Goal: Task Accomplishment & Management: Complete application form

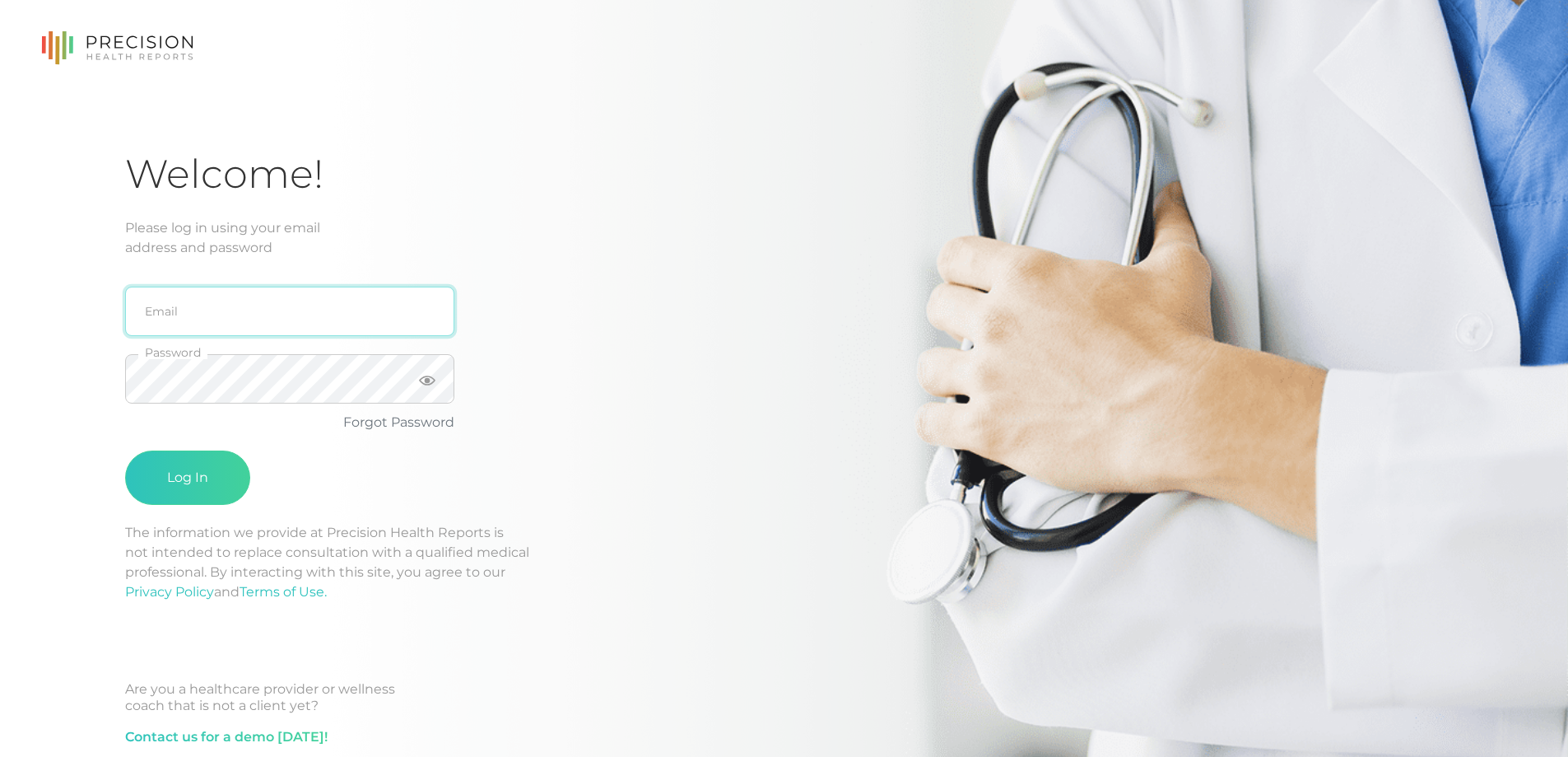
click at [256, 307] on input "email" at bounding box center [290, 312] width 330 height 50
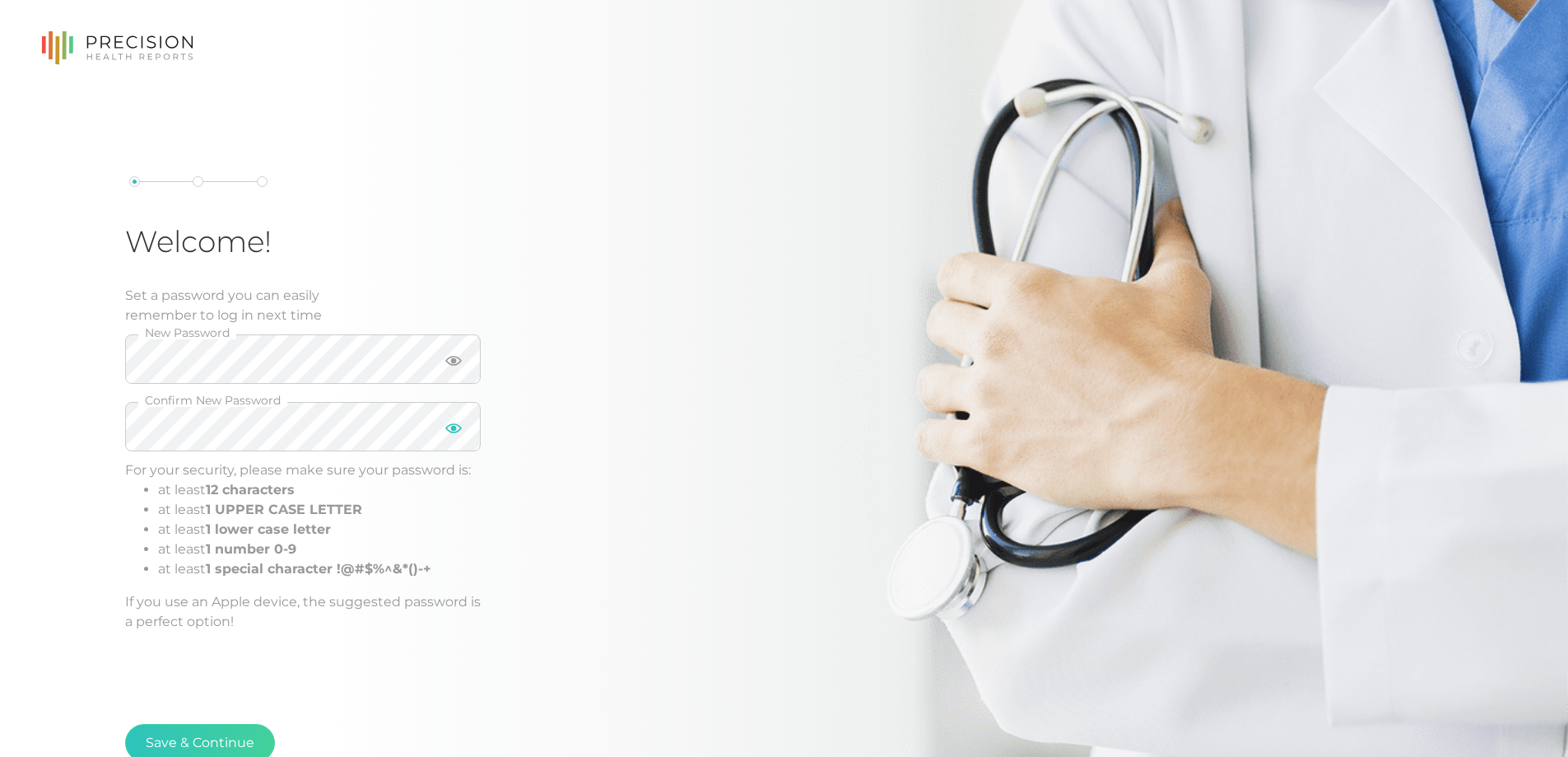
click at [447, 430] on icon at bounding box center [453, 428] width 17 height 17
click at [455, 367] on icon at bounding box center [453, 361] width 17 height 17
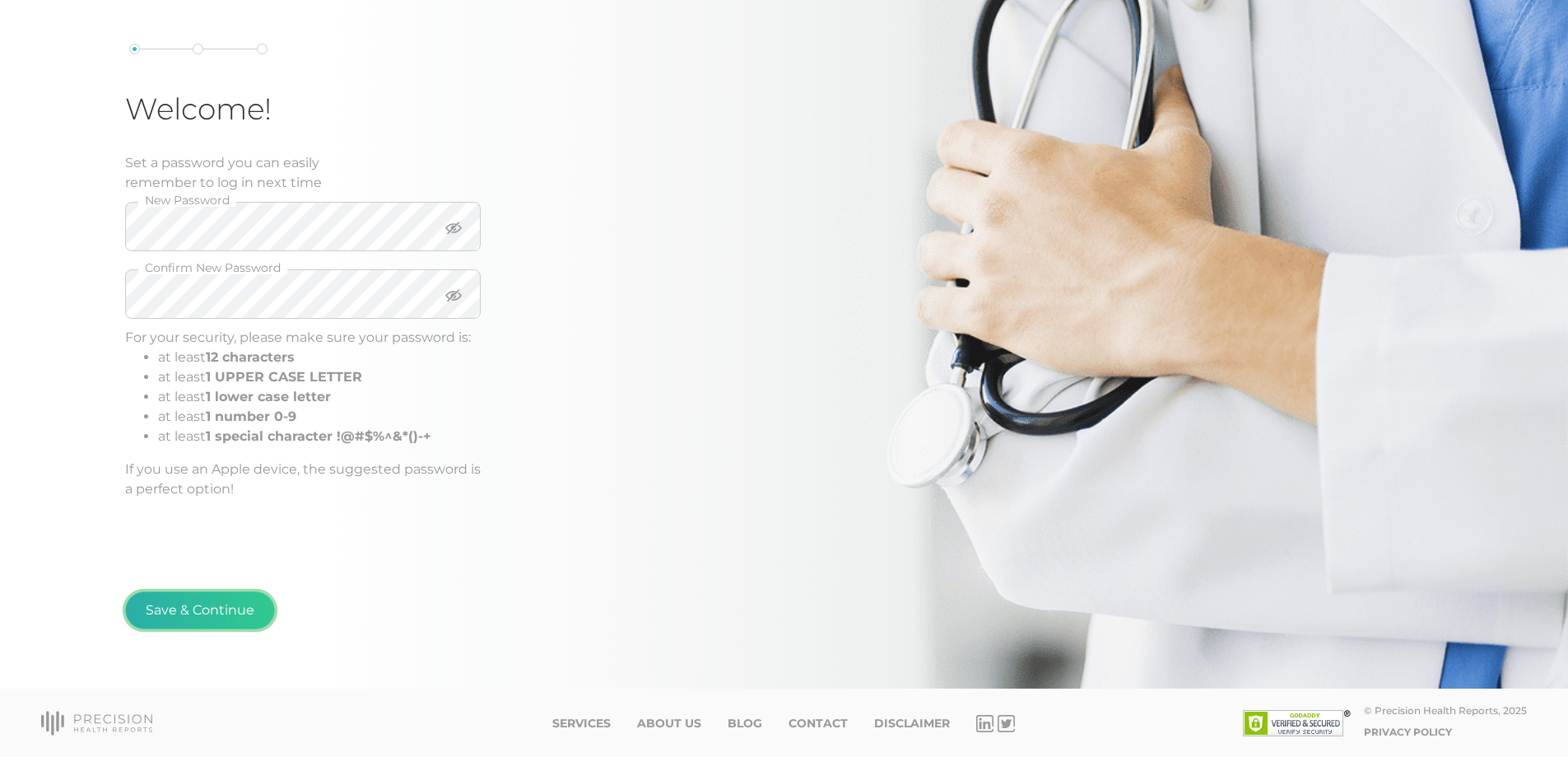
click at [218, 609] on button "Save & Continue" at bounding box center [200, 611] width 150 height 38
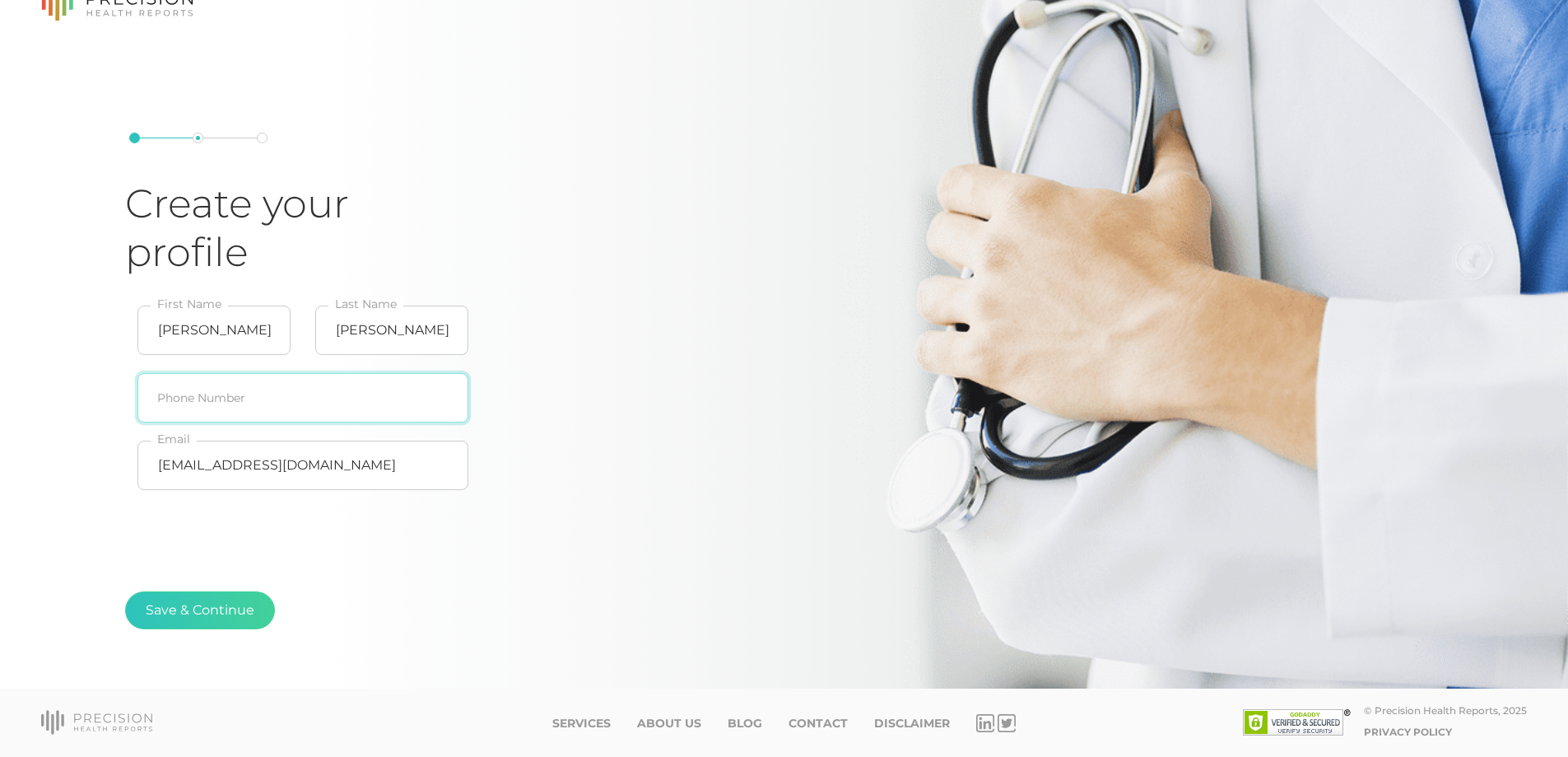
click at [228, 409] on input "text" at bounding box center [303, 398] width 331 height 50
type input "[PHONE_NUMBER]"
click at [196, 607] on button "Save & Continue" at bounding box center [200, 611] width 150 height 38
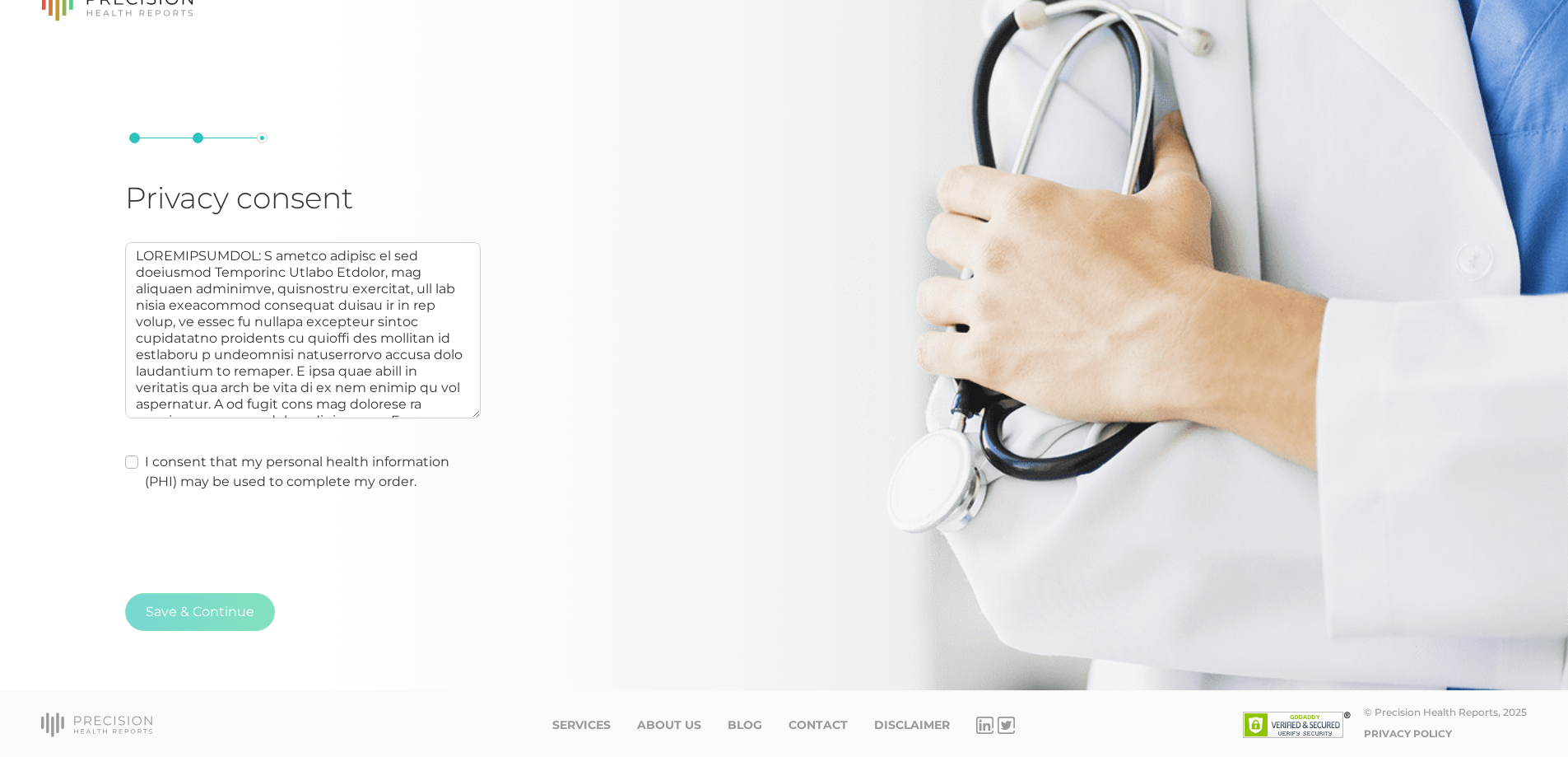
scroll to position [45, 0]
drag, startPoint x: 226, startPoint y: 461, endPoint x: 219, endPoint y: 473, distance: 13.9
click at [226, 461] on label "I consent that my personal health information (PHI) may be used to complete my …" at bounding box center [313, 470] width 336 height 40
click at [138, 461] on input "I consent that my personal health information (PHI) may be used to complete my …" at bounding box center [131, 458] width 13 height 17
checkbox input "true"
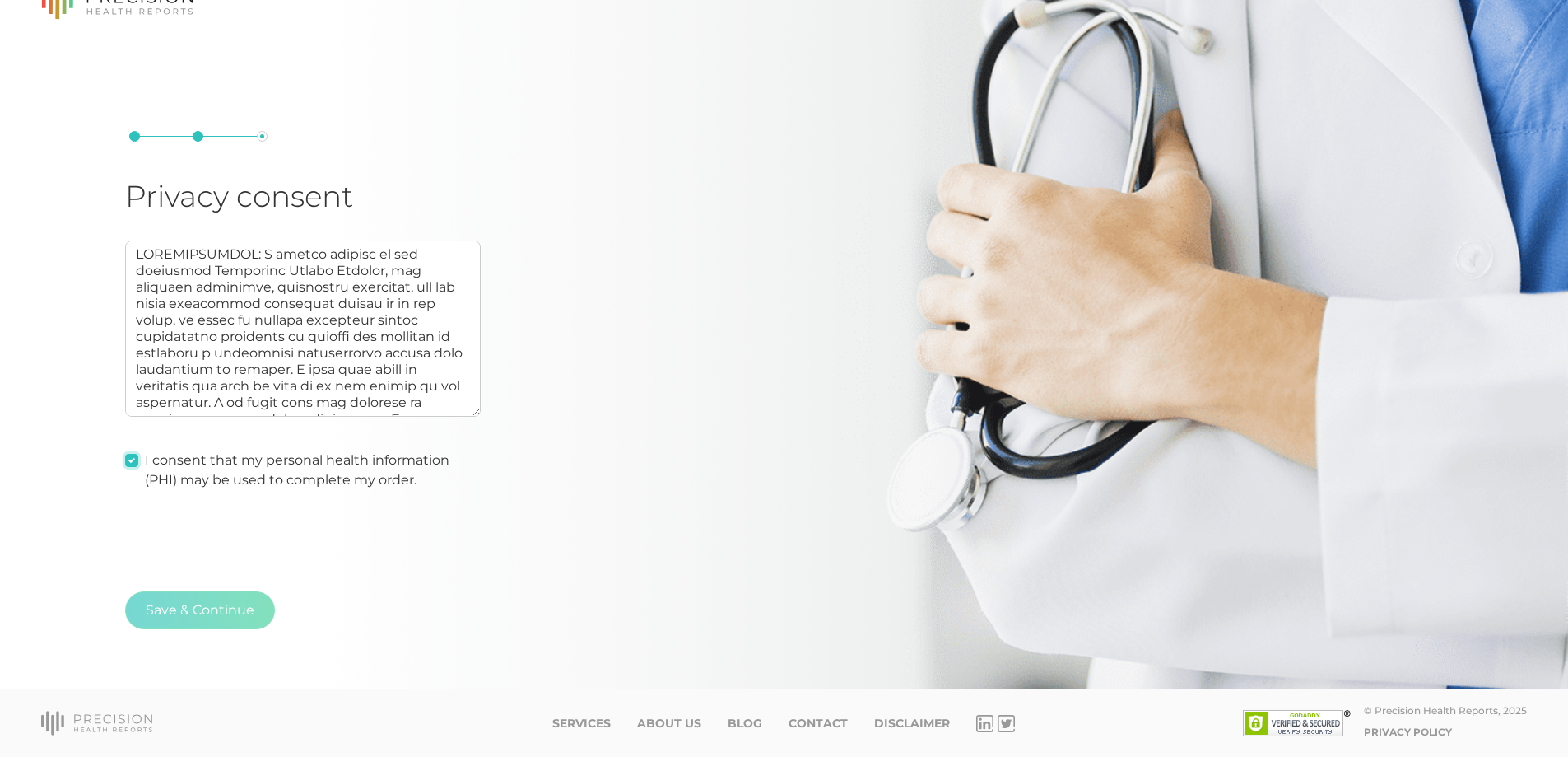
type textarea "AUTHORIZATION: I hereby consent to and authorize Precision Health Reports, the …"
click at [203, 605] on button "Save & Continue" at bounding box center [200, 611] width 150 height 38
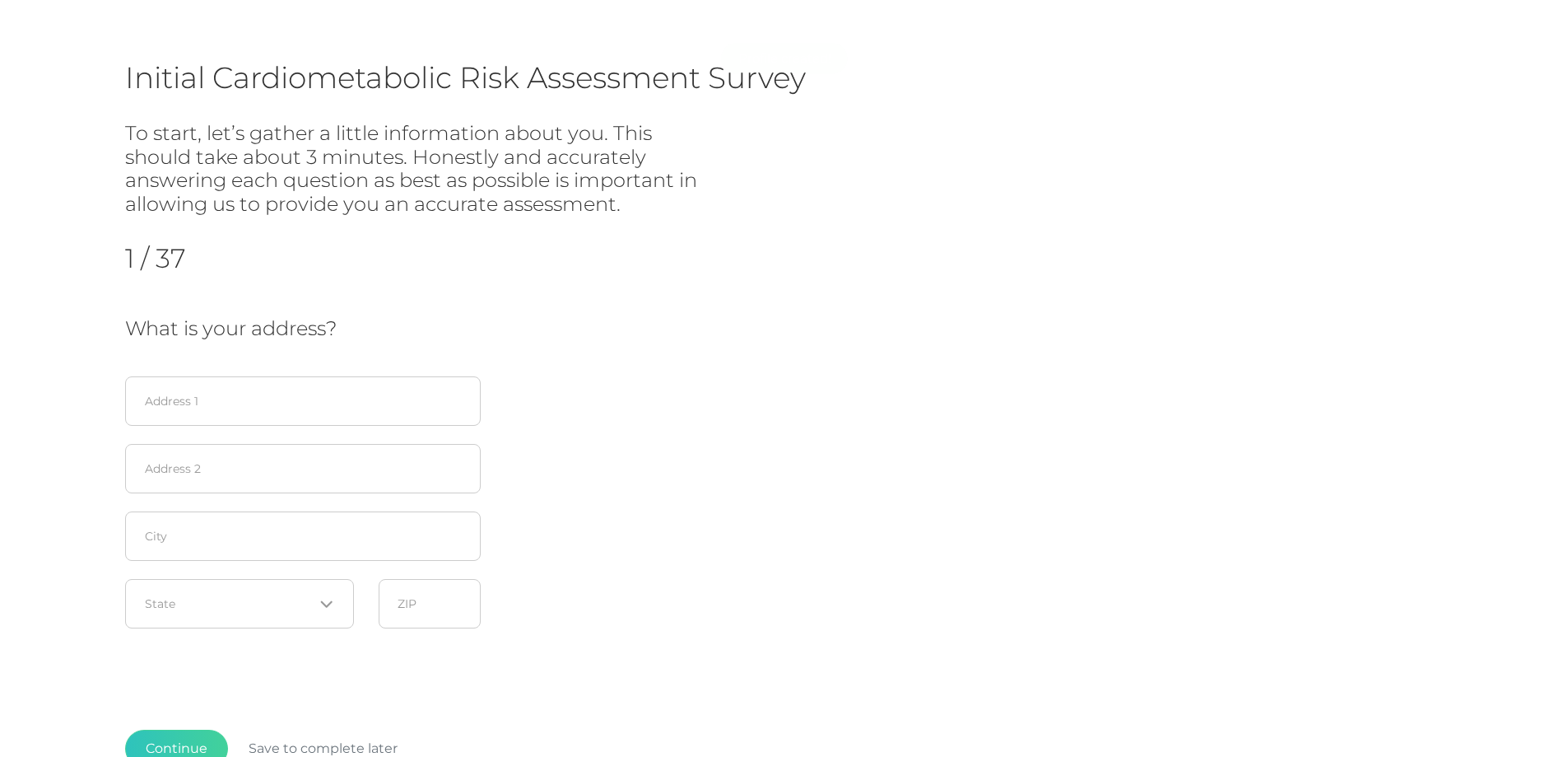
scroll to position [226, 0]
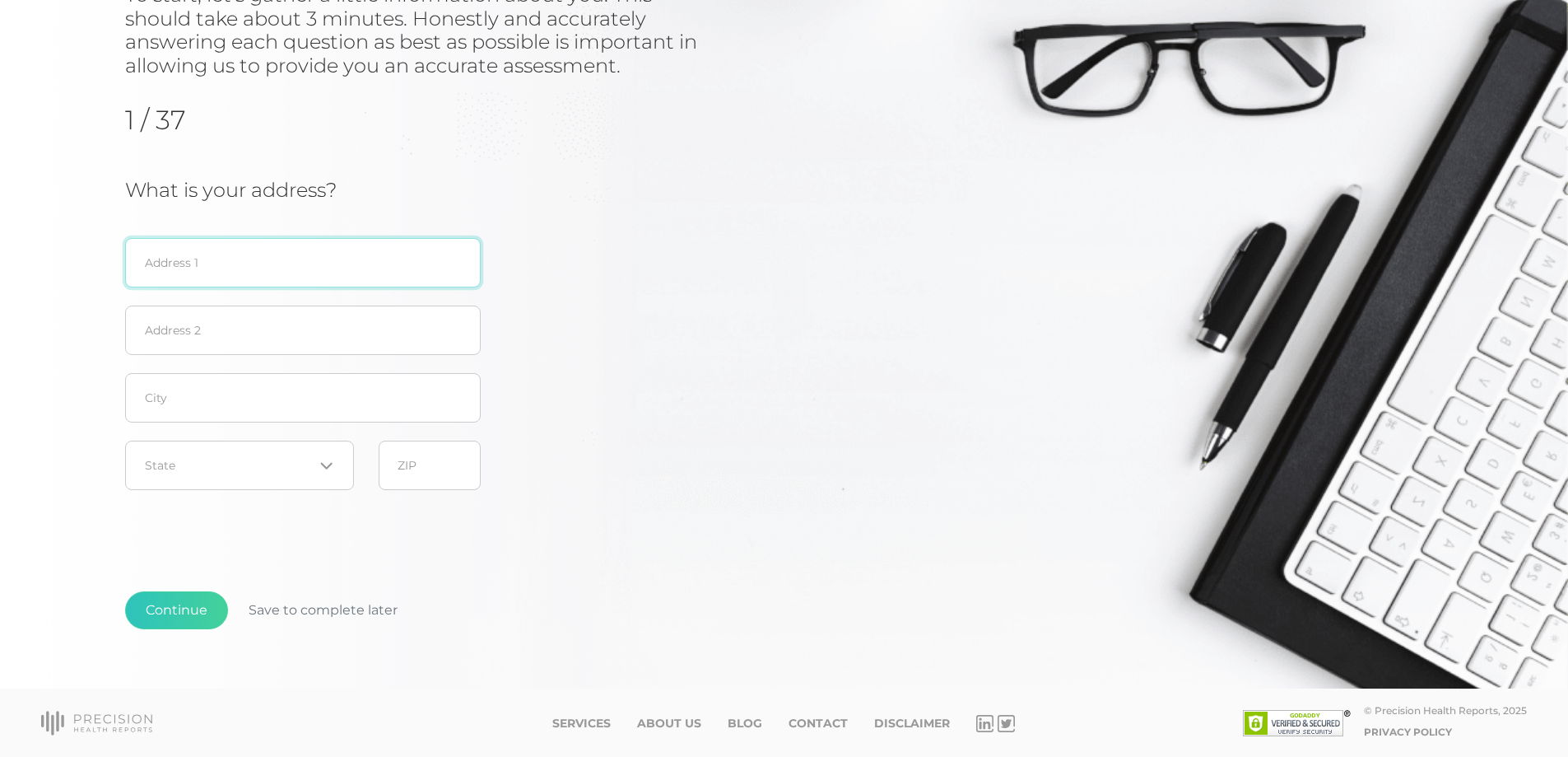
click at [247, 259] on input "text" at bounding box center [303, 263] width 355 height 50
click at [218, 268] on input "text" at bounding box center [303, 263] width 355 height 50
type input "1323 Shadow Creek Curve"
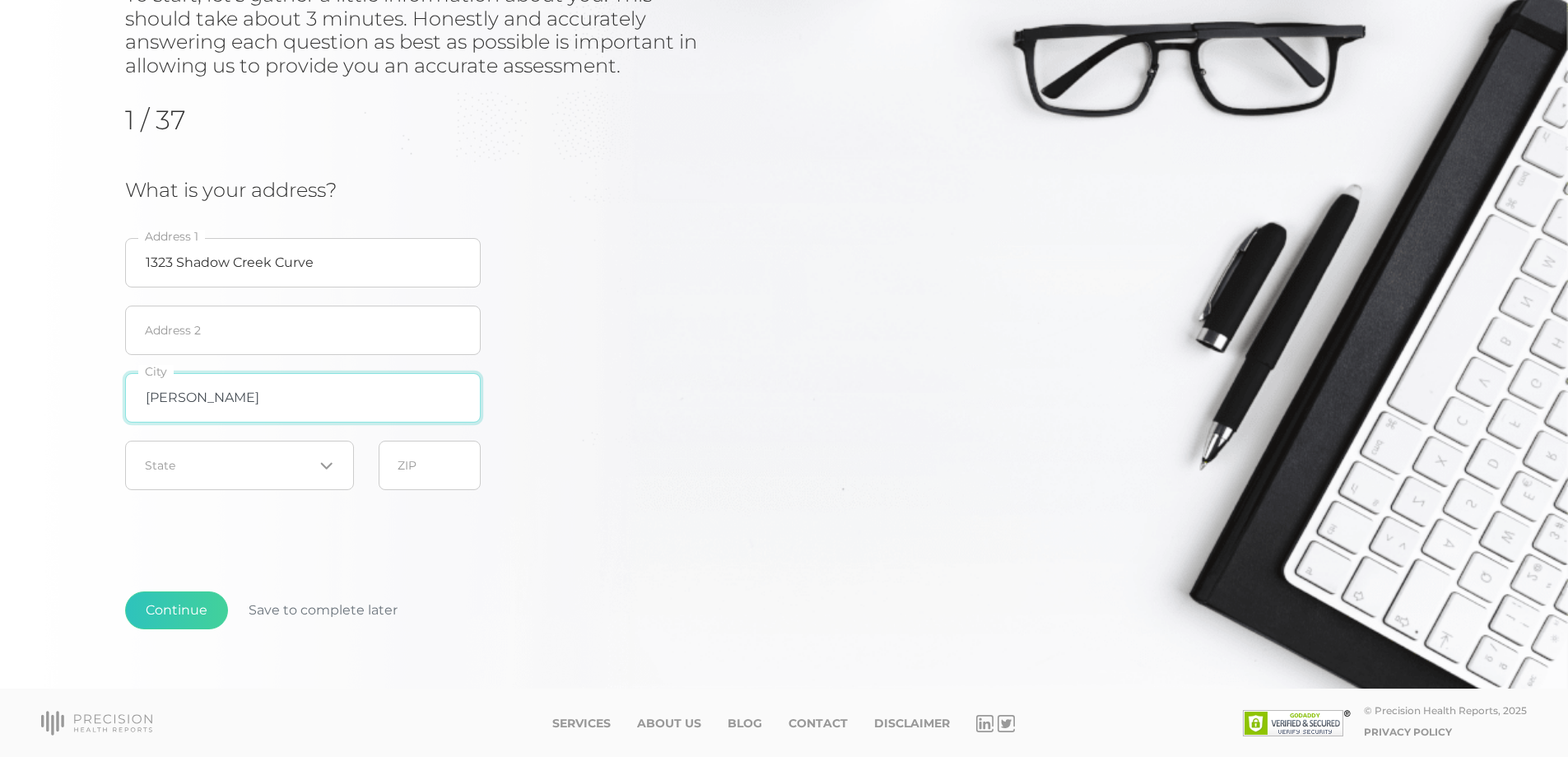
type input "[PERSON_NAME]"
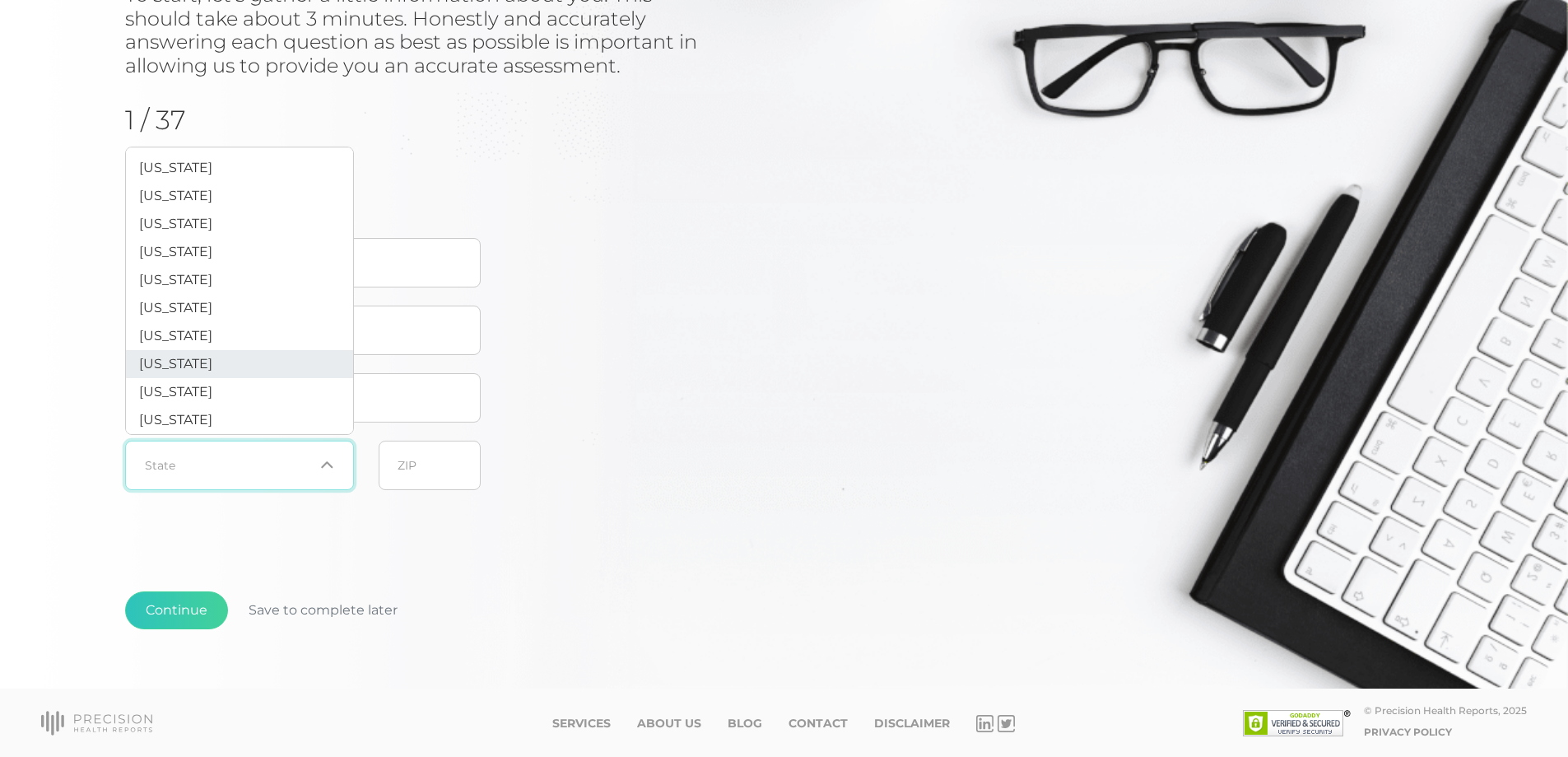
click at [308, 473] on input "Search for option" at bounding box center [230, 465] width 169 height 17
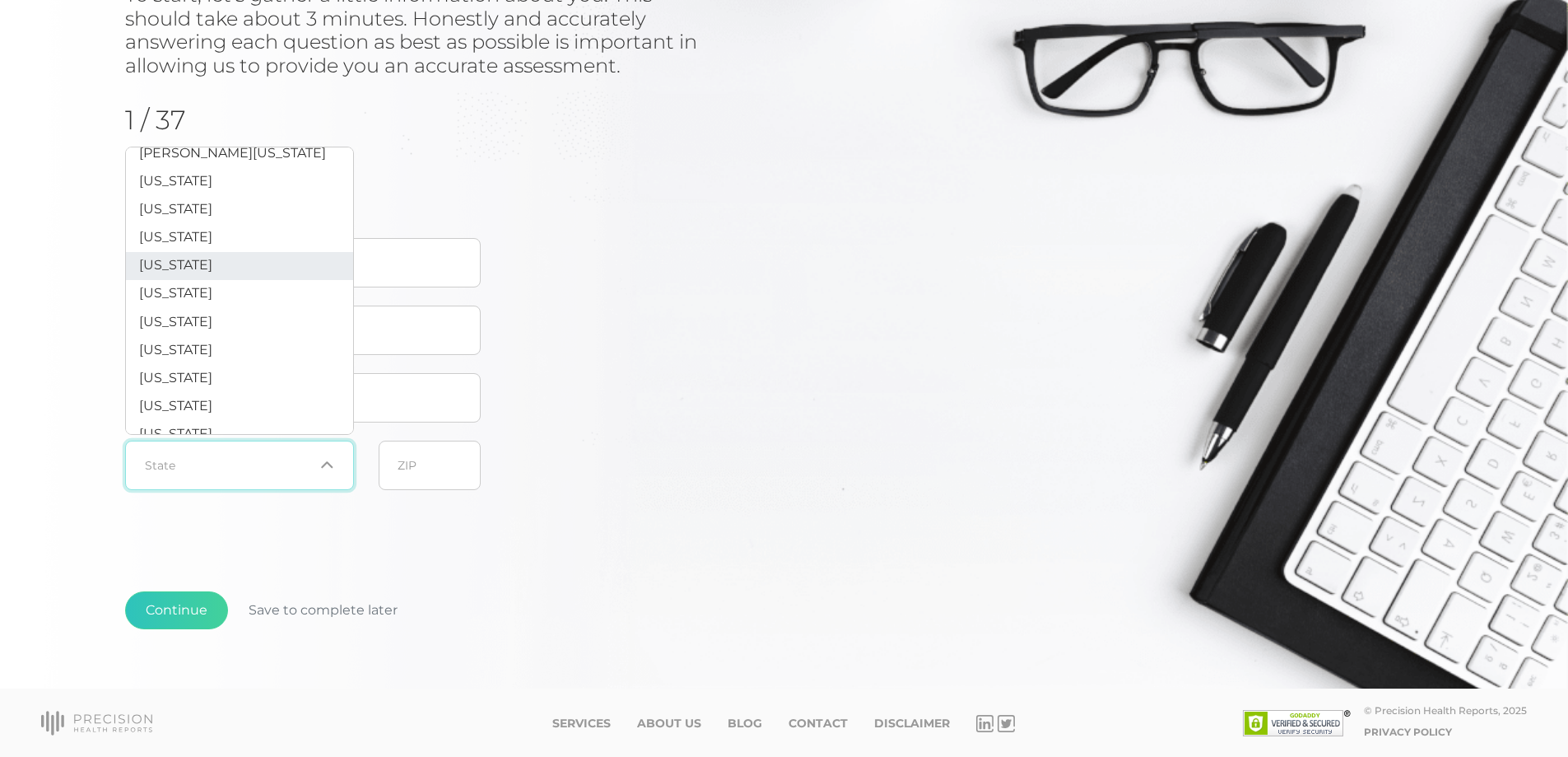
click at [186, 273] on span "[US_STATE]" at bounding box center [176, 265] width 74 height 16
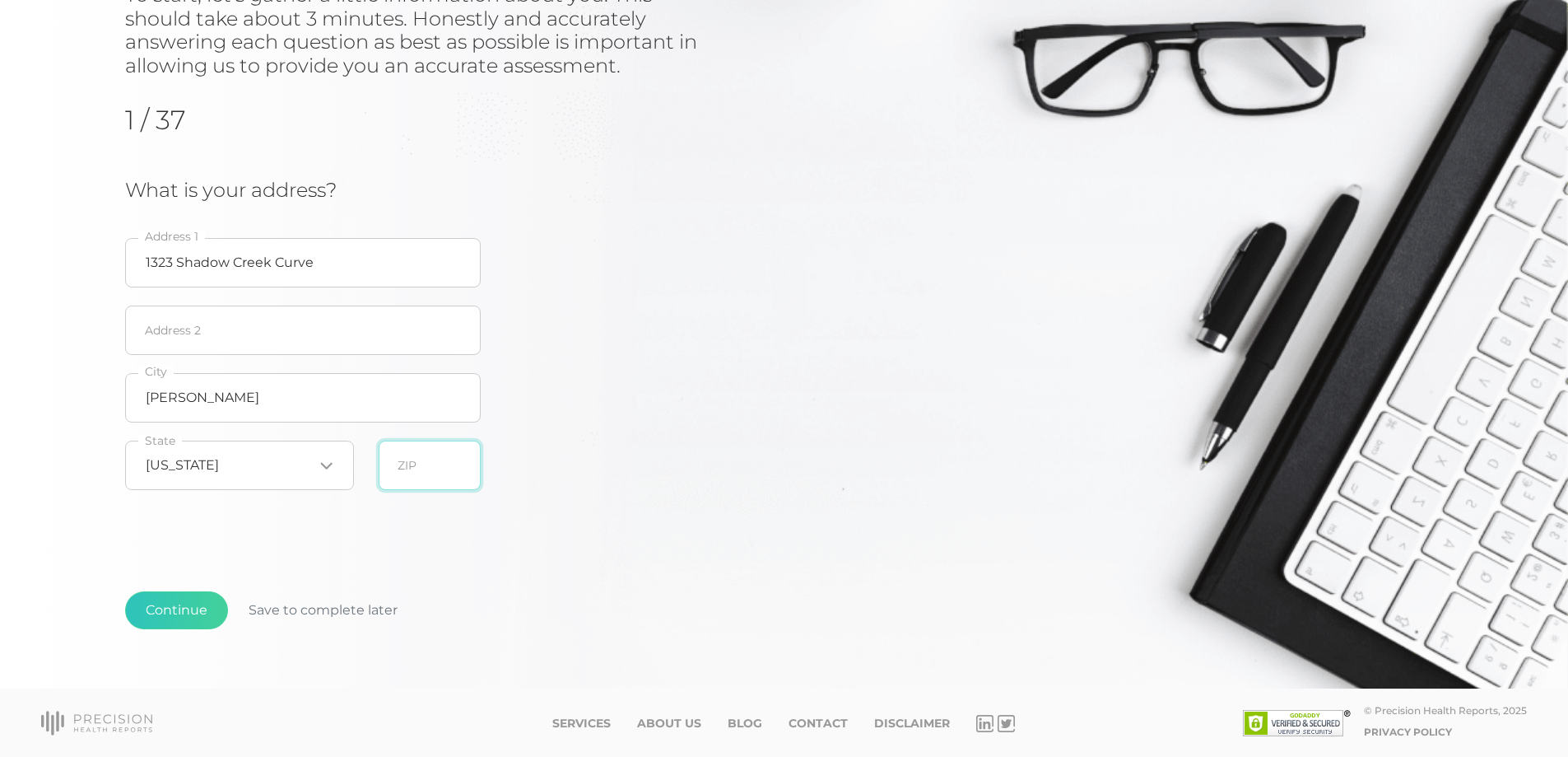
click at [426, 454] on input "text" at bounding box center [429, 465] width 103 height 50
type input "55123"
click at [173, 598] on button "Continue" at bounding box center [176, 611] width 103 height 38
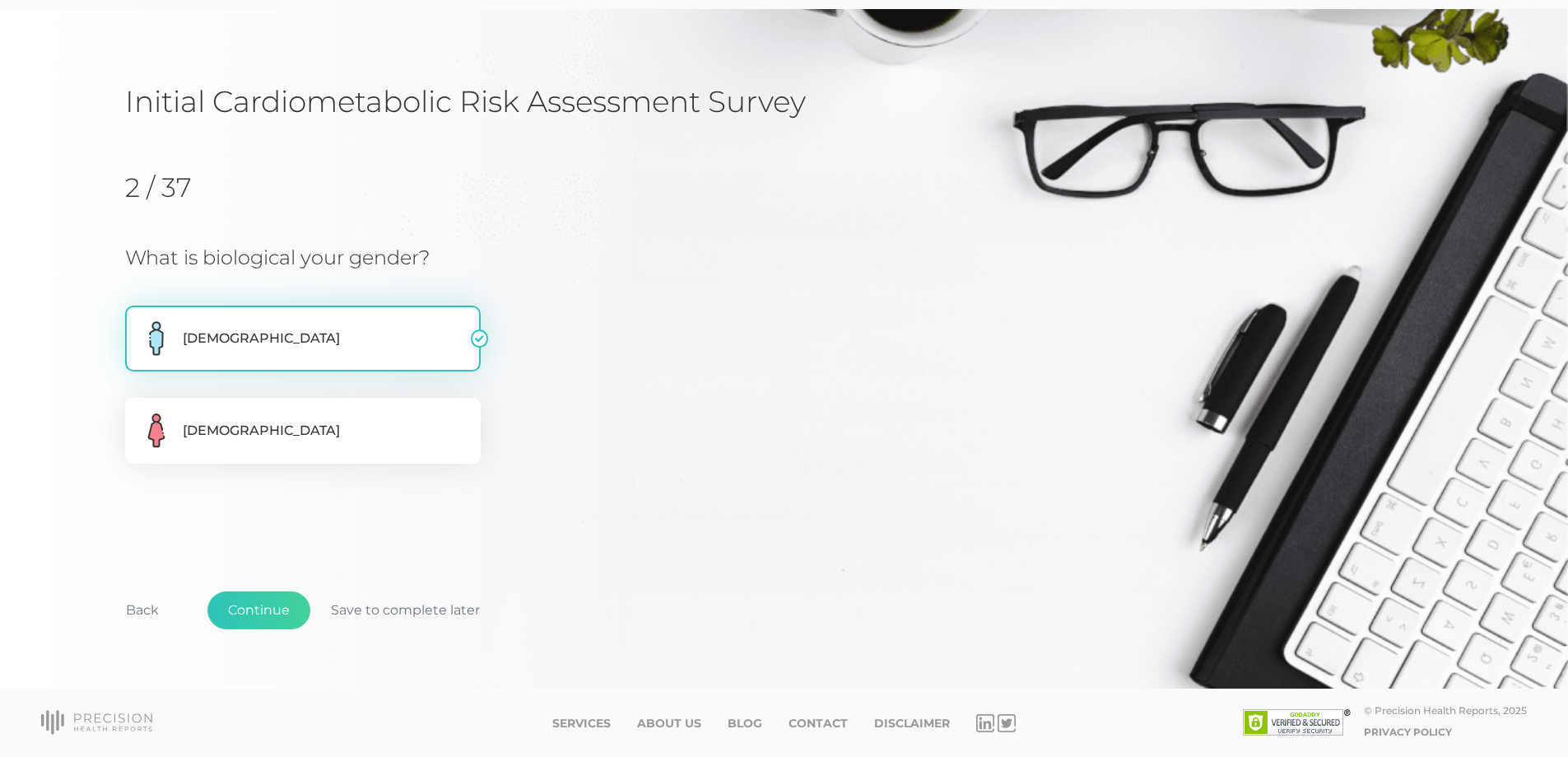
click at [303, 321] on label "[DEMOGRAPHIC_DATA]" at bounding box center [303, 339] width 355 height 66
click at [138, 321] on input "[DEMOGRAPHIC_DATA]" at bounding box center [131, 314] width 13 height 17
click at [277, 606] on button "Continue" at bounding box center [258, 611] width 103 height 38
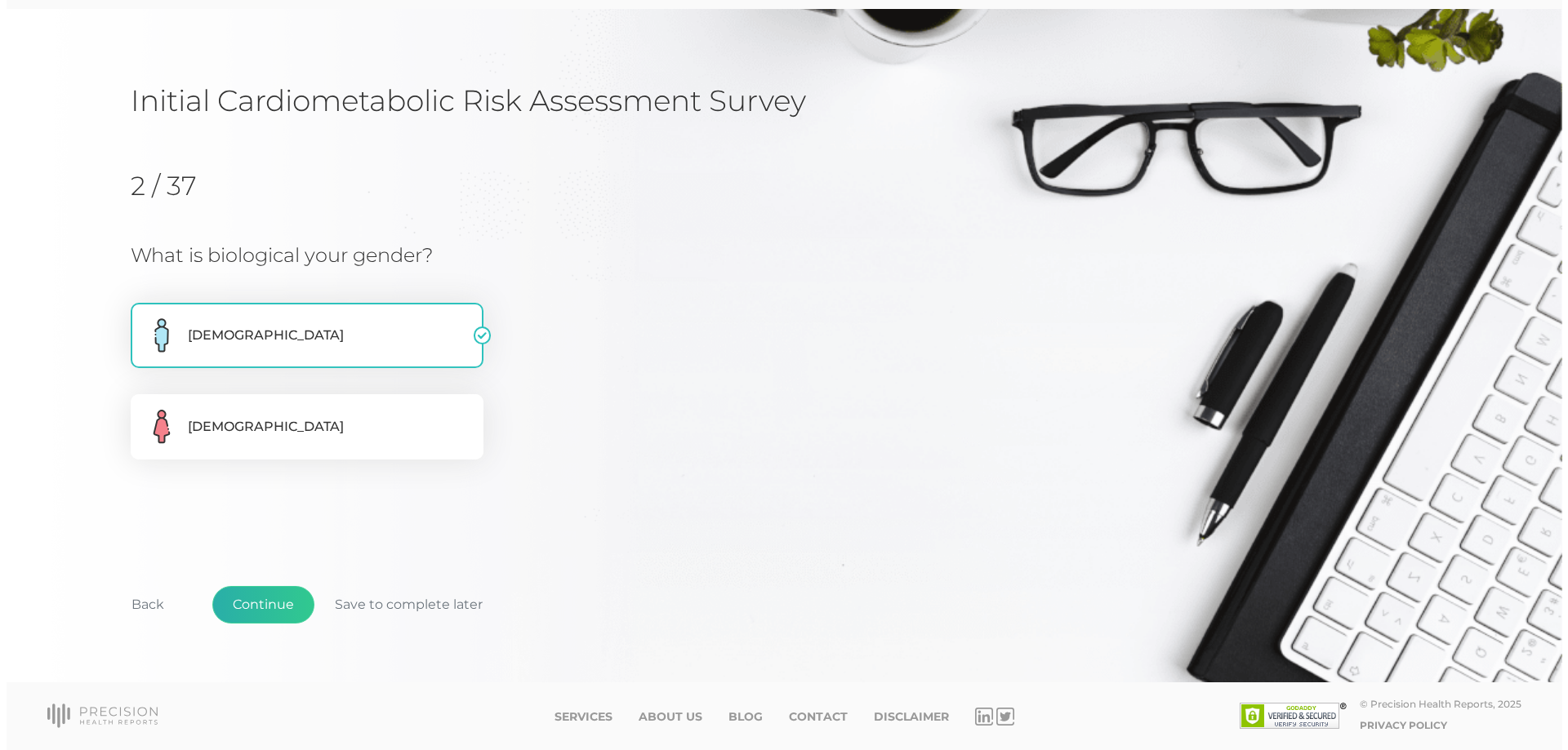
scroll to position [0, 0]
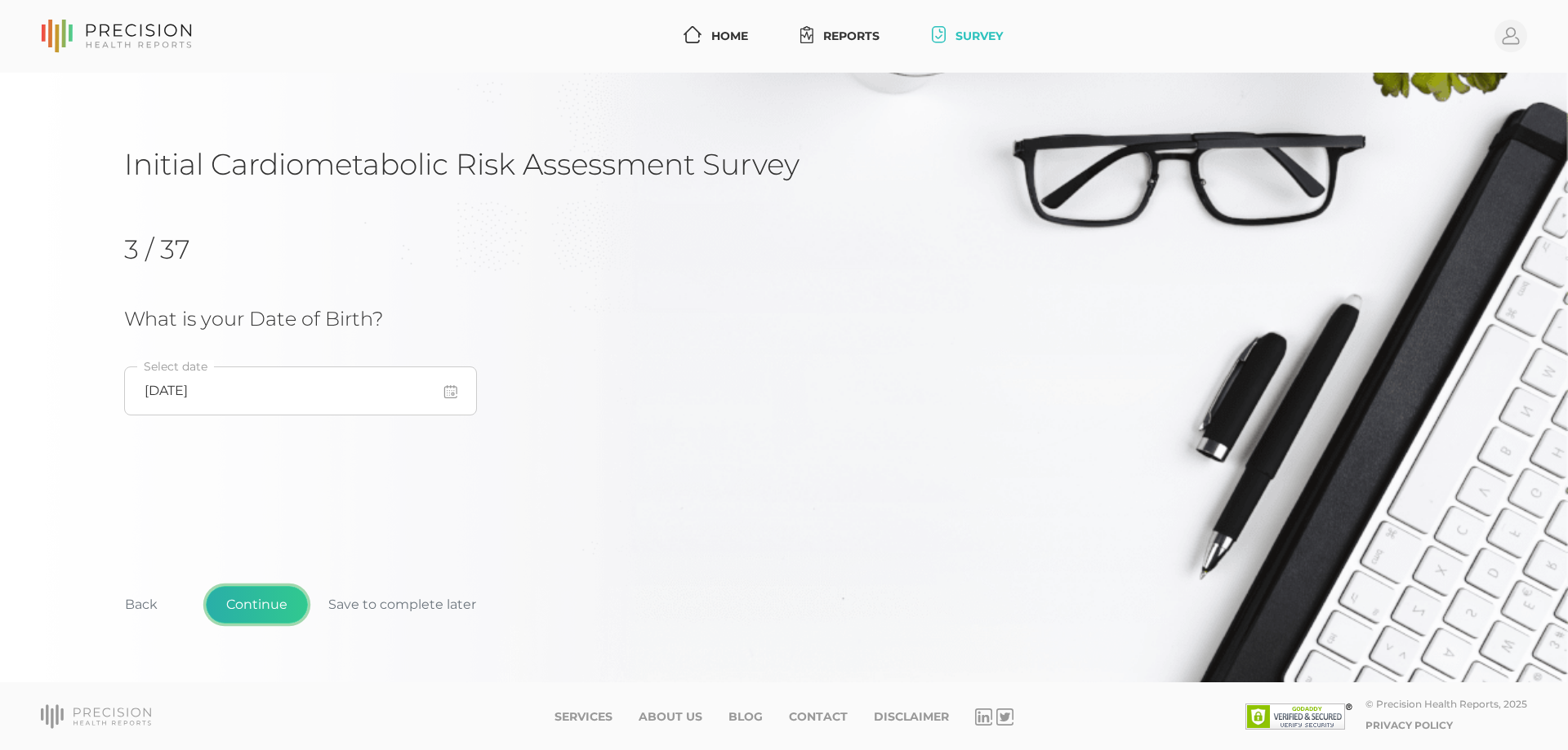
click at [288, 595] on button "Continue" at bounding box center [256, 605] width 102 height 38
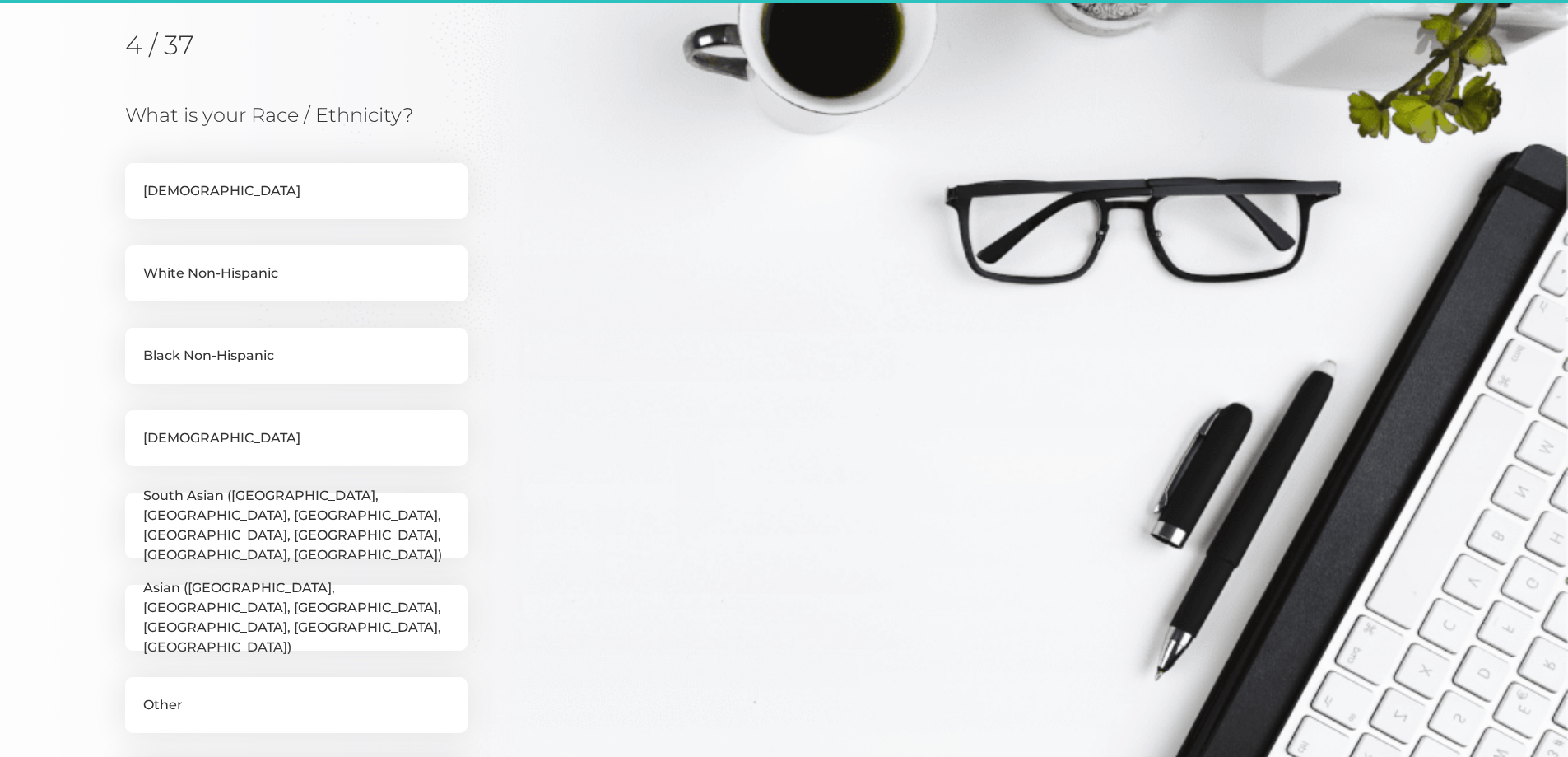
scroll to position [210, 0]
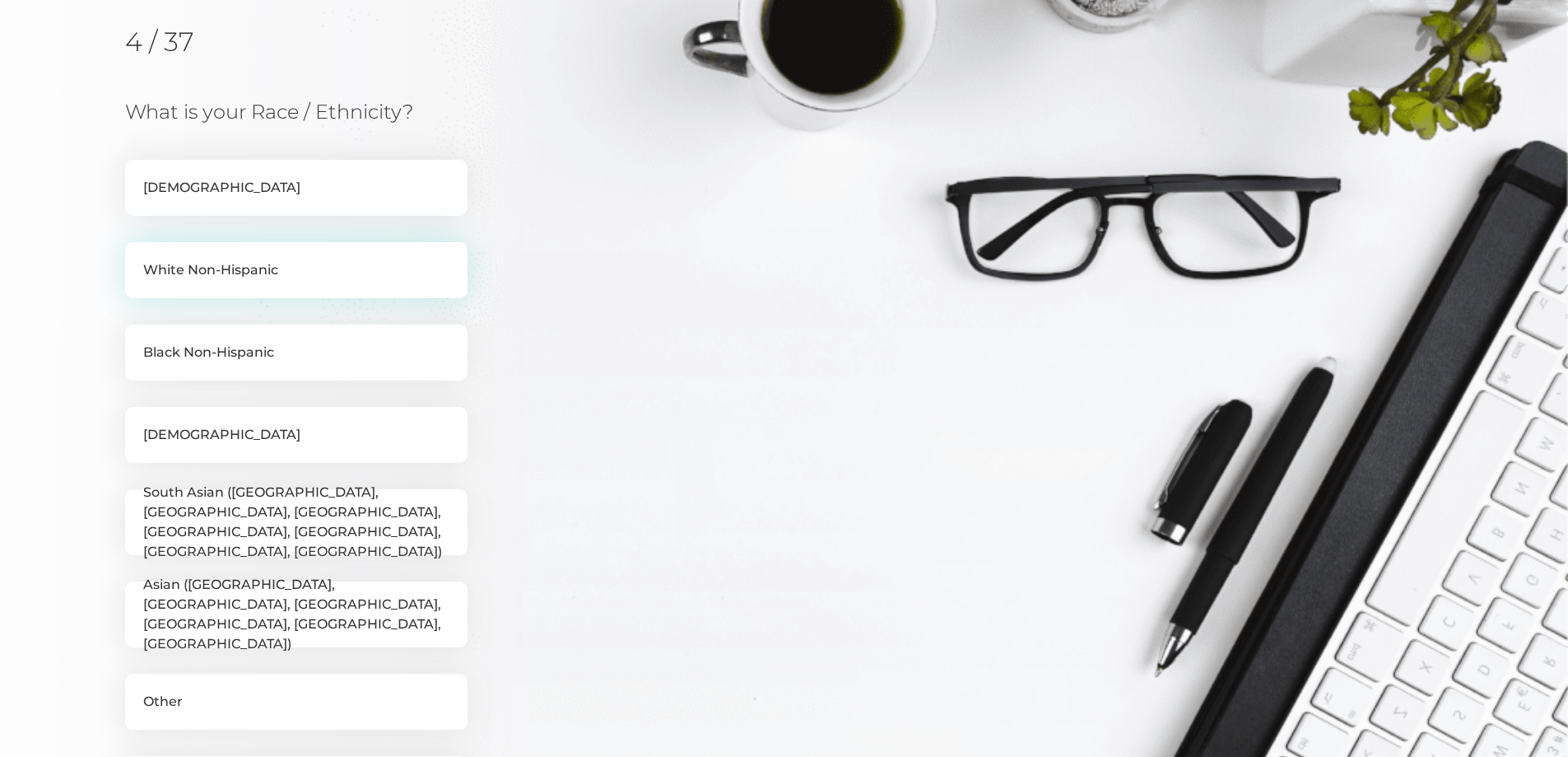
click at [241, 279] on label "White Non-Hispanic" at bounding box center [297, 270] width 342 height 56
click at [138, 259] on input "White Non-Hispanic" at bounding box center [131, 250] width 13 height 17
checkbox input "true"
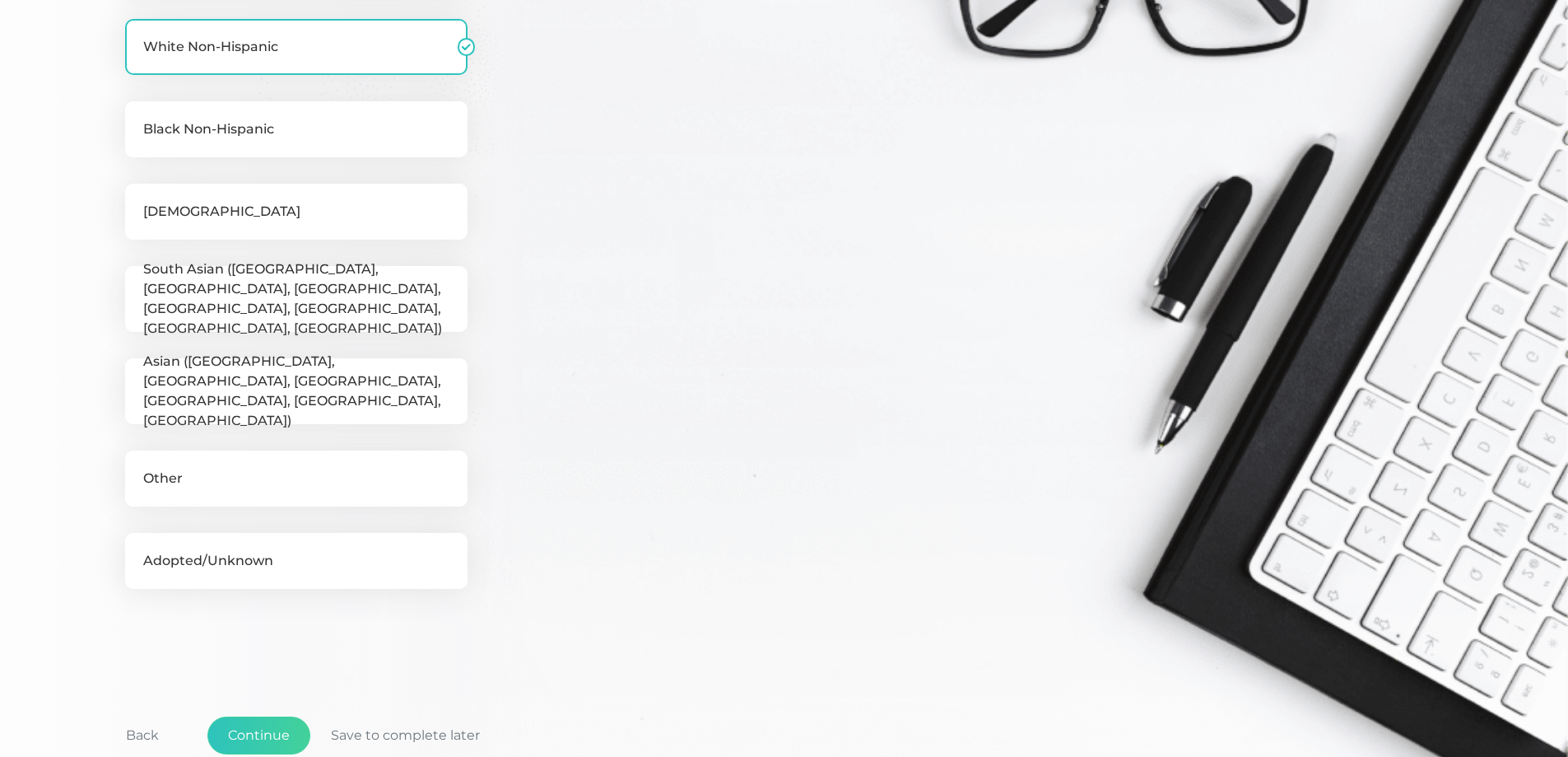
scroll to position [457, 0]
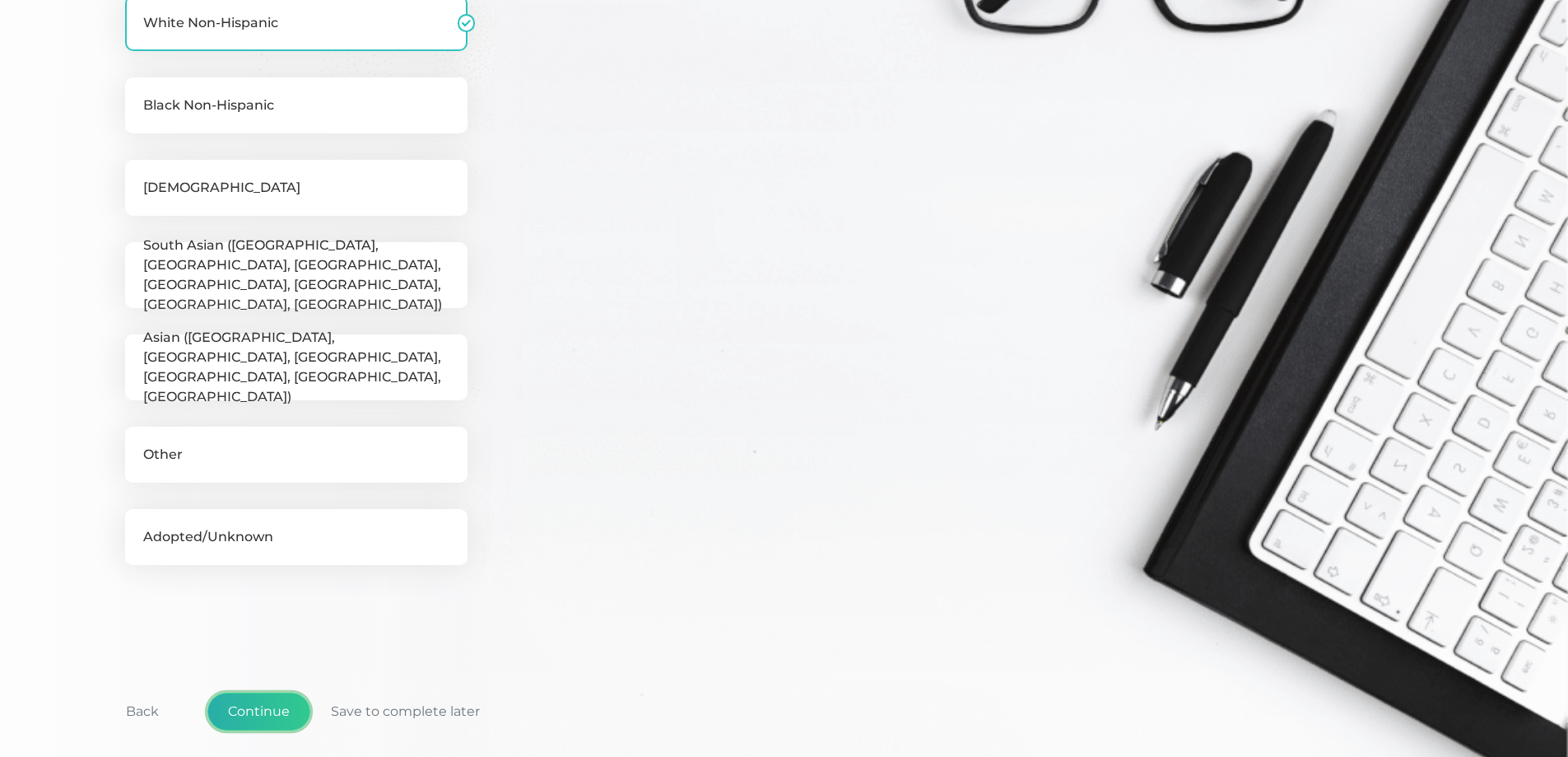
drag, startPoint x: 278, startPoint y: 707, endPoint x: 301, endPoint y: 622, distance: 88.1
click at [279, 707] on button "Continue" at bounding box center [258, 711] width 103 height 38
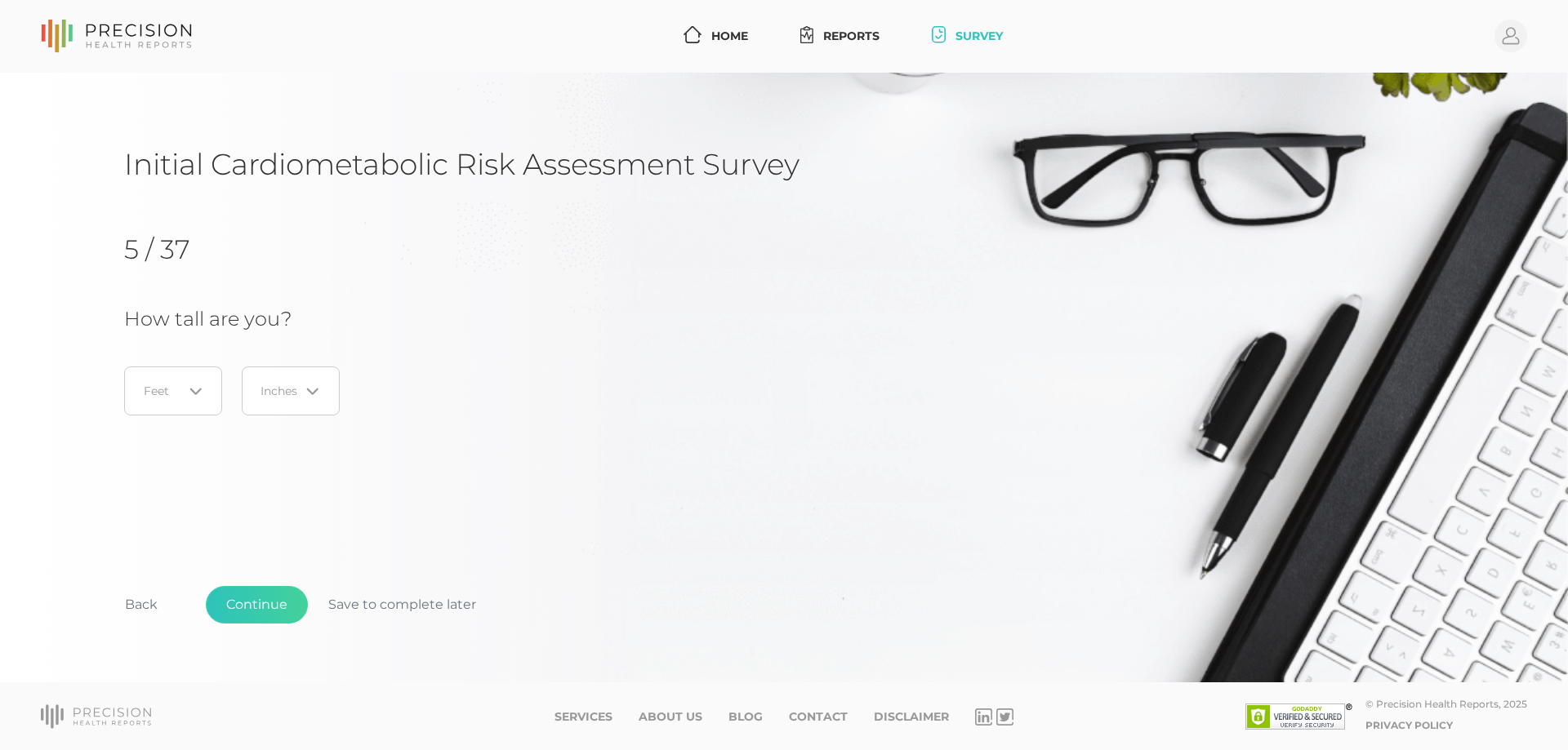
click at [200, 394] on icon "Search for option" at bounding box center [196, 391] width 13 height 13
drag, startPoint x: 141, startPoint y: 516, endPoint x: 188, endPoint y: 471, distance: 65.1
click at [142, 516] on li "6" at bounding box center [173, 525] width 129 height 28
click at [292, 386] on input "Search for option" at bounding box center [280, 391] width 39 height 17
click at [270, 451] on li "0" at bounding box center [290, 442] width 129 height 28
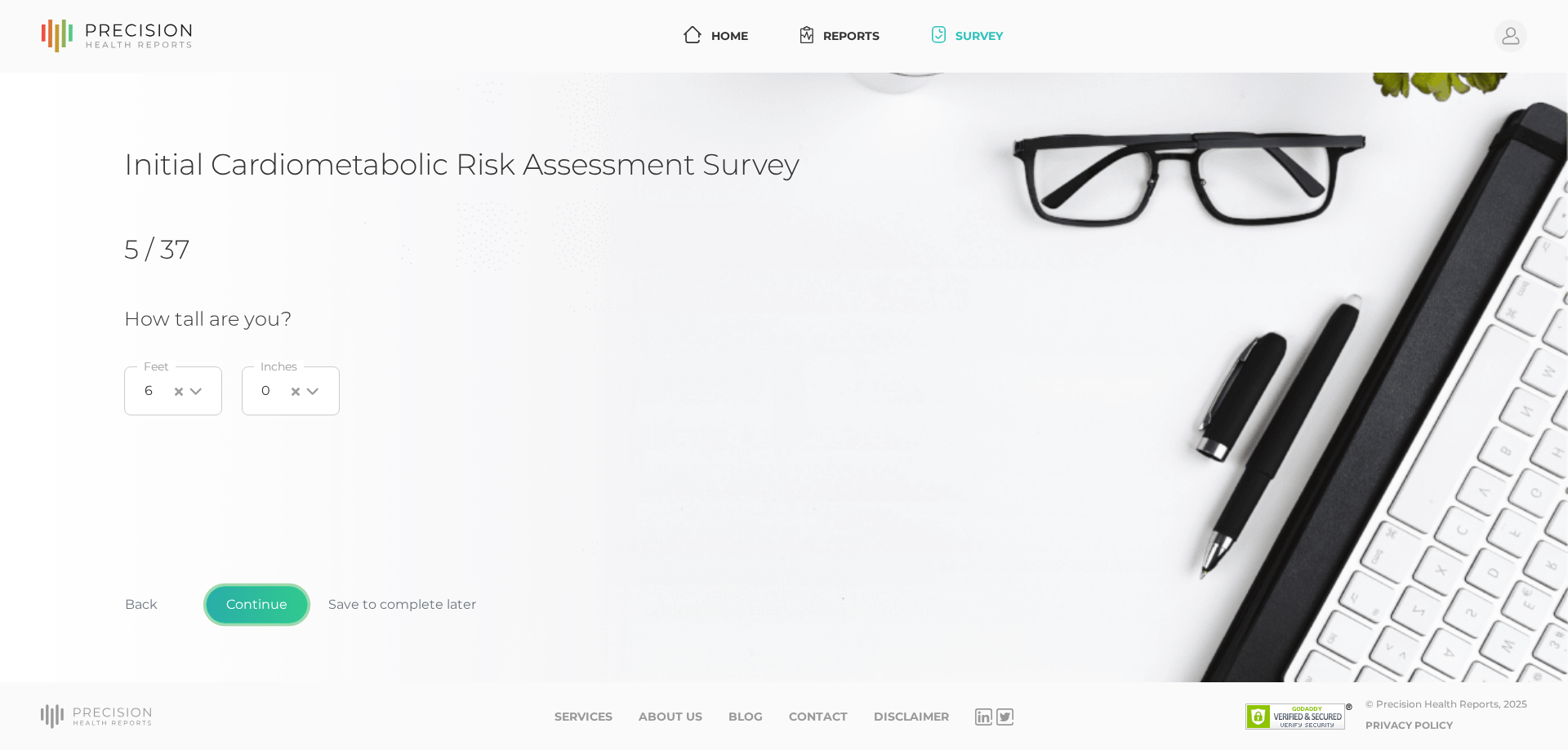
click at [272, 617] on button "Continue" at bounding box center [256, 605] width 102 height 38
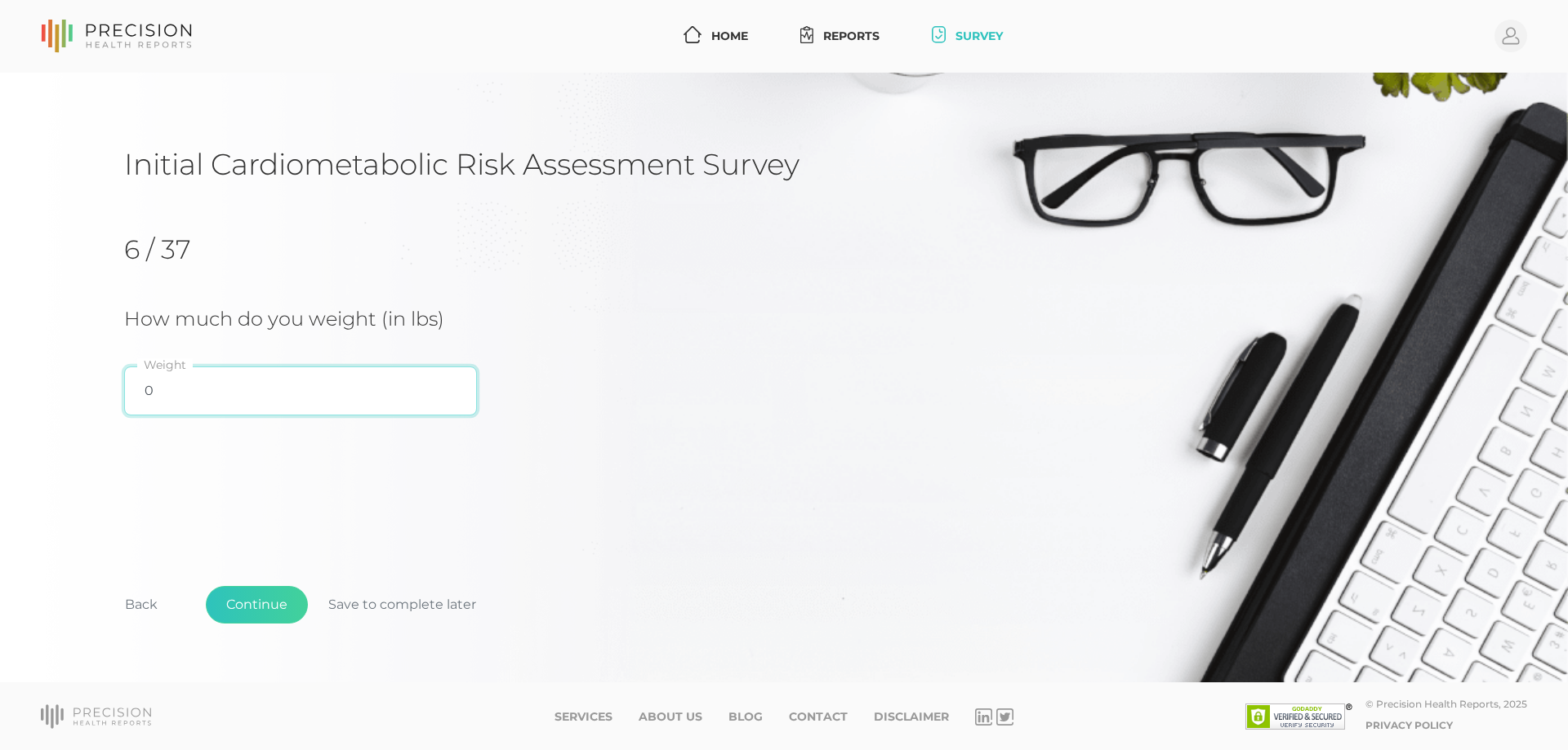
click at [187, 396] on input "0" at bounding box center [300, 391] width 353 height 49
type input "210"
click at [261, 600] on button "Continue" at bounding box center [256, 605] width 102 height 38
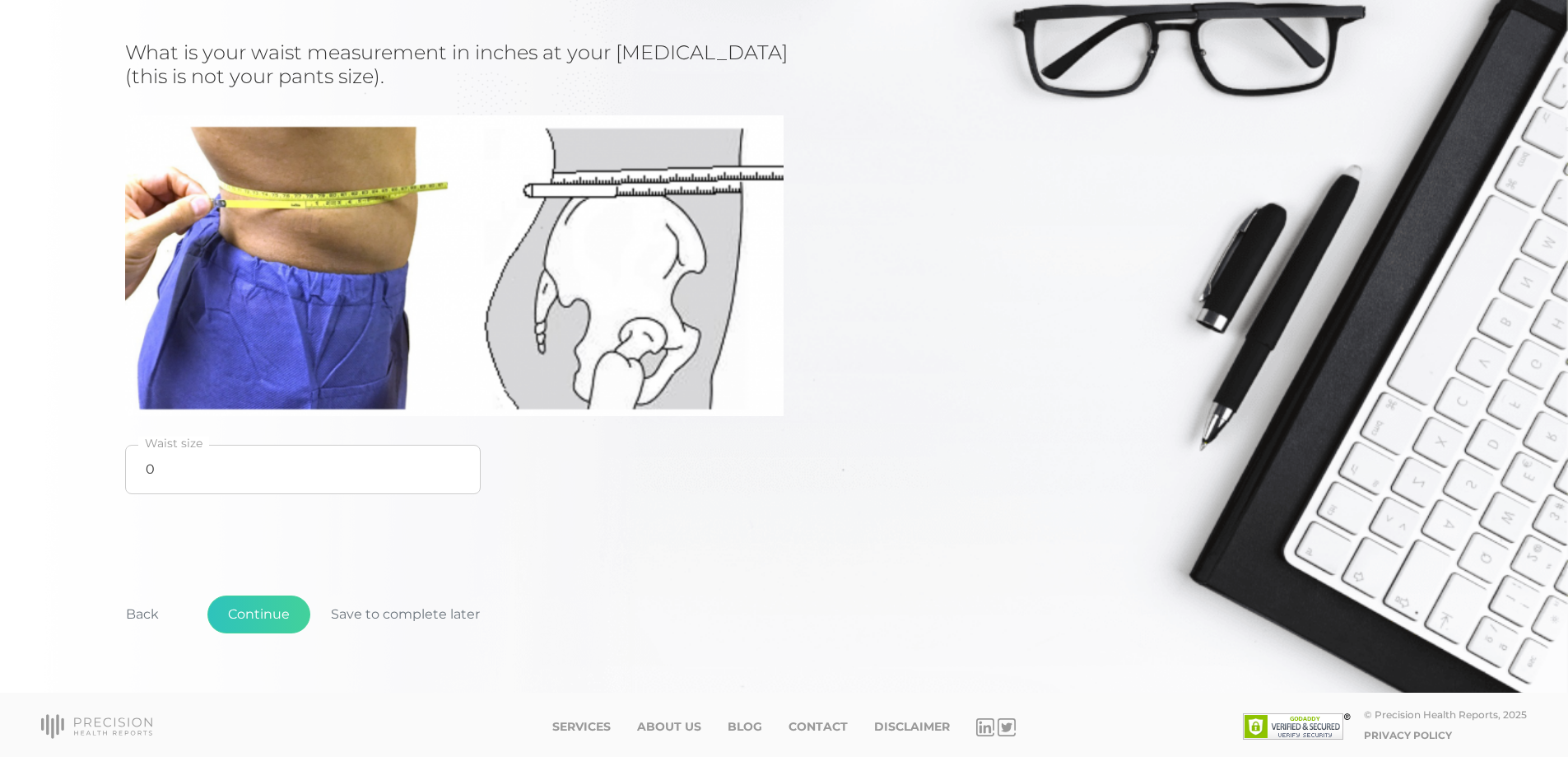
scroll to position [273, 0]
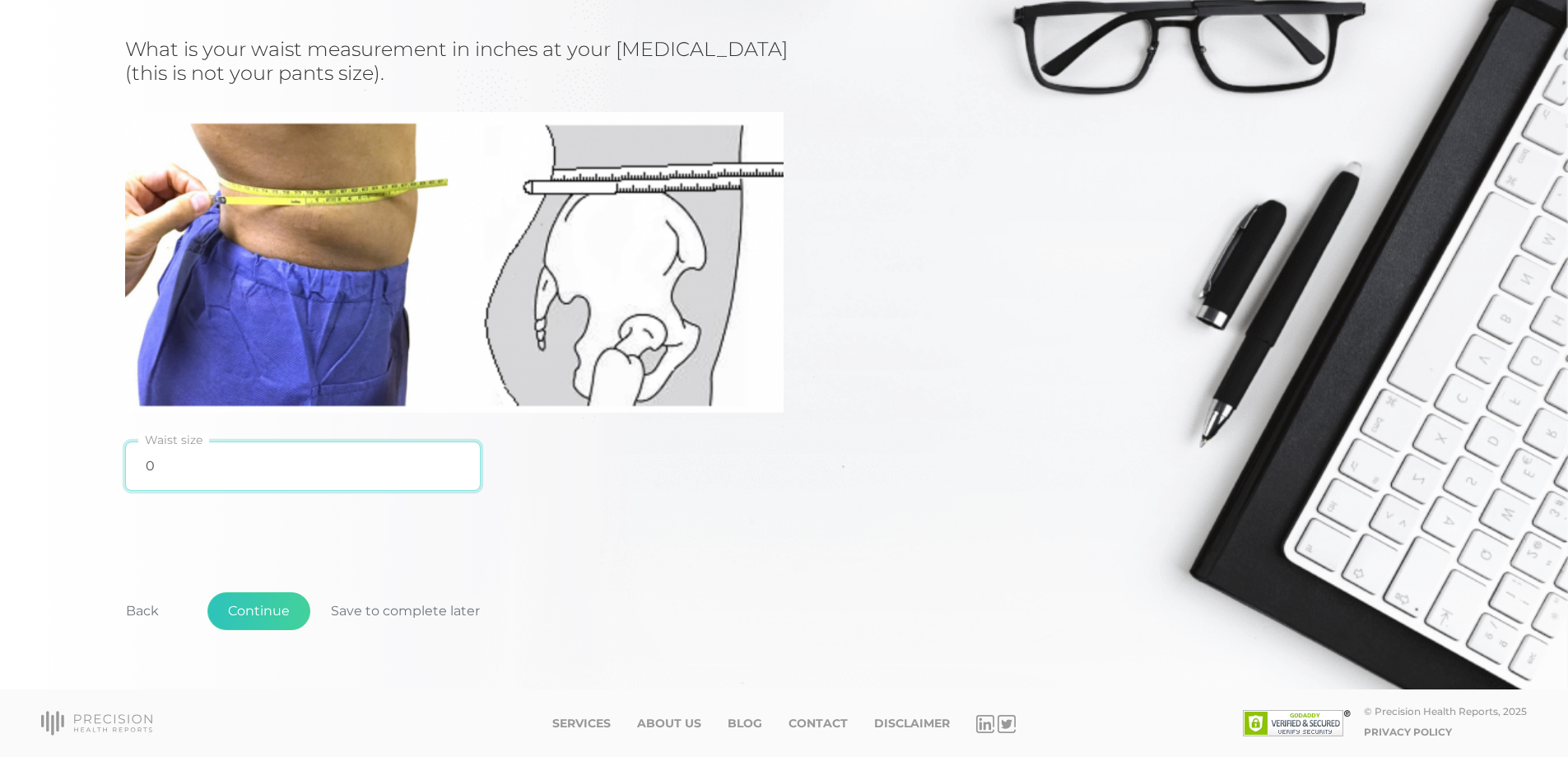
drag, startPoint x: 307, startPoint y: 468, endPoint x: -116, endPoint y: 472, distance: 423.0
click at [0, 472] on html "Home Reports Survey Profile Initial Cardiometabolic Risk Assessment Survey 7 / …" at bounding box center [784, 242] width 1568 height 1030
type input "40"
click at [256, 603] on button "Continue" at bounding box center [258, 612] width 103 height 38
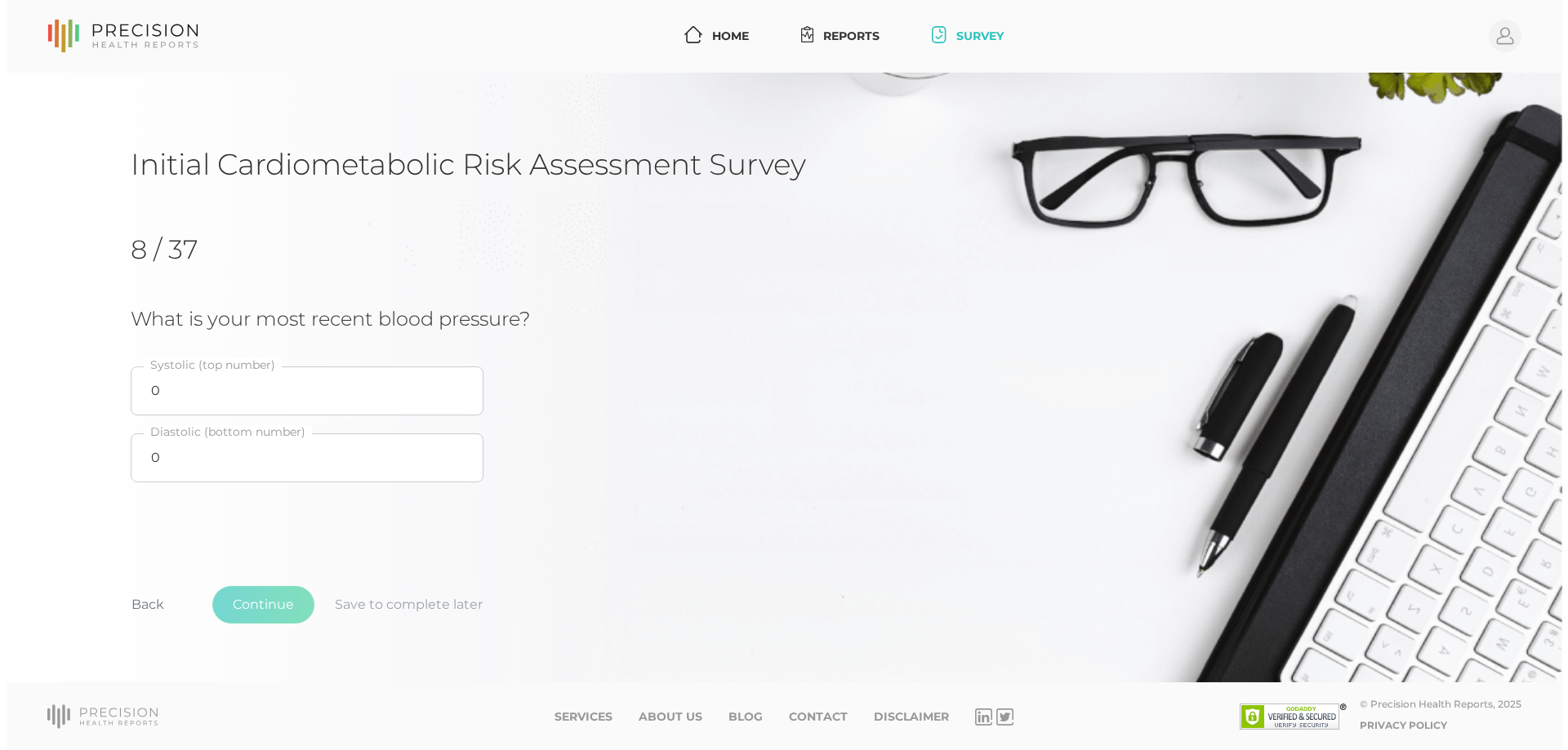
scroll to position [0, 0]
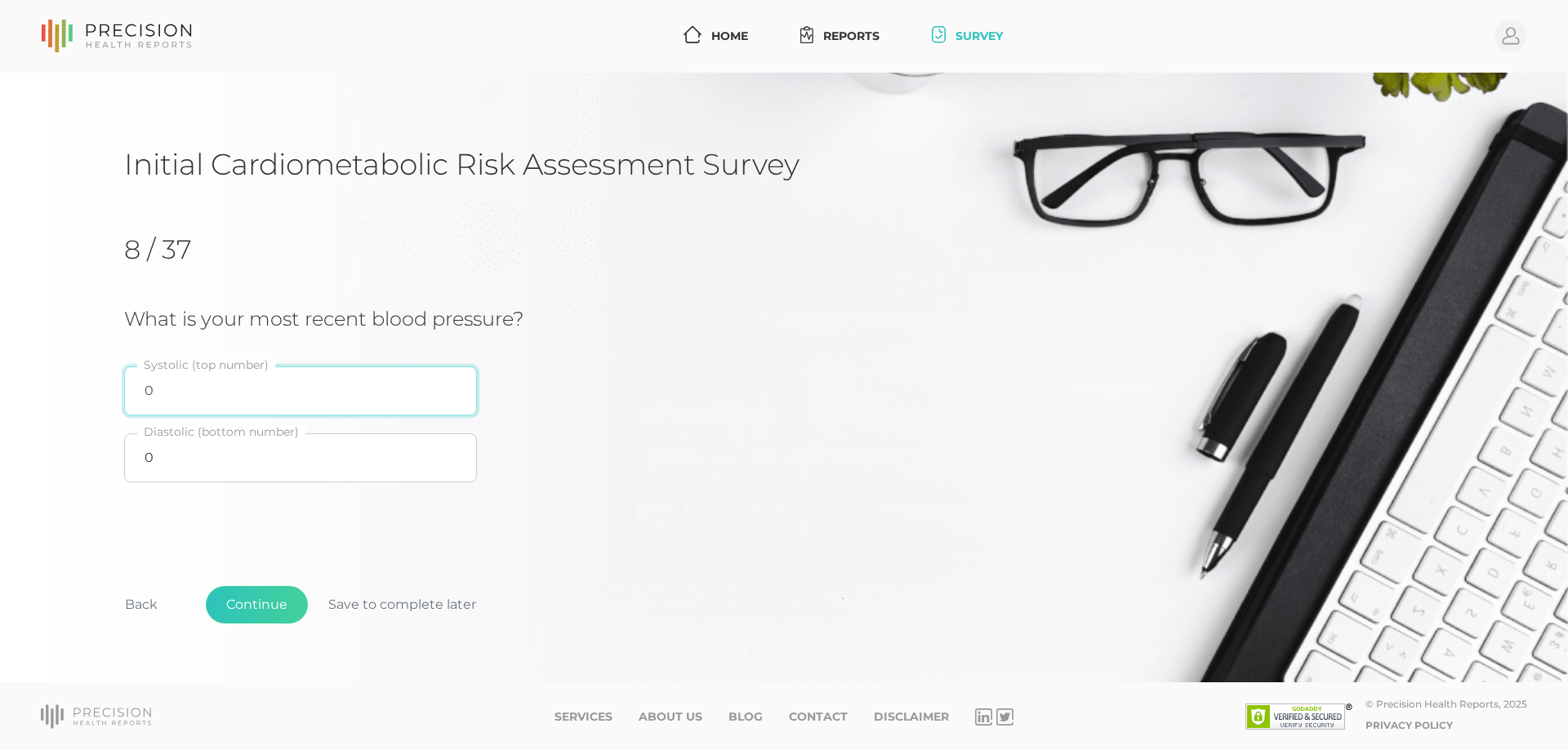
drag, startPoint x: 206, startPoint y: 400, endPoint x: 133, endPoint y: 421, distance: 76.0
click at [133, 421] on fieldset "0 Systolic (top number)" at bounding box center [300, 391] width 353 height 67
type input "110"
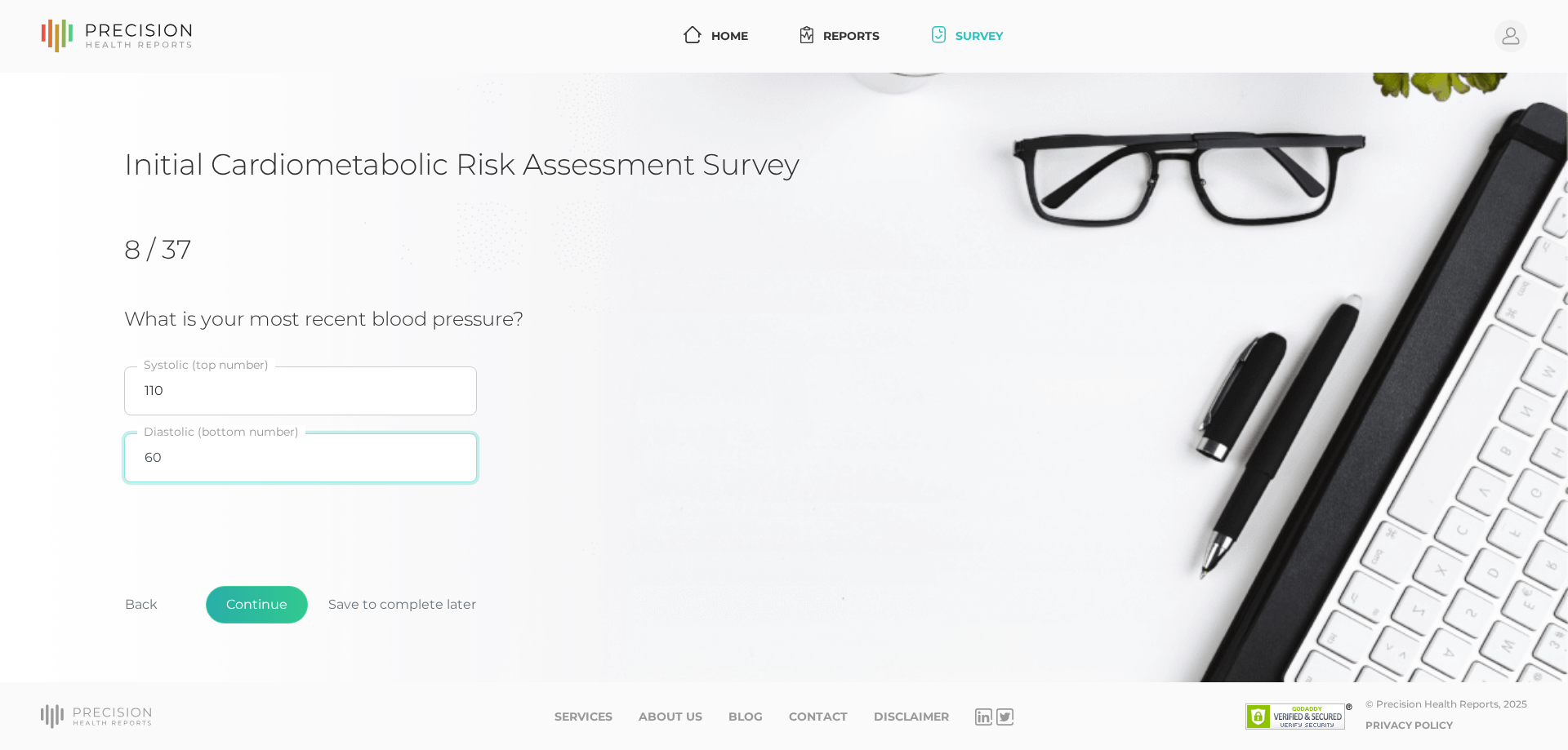
type input "60"
click at [251, 616] on button "Continue" at bounding box center [256, 605] width 102 height 38
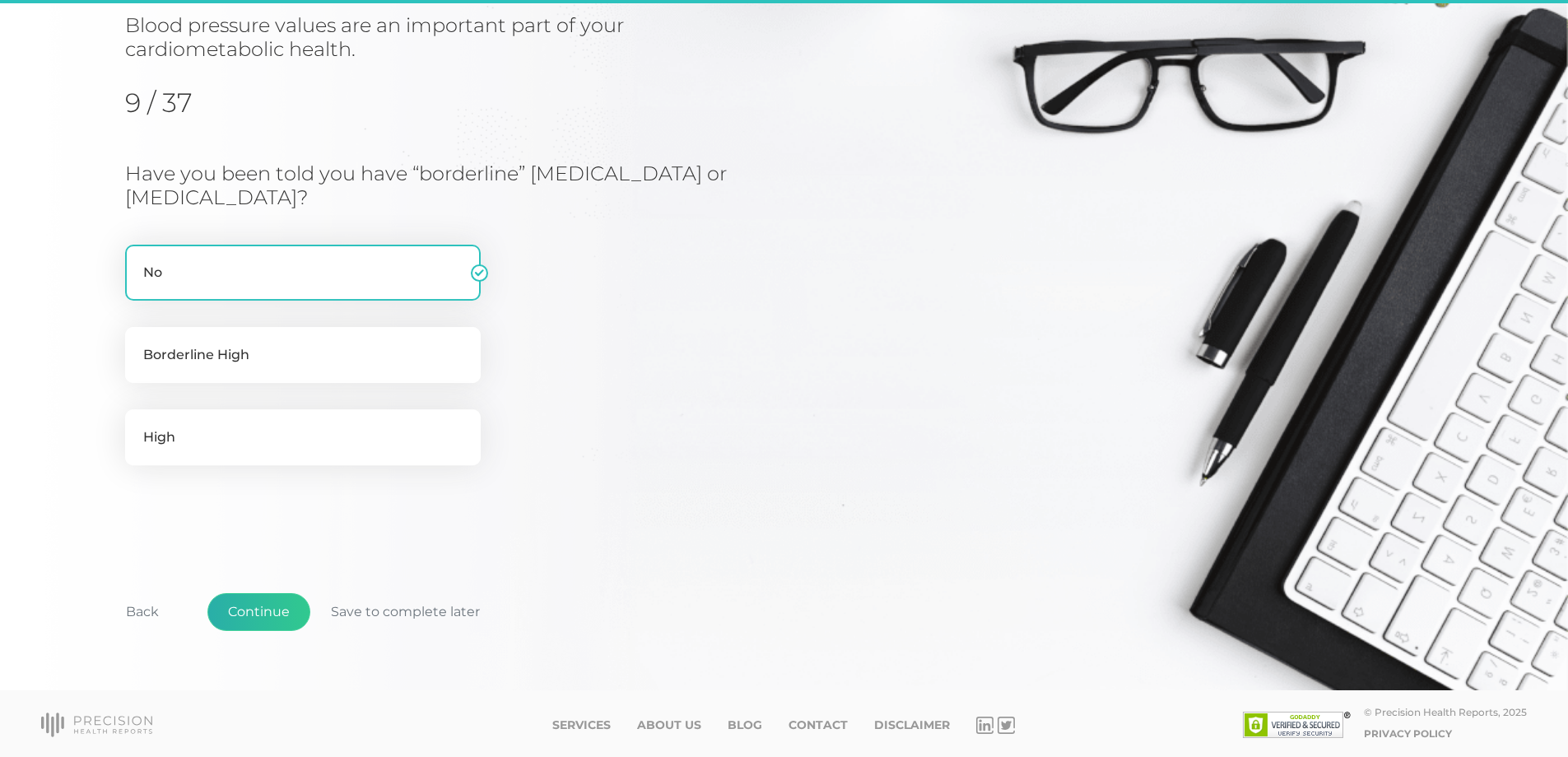
scroll to position [197, 0]
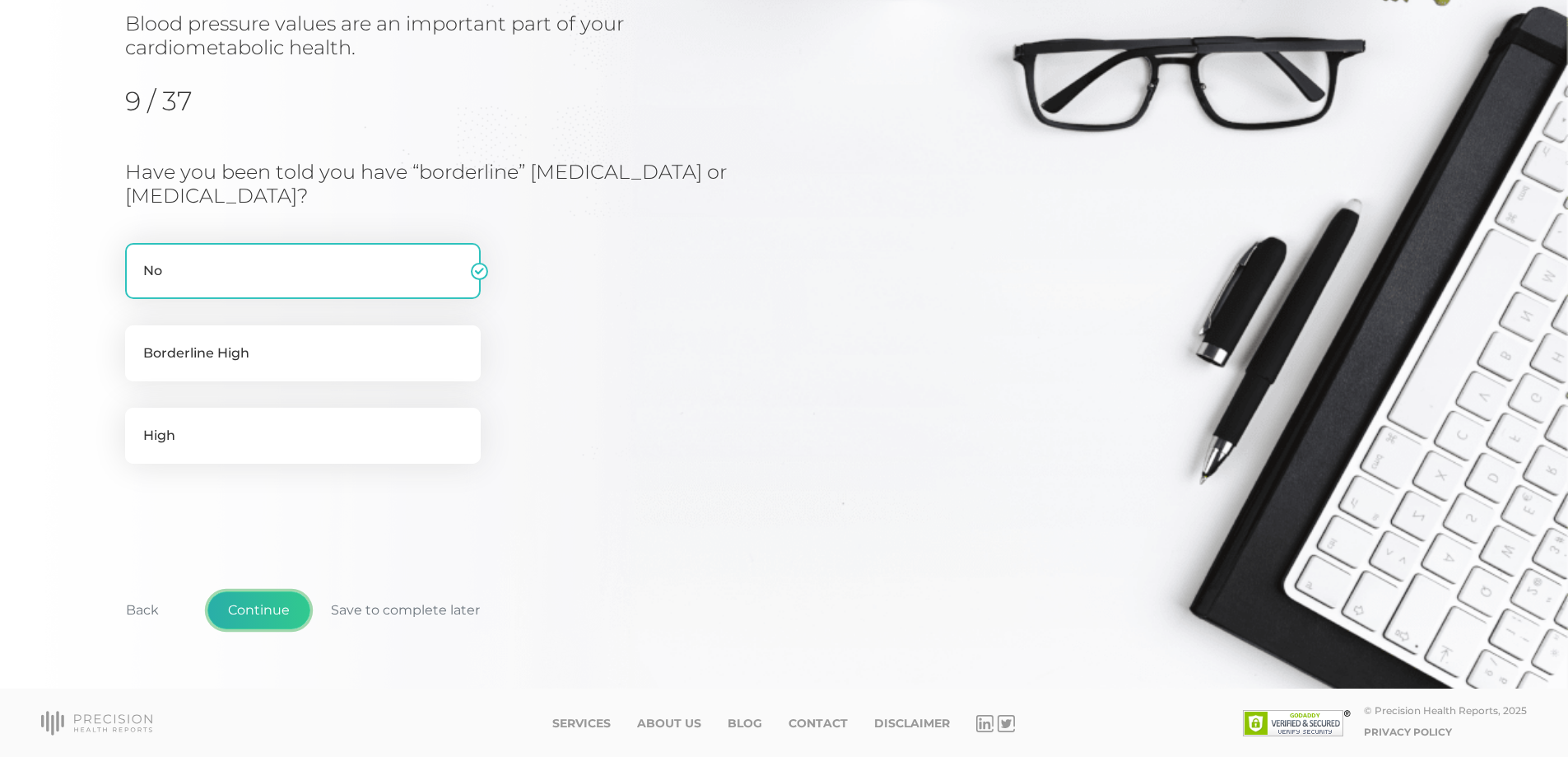
click at [286, 602] on button "Continue" at bounding box center [258, 611] width 103 height 38
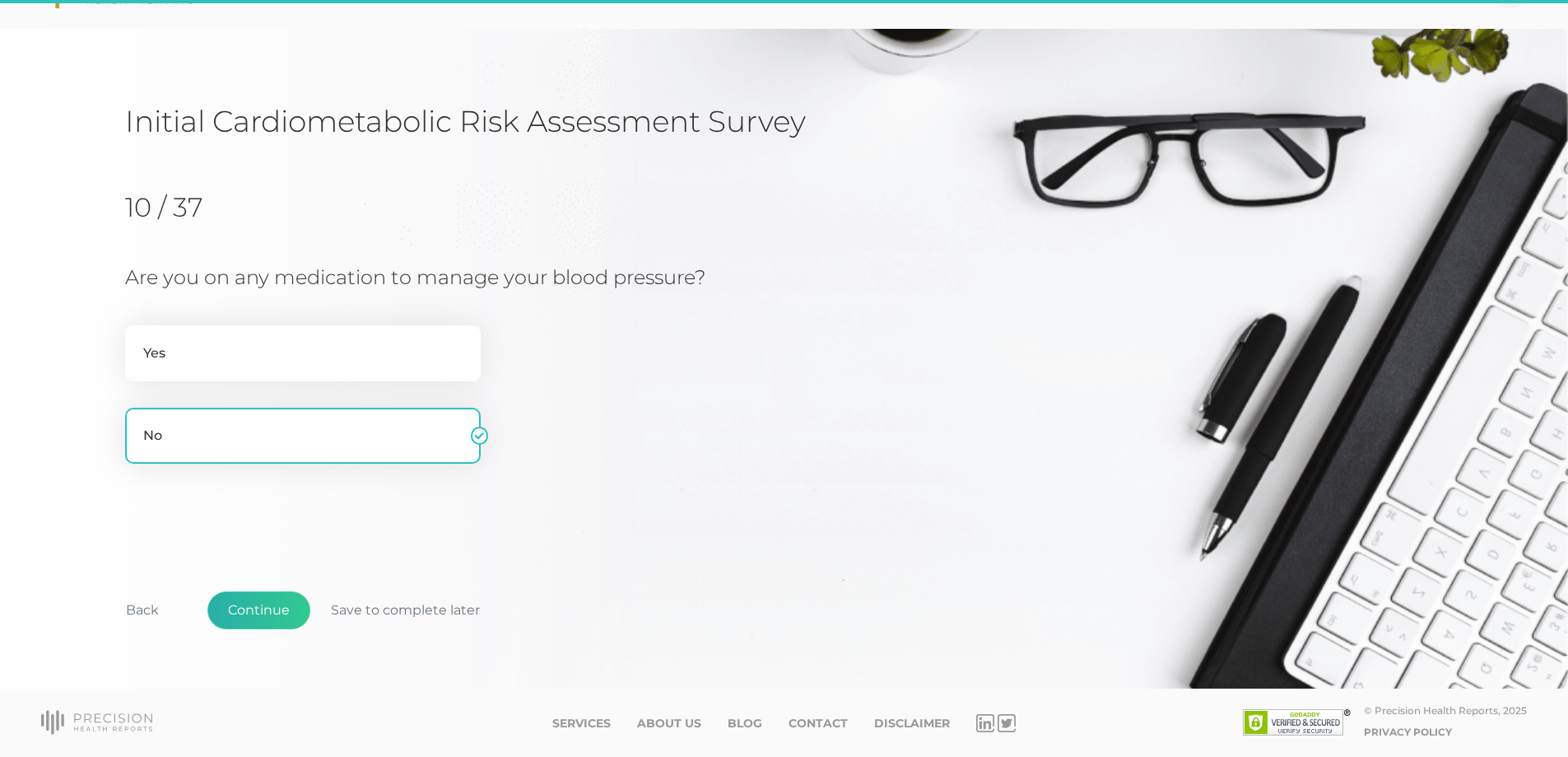
scroll to position [45, 0]
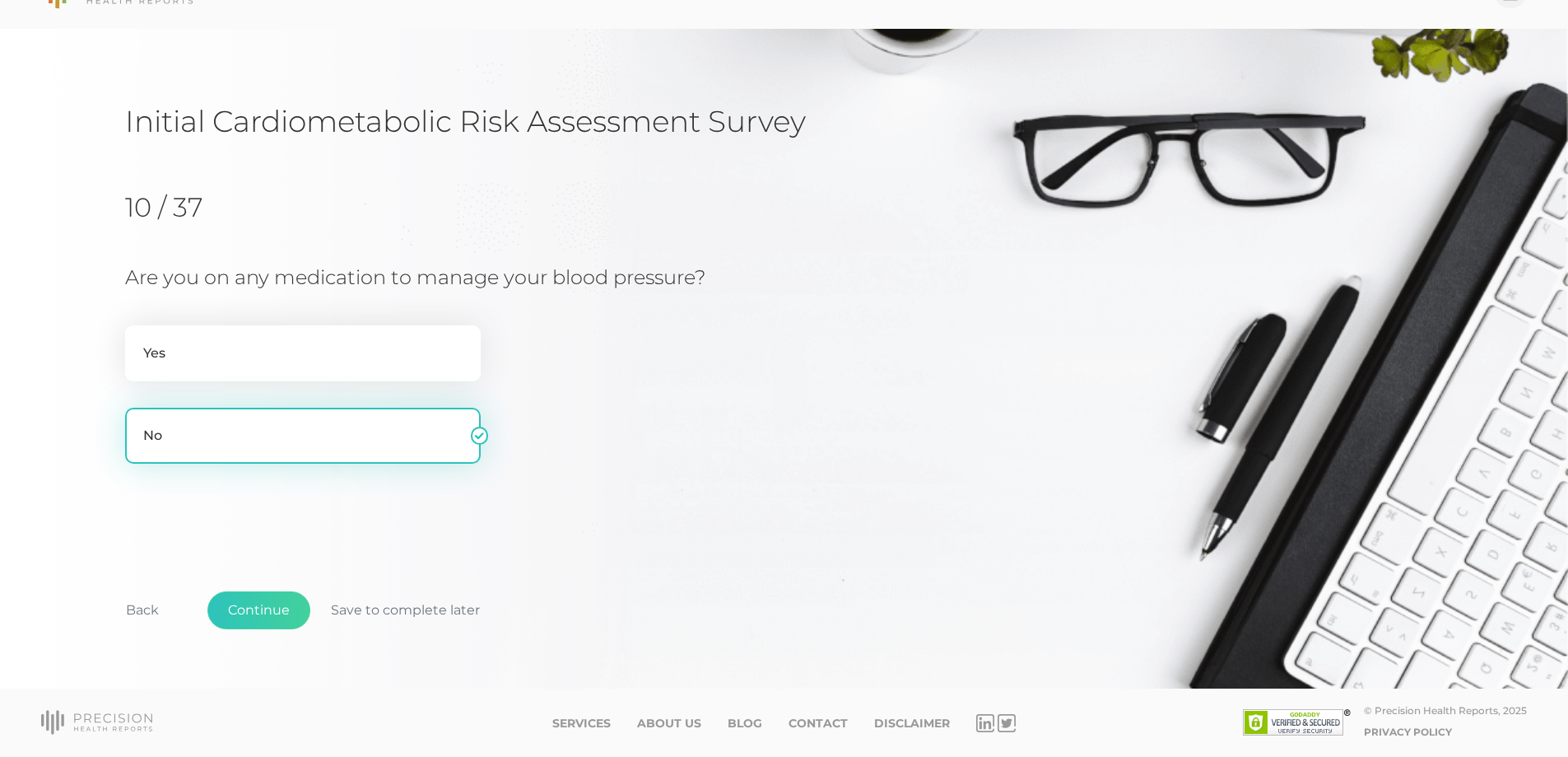
click at [262, 441] on label "No" at bounding box center [303, 435] width 355 height 56
click at [138, 424] on input "No" at bounding box center [131, 415] width 13 height 17
click at [279, 617] on button "Continue" at bounding box center [258, 611] width 103 height 38
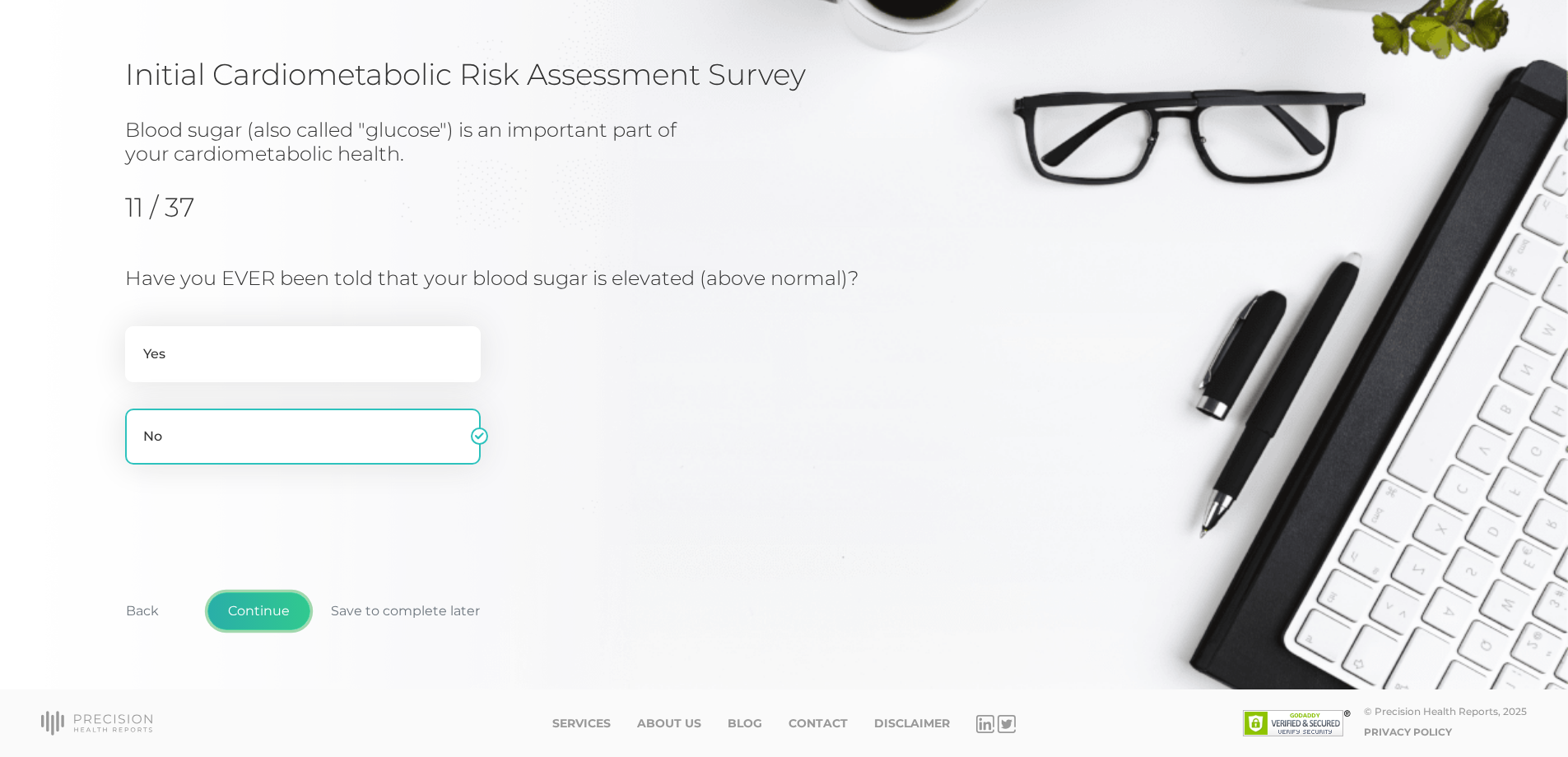
click at [276, 605] on button "Continue" at bounding box center [258, 612] width 103 height 38
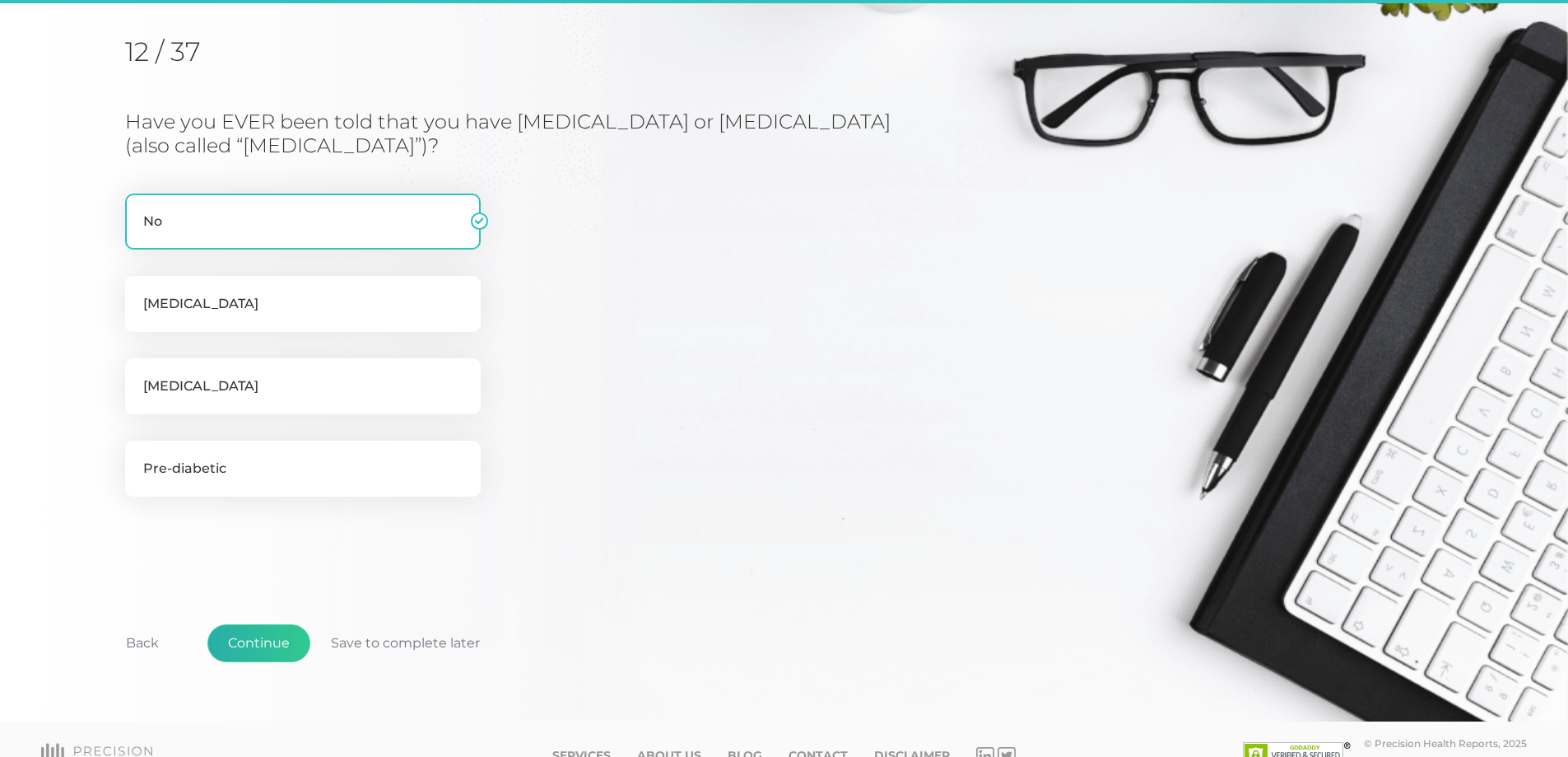
scroll to position [210, 0]
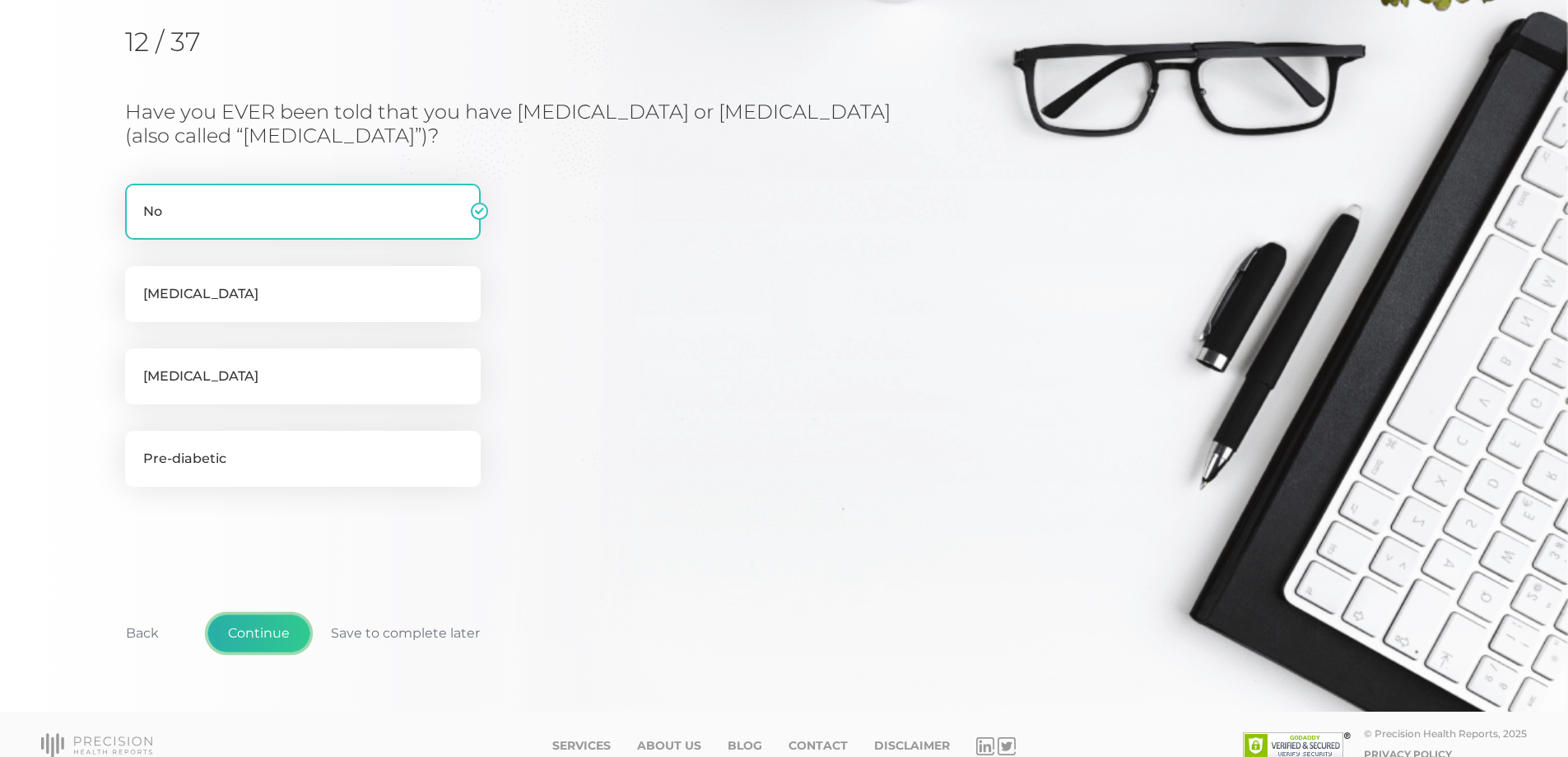
click at [260, 628] on button "Continue" at bounding box center [258, 633] width 103 height 38
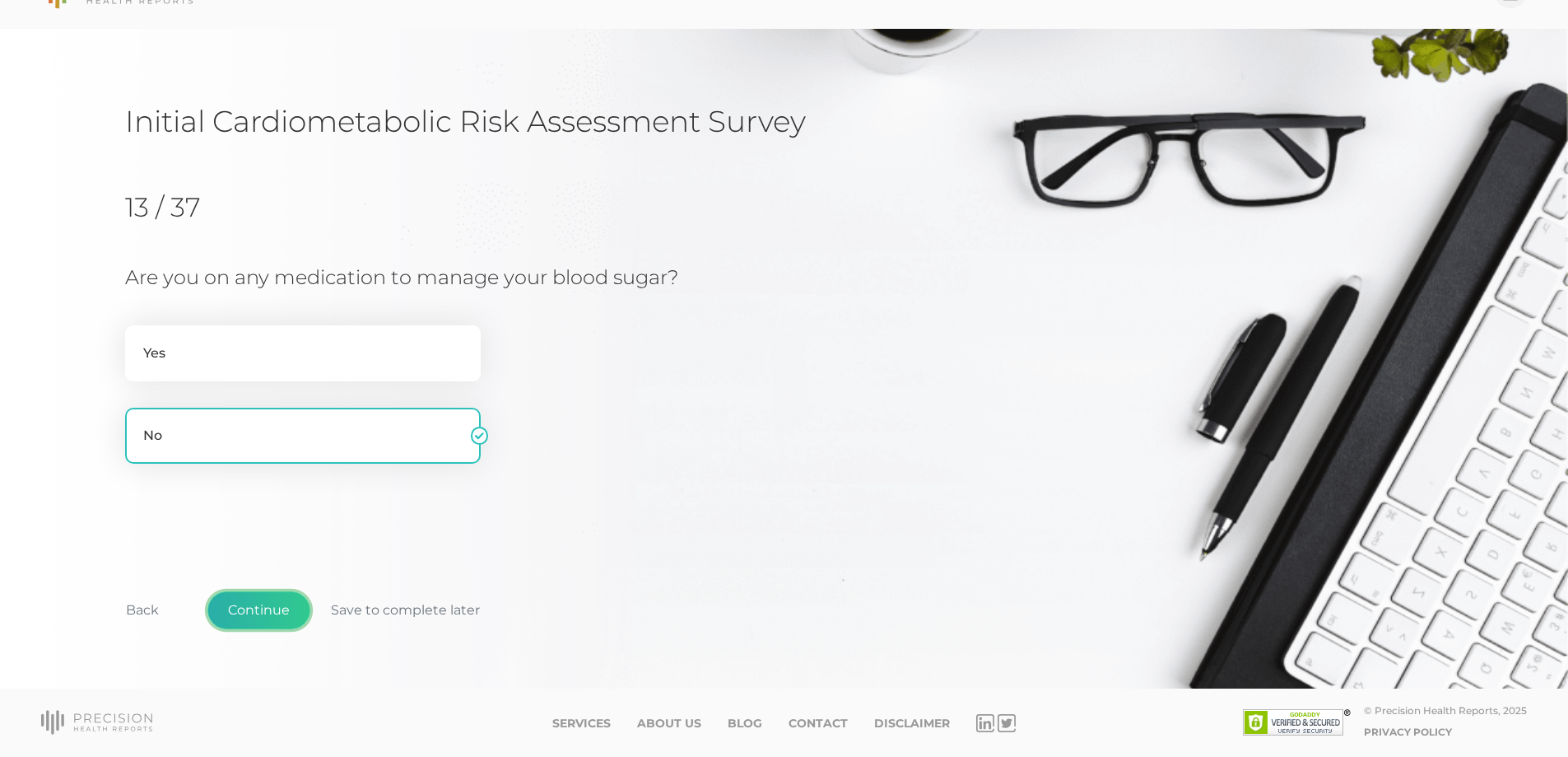
click at [260, 628] on button "Continue" at bounding box center [258, 611] width 103 height 38
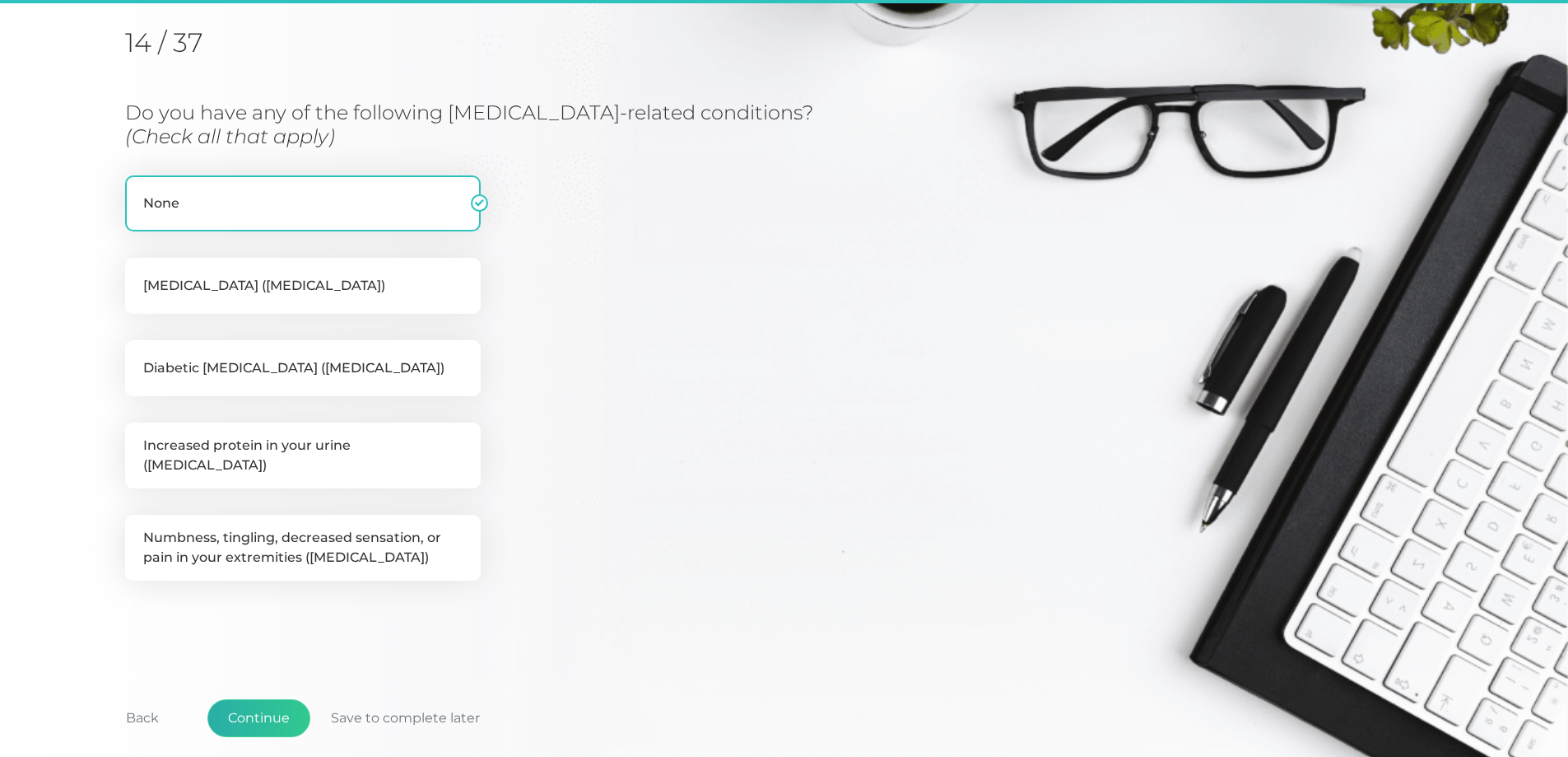
scroll to position [210, 0]
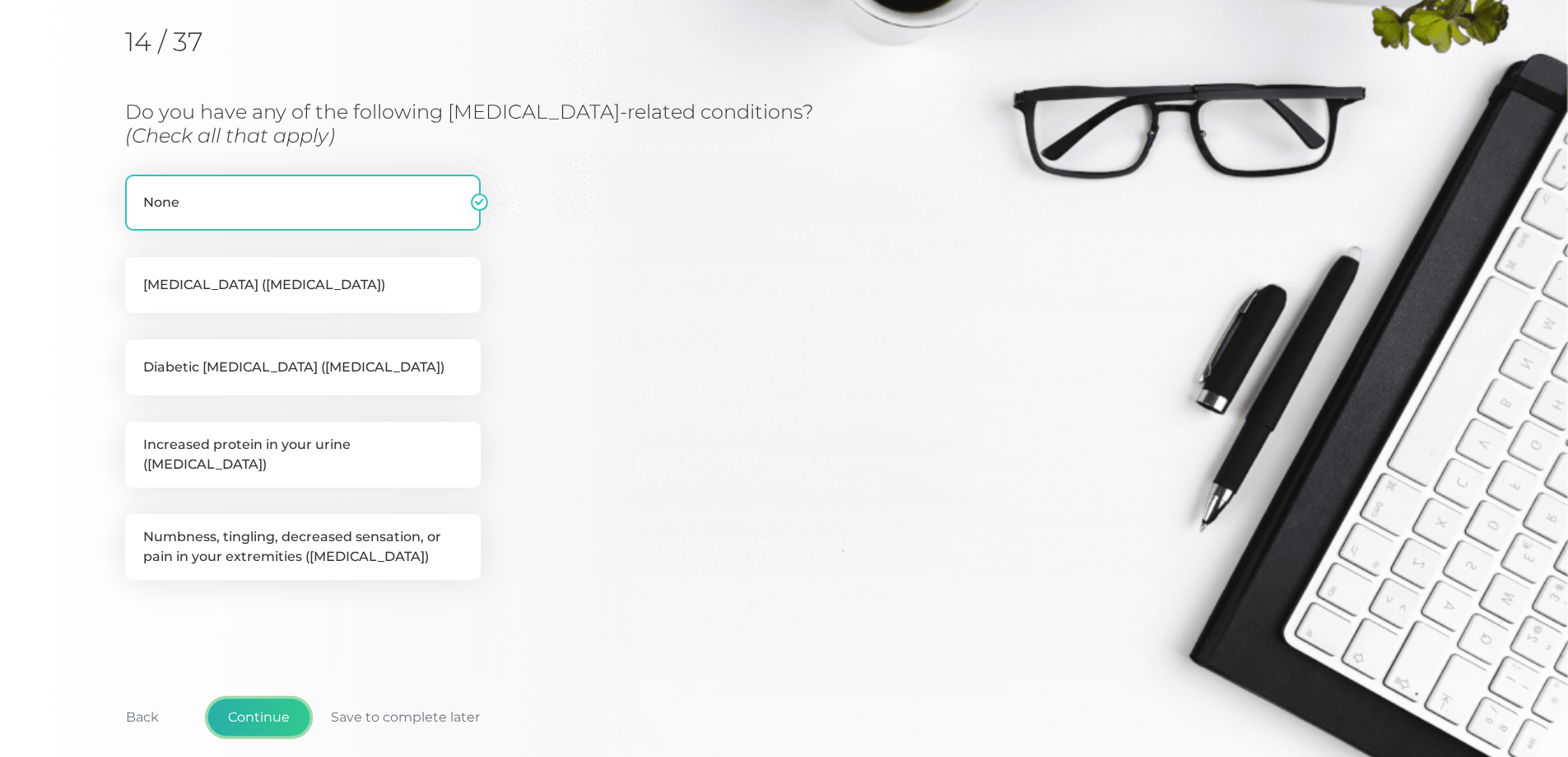
click at [262, 698] on button "Continue" at bounding box center [258, 717] width 103 height 38
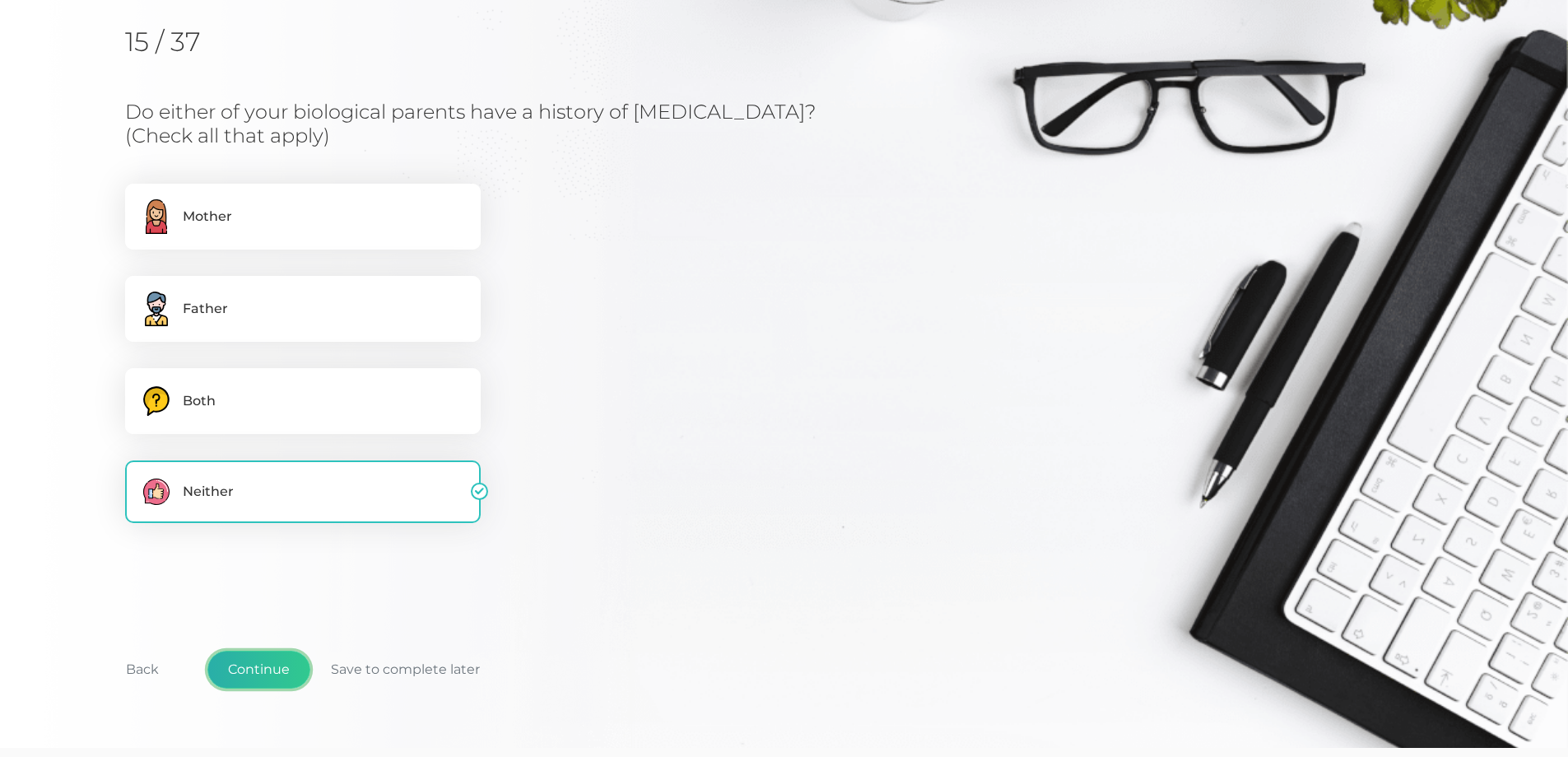
click at [279, 660] on button "Continue" at bounding box center [258, 669] width 103 height 38
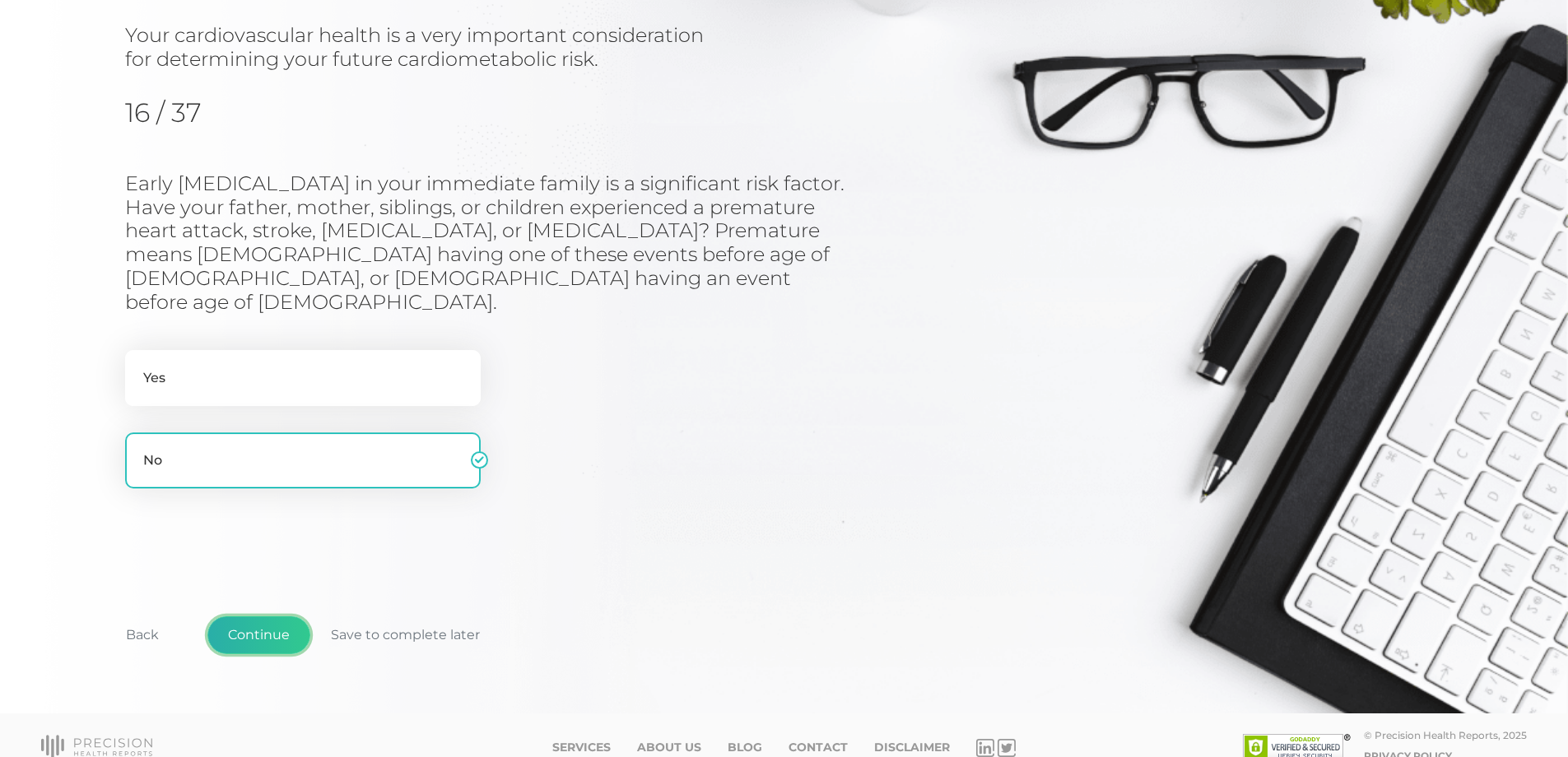
click at [282, 617] on button "Continue" at bounding box center [258, 635] width 103 height 38
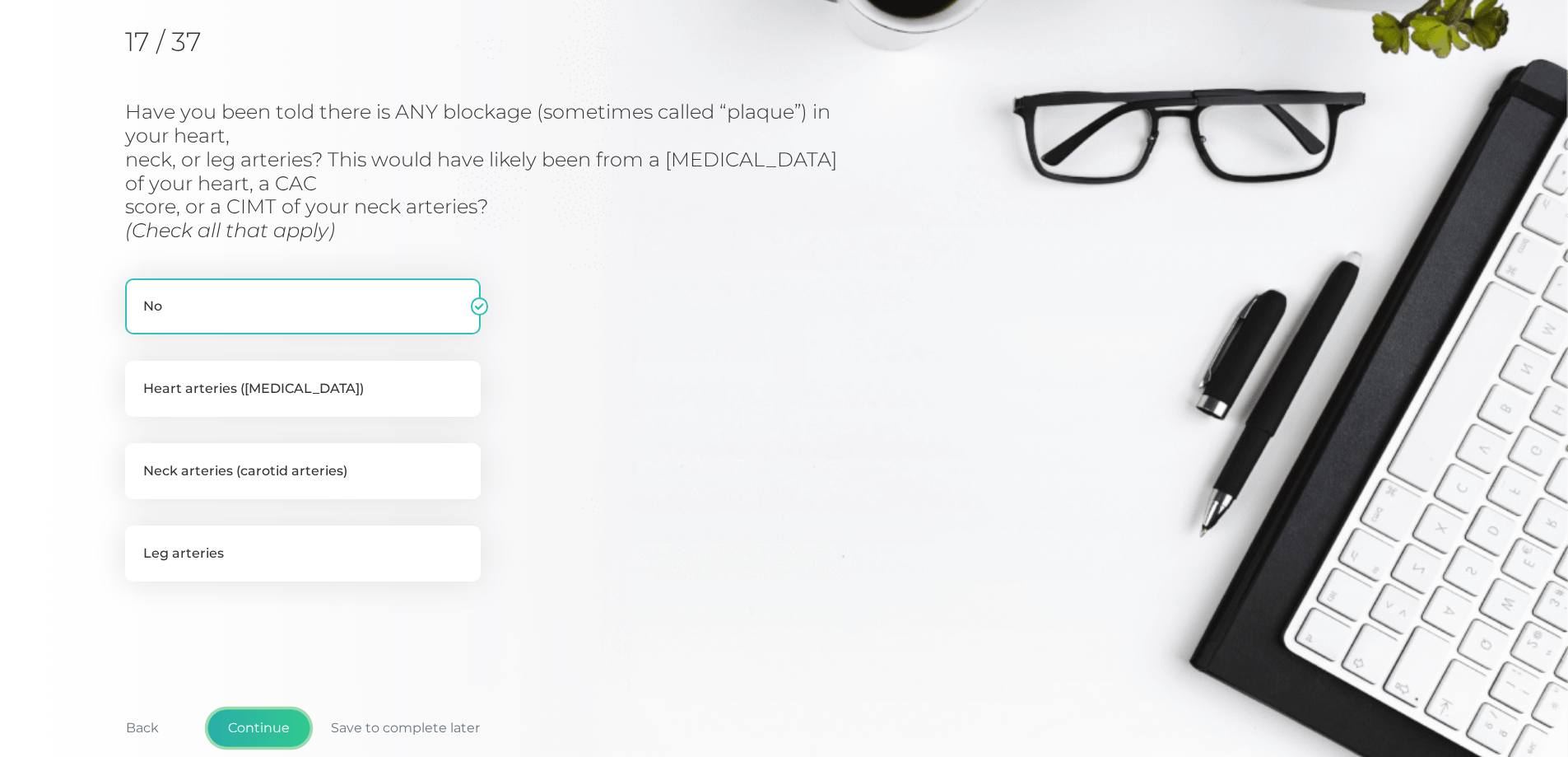
click at [270, 714] on button "Continue" at bounding box center [258, 728] width 103 height 38
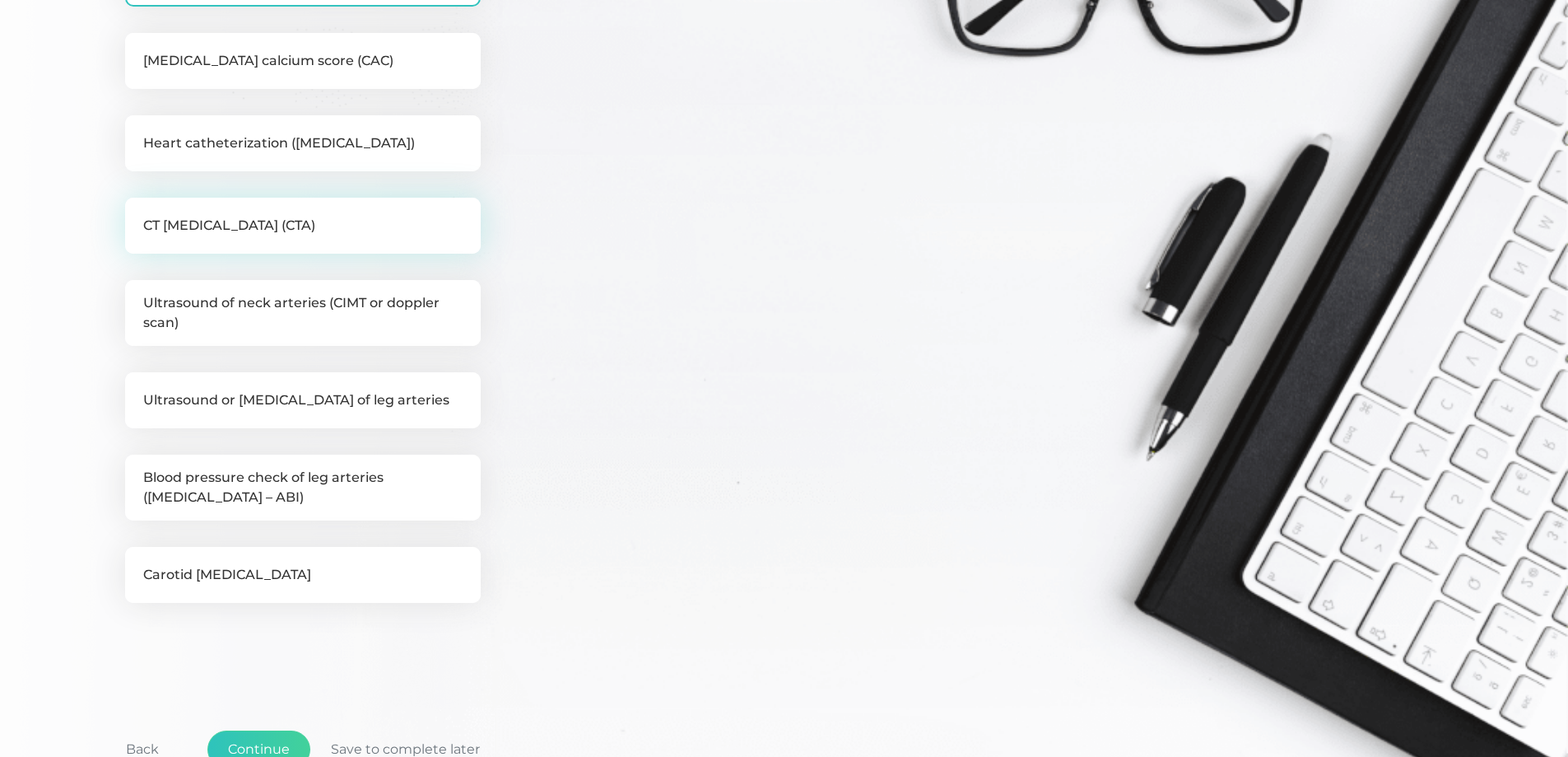
scroll to position [457, 0]
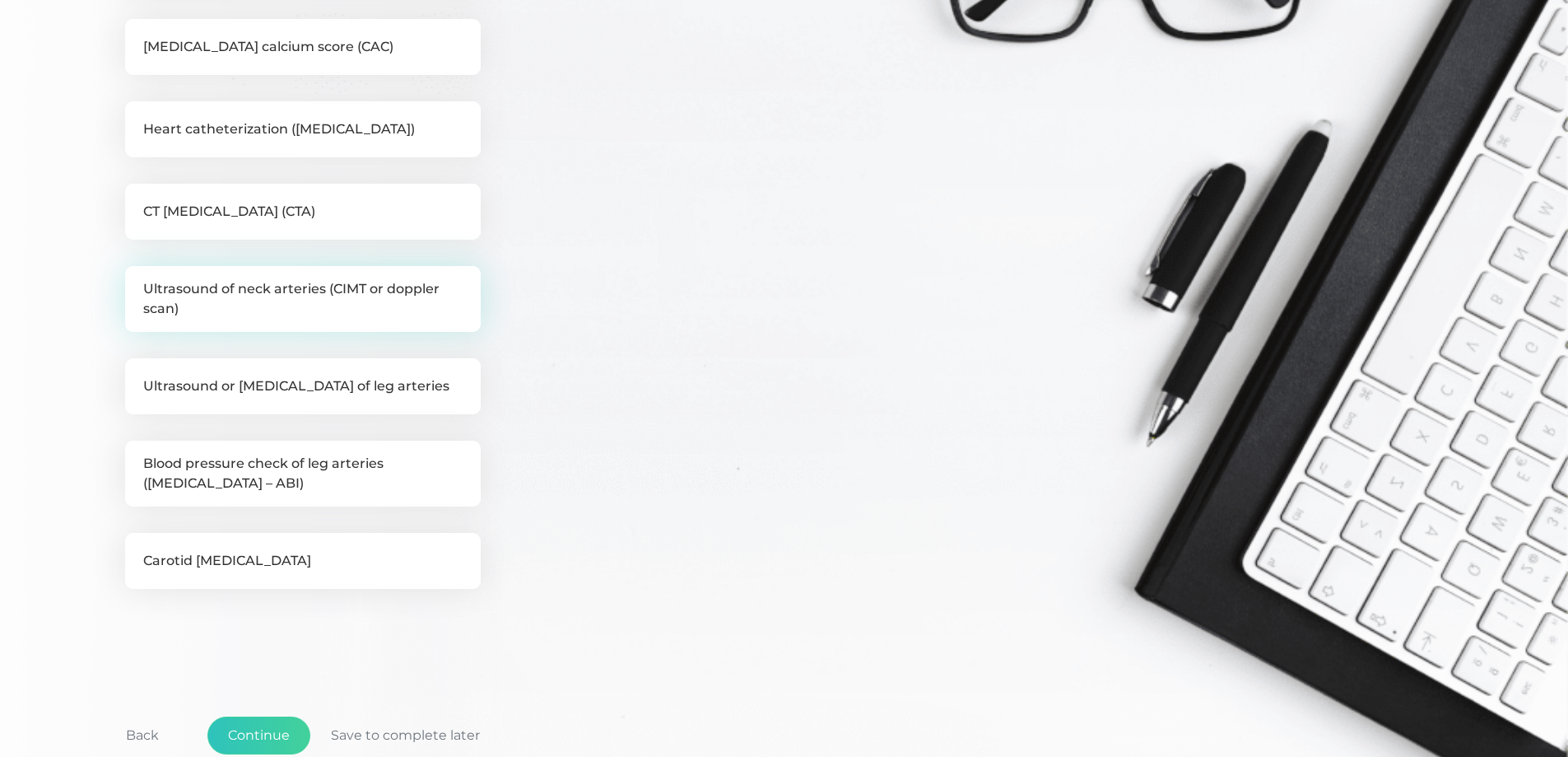
click at [373, 304] on label "Ultrasound of neck arteries (CIMT or doppler scan)" at bounding box center [303, 299] width 355 height 66
click at [138, 283] on input "Ultrasound of neck arteries (CIMT or doppler scan)" at bounding box center [131, 274] width 13 height 17
checkbox input "true"
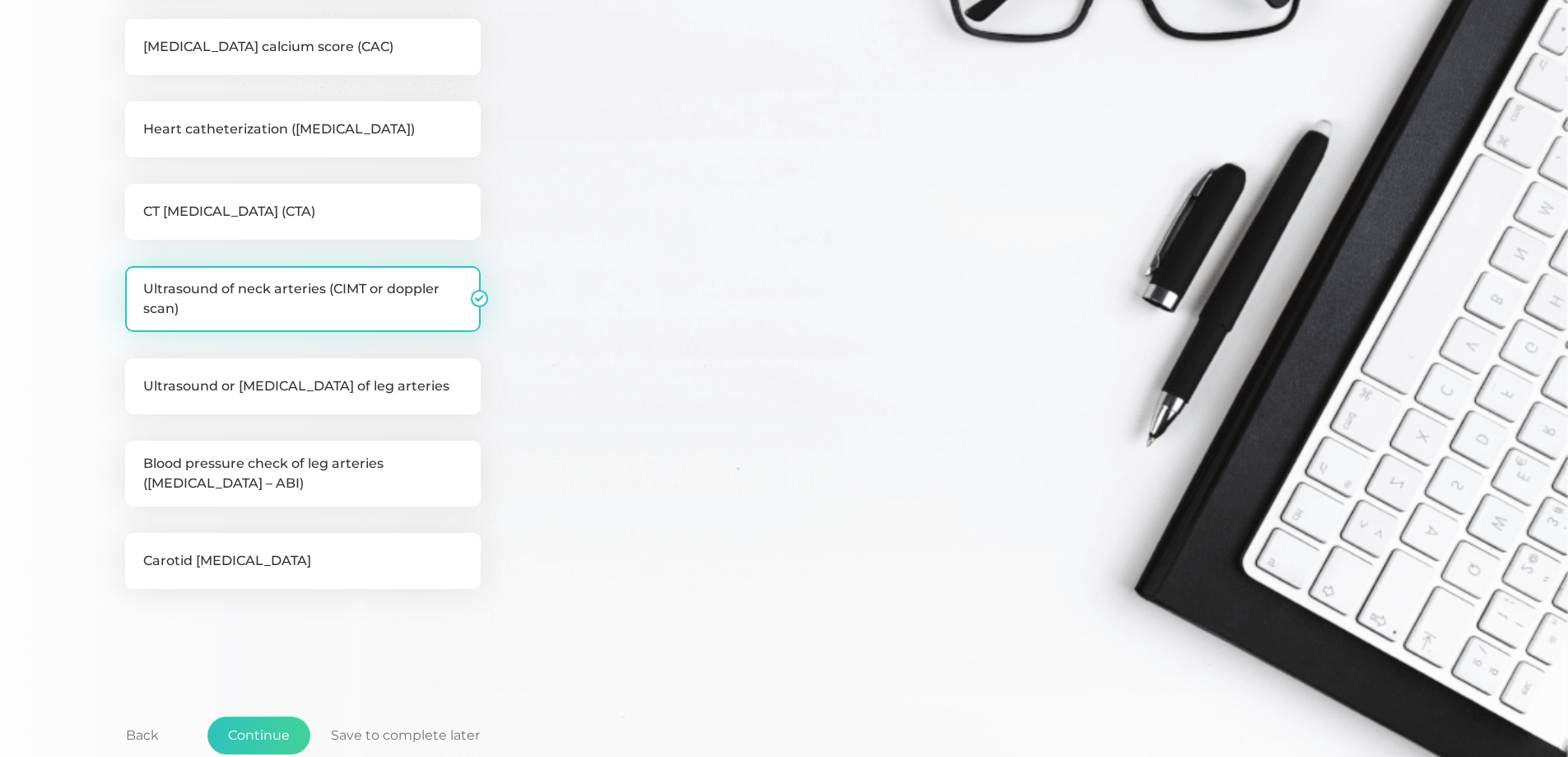
checkbox input "false"
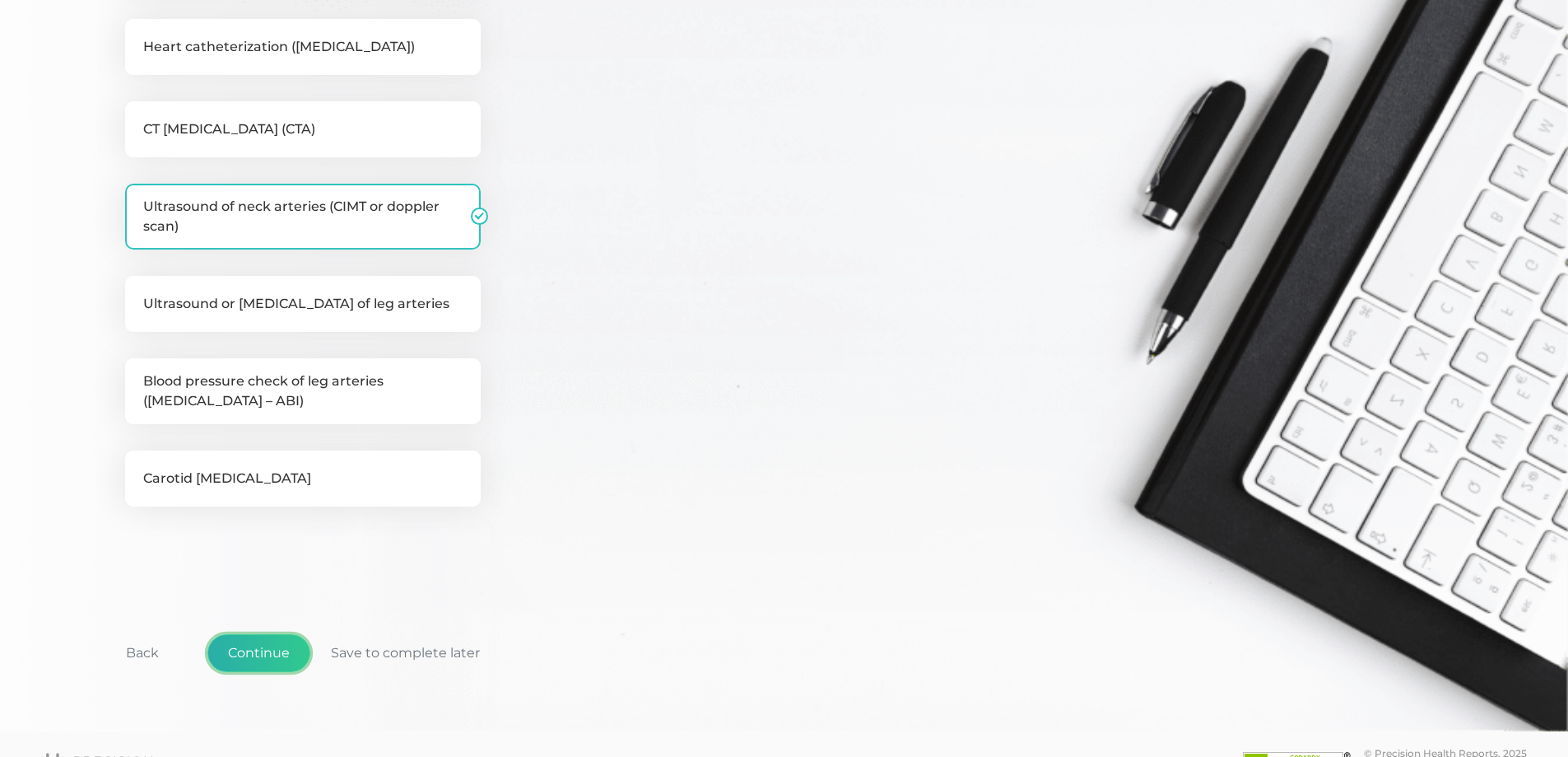
click at [275, 658] on button "Continue" at bounding box center [258, 653] width 103 height 38
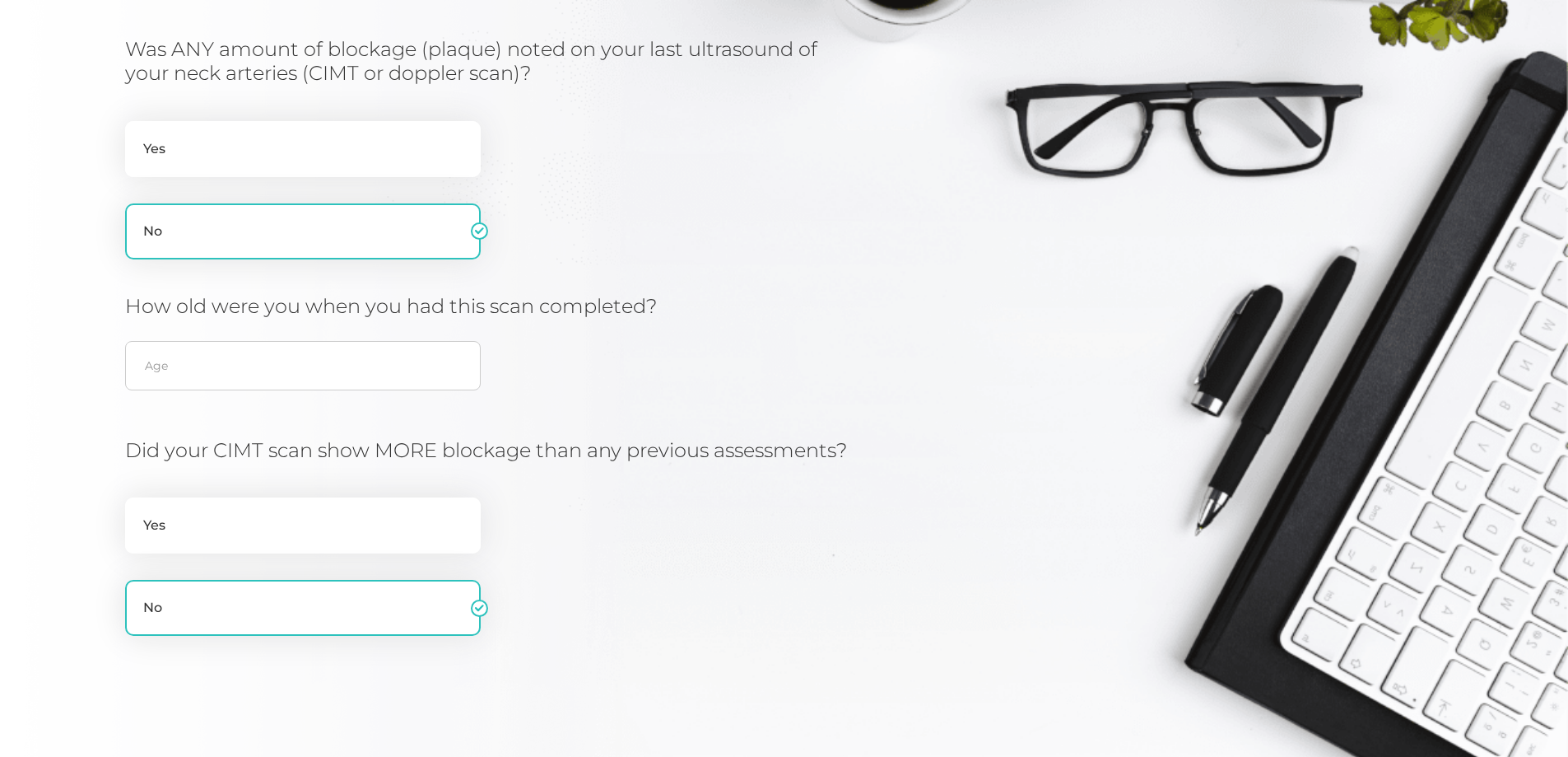
scroll to position [375, 0]
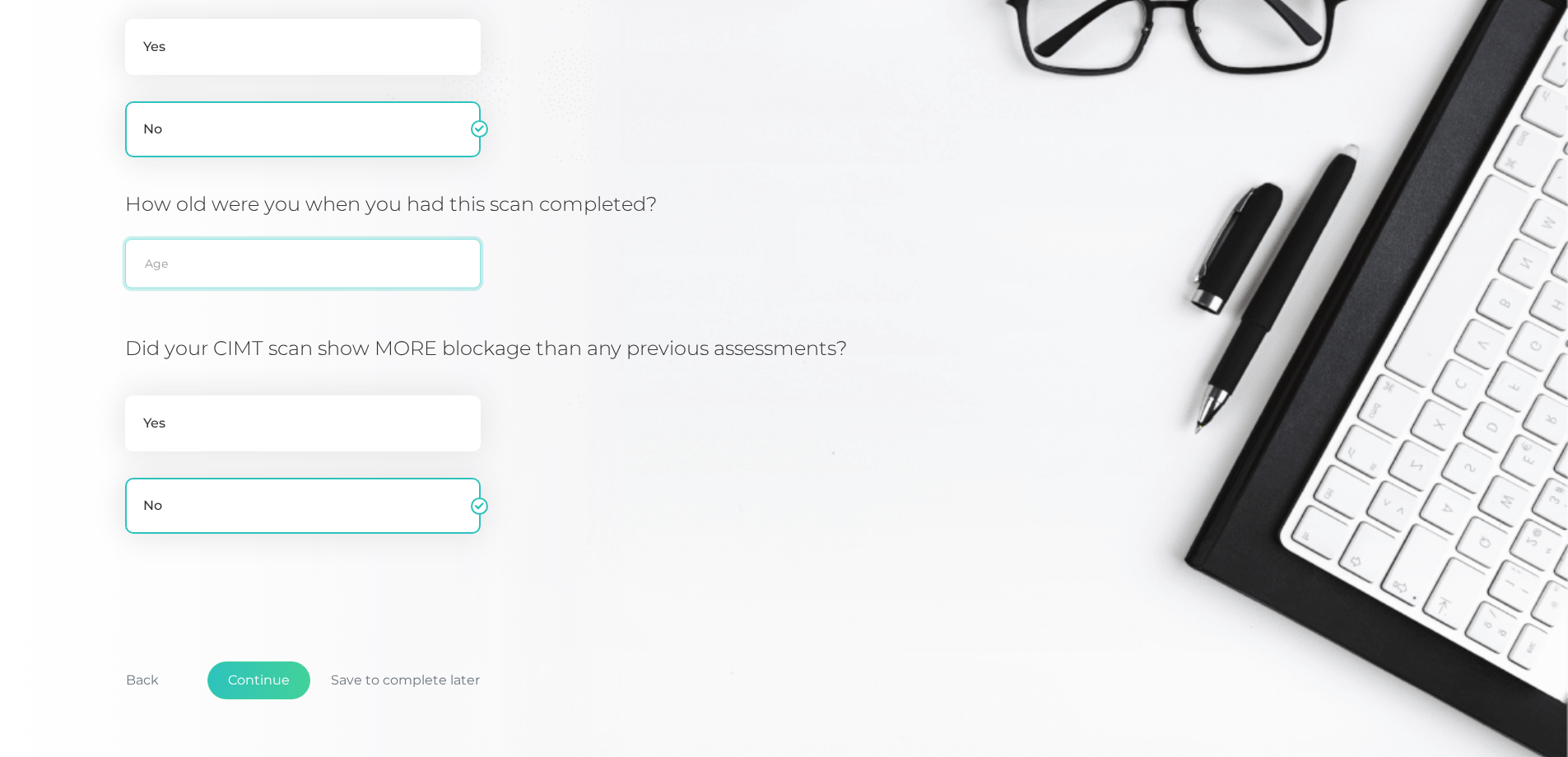
click at [175, 261] on input "text" at bounding box center [303, 264] width 355 height 50
type input "42"
click at [284, 699] on button "Continue" at bounding box center [258, 680] width 103 height 38
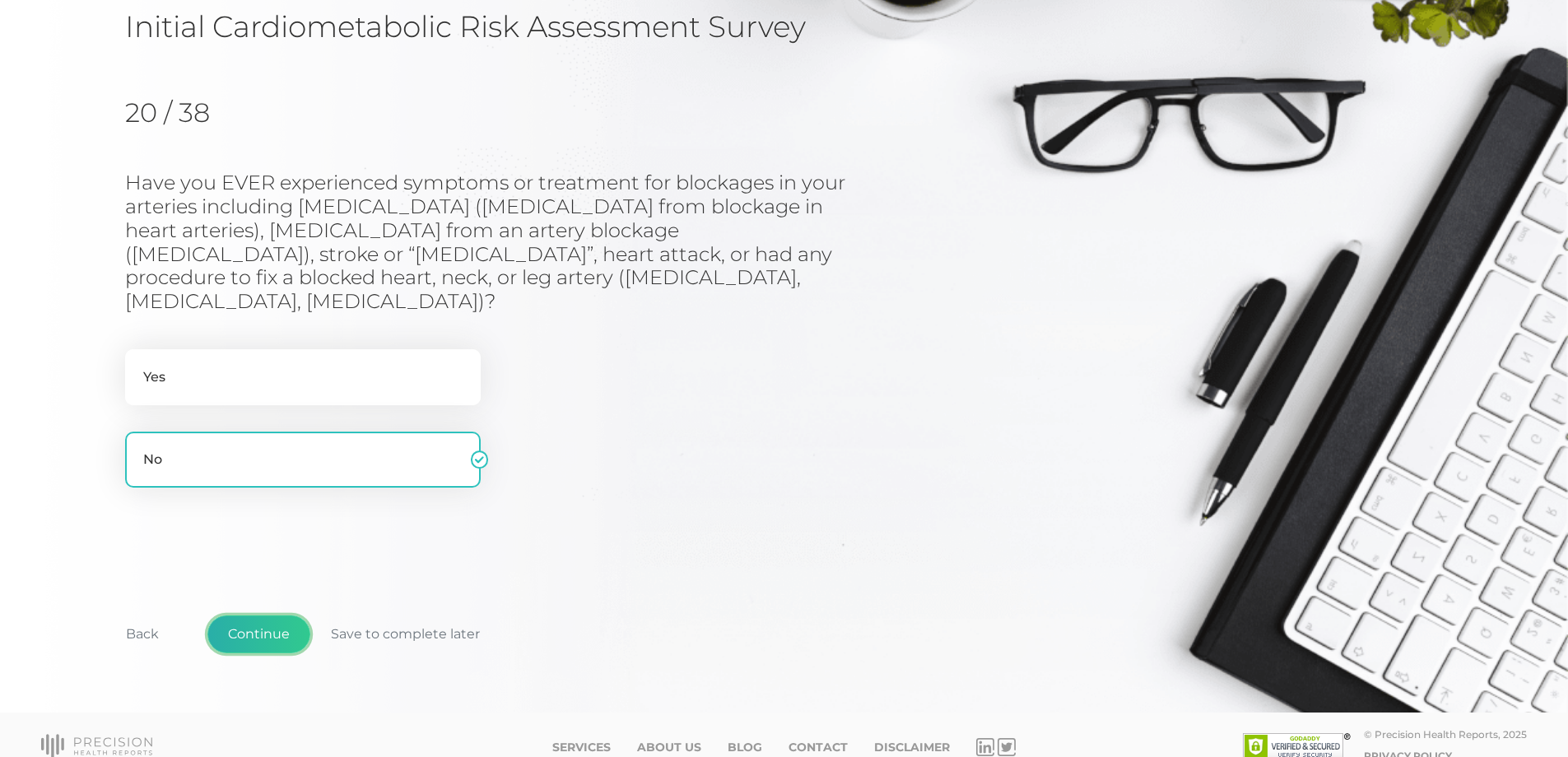
click at [257, 616] on button "Continue" at bounding box center [258, 634] width 103 height 38
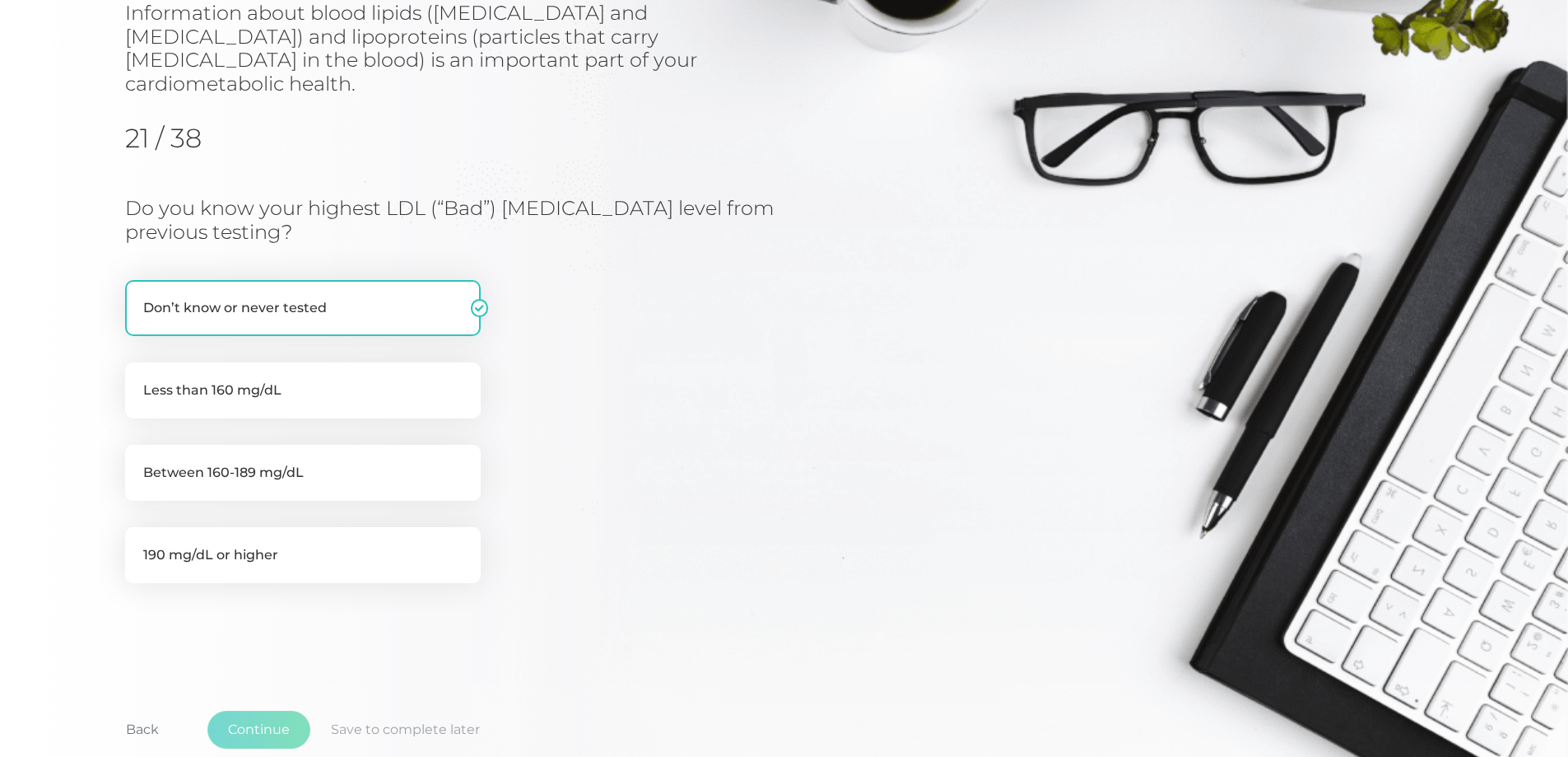
scroll to position [210, 0]
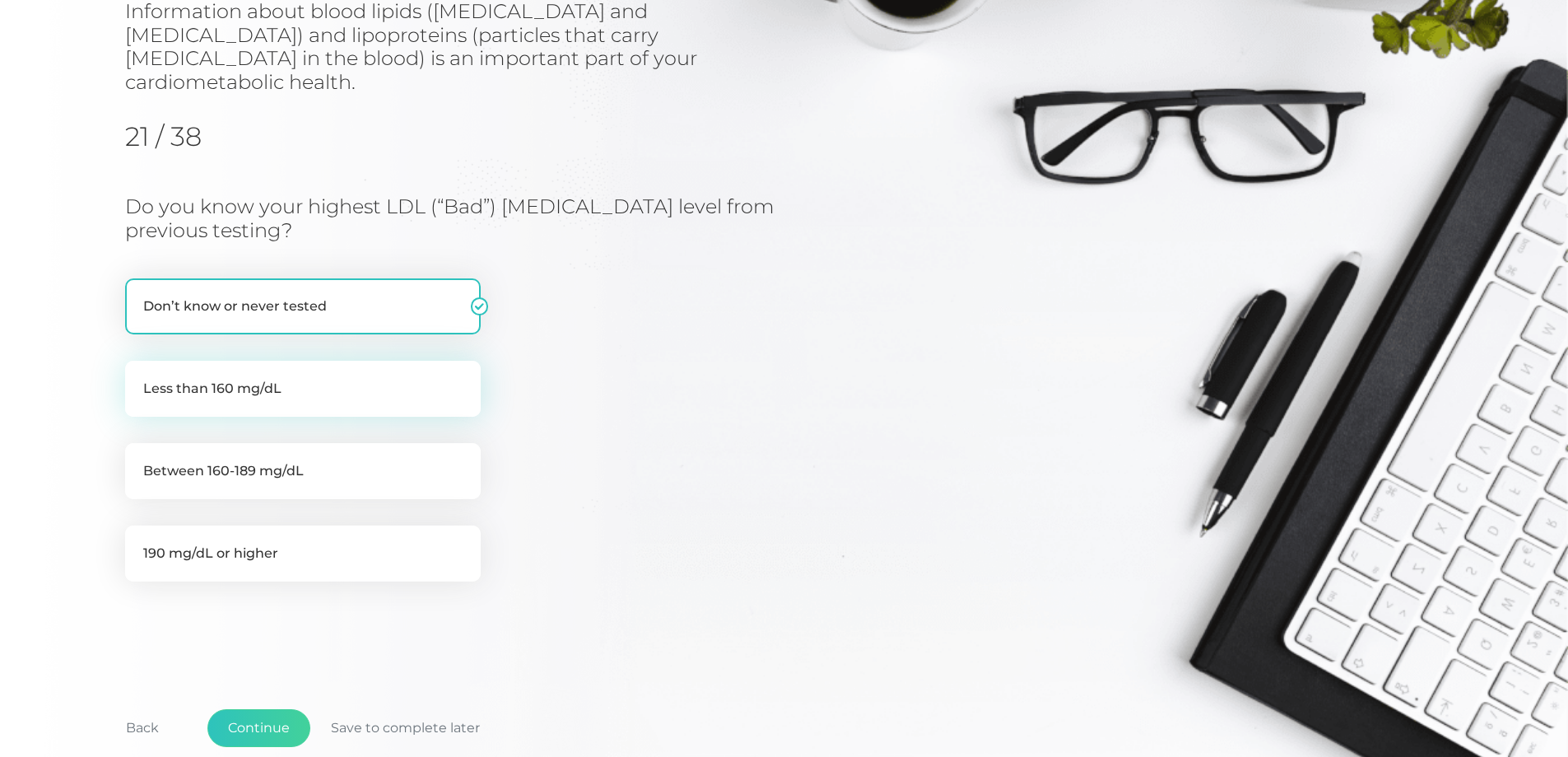
click at [330, 361] on label "Less than 160 mg/dL" at bounding box center [303, 388] width 355 height 56
click at [138, 361] on input "Less than 160 mg/dL" at bounding box center [131, 369] width 13 height 17
radio input "true"
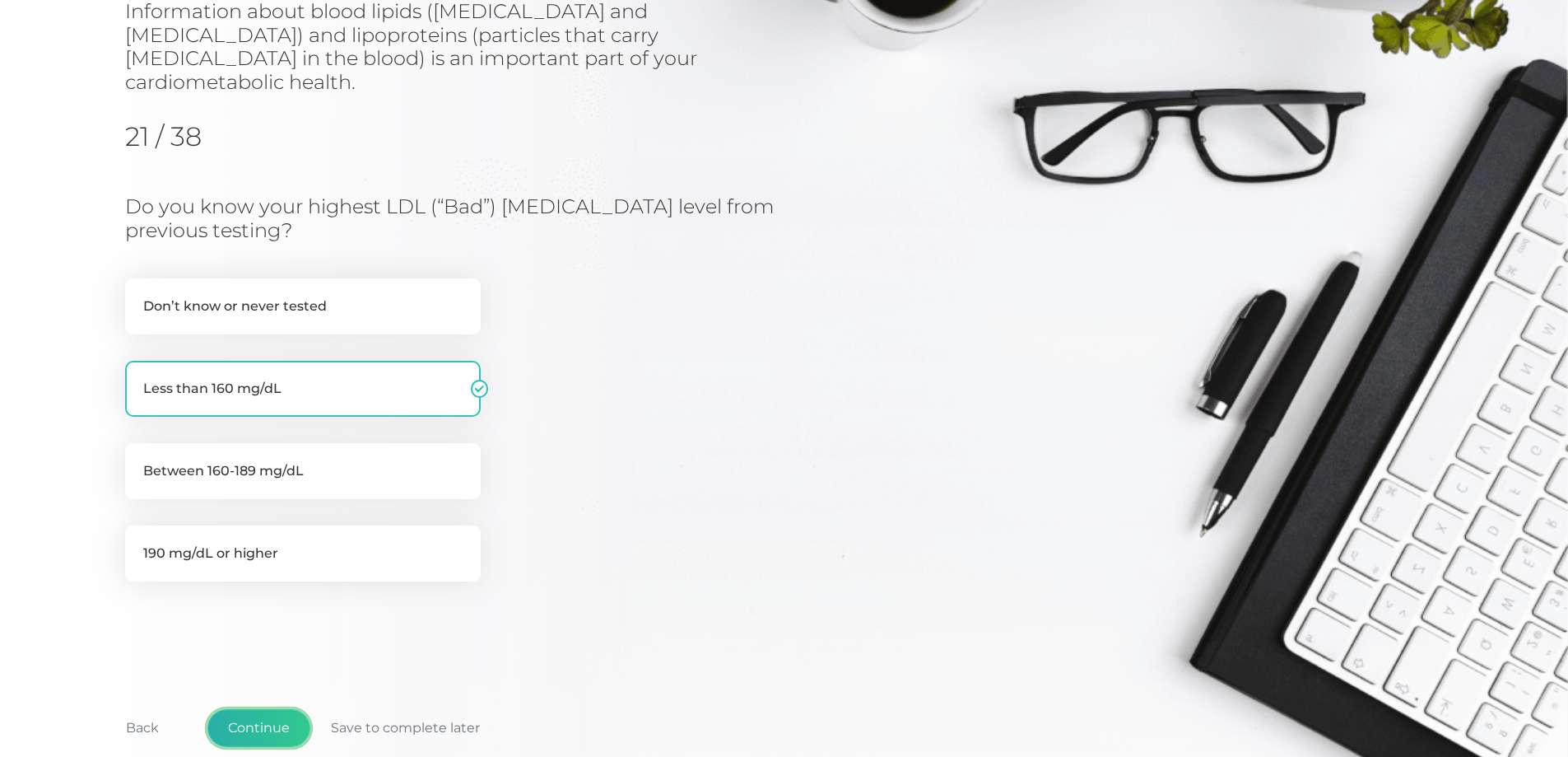
click at [274, 709] on button "Continue" at bounding box center [258, 728] width 103 height 38
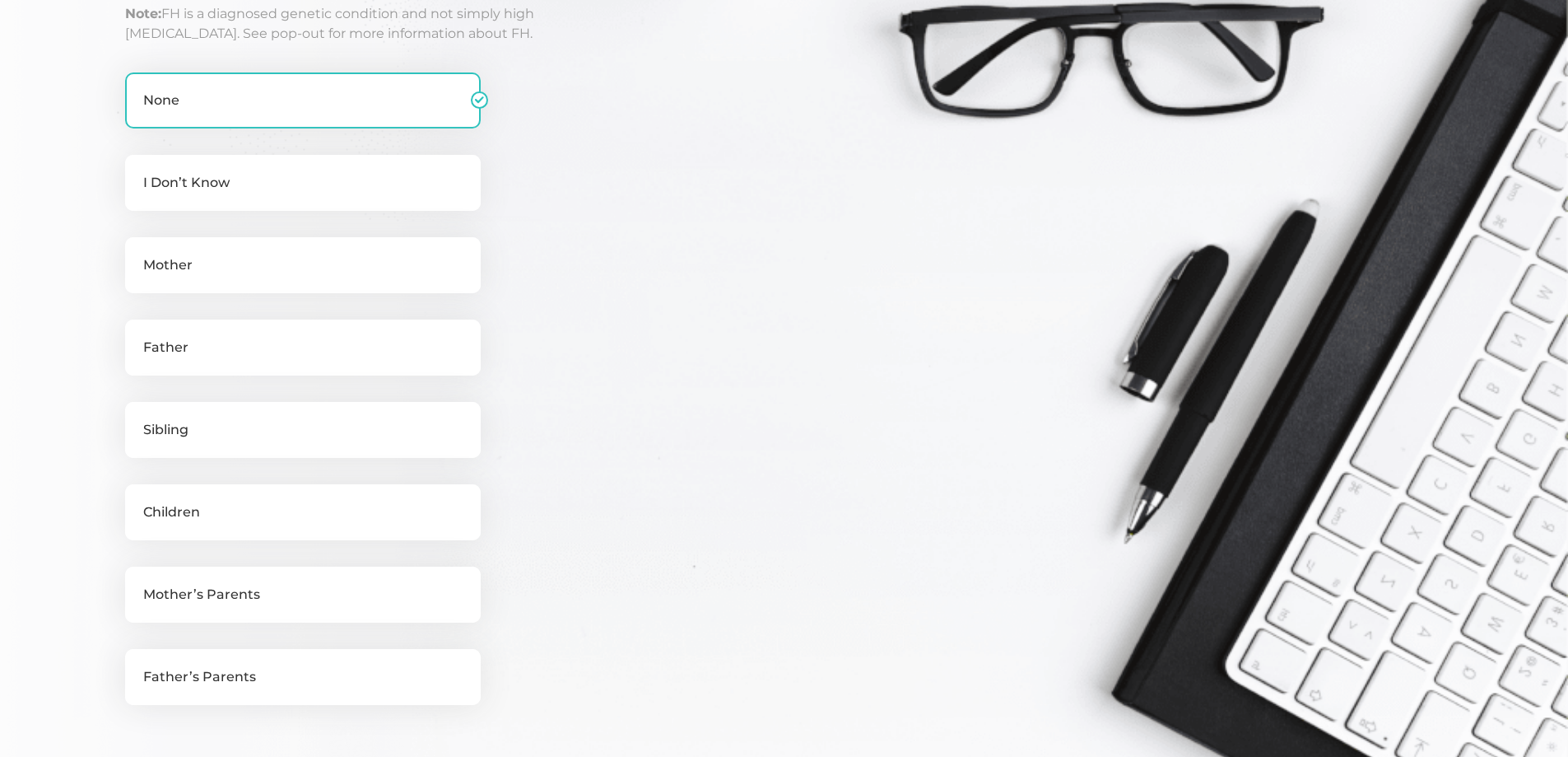
scroll to position [457, 0]
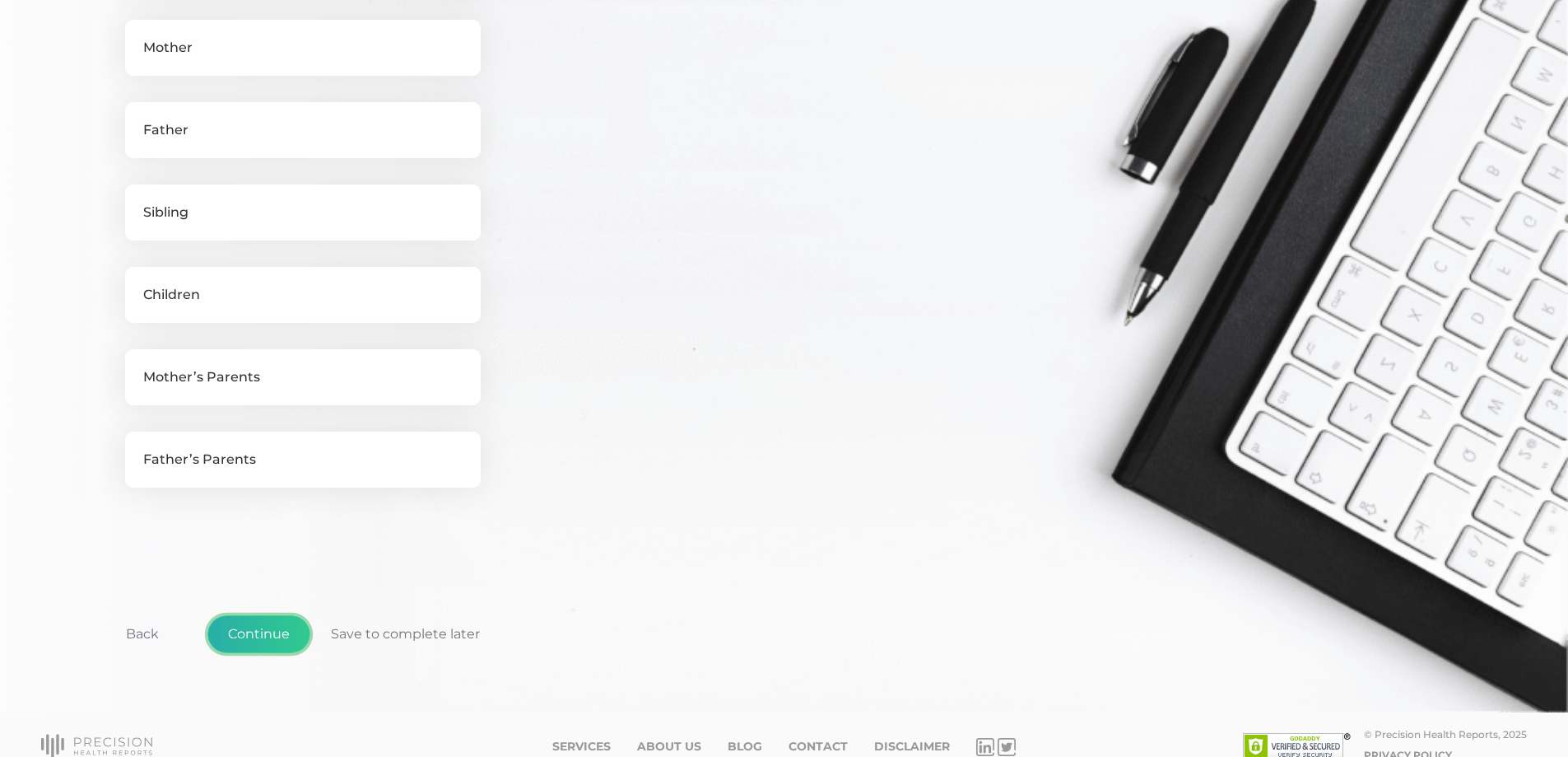
click at [276, 622] on button "Continue" at bounding box center [258, 634] width 103 height 38
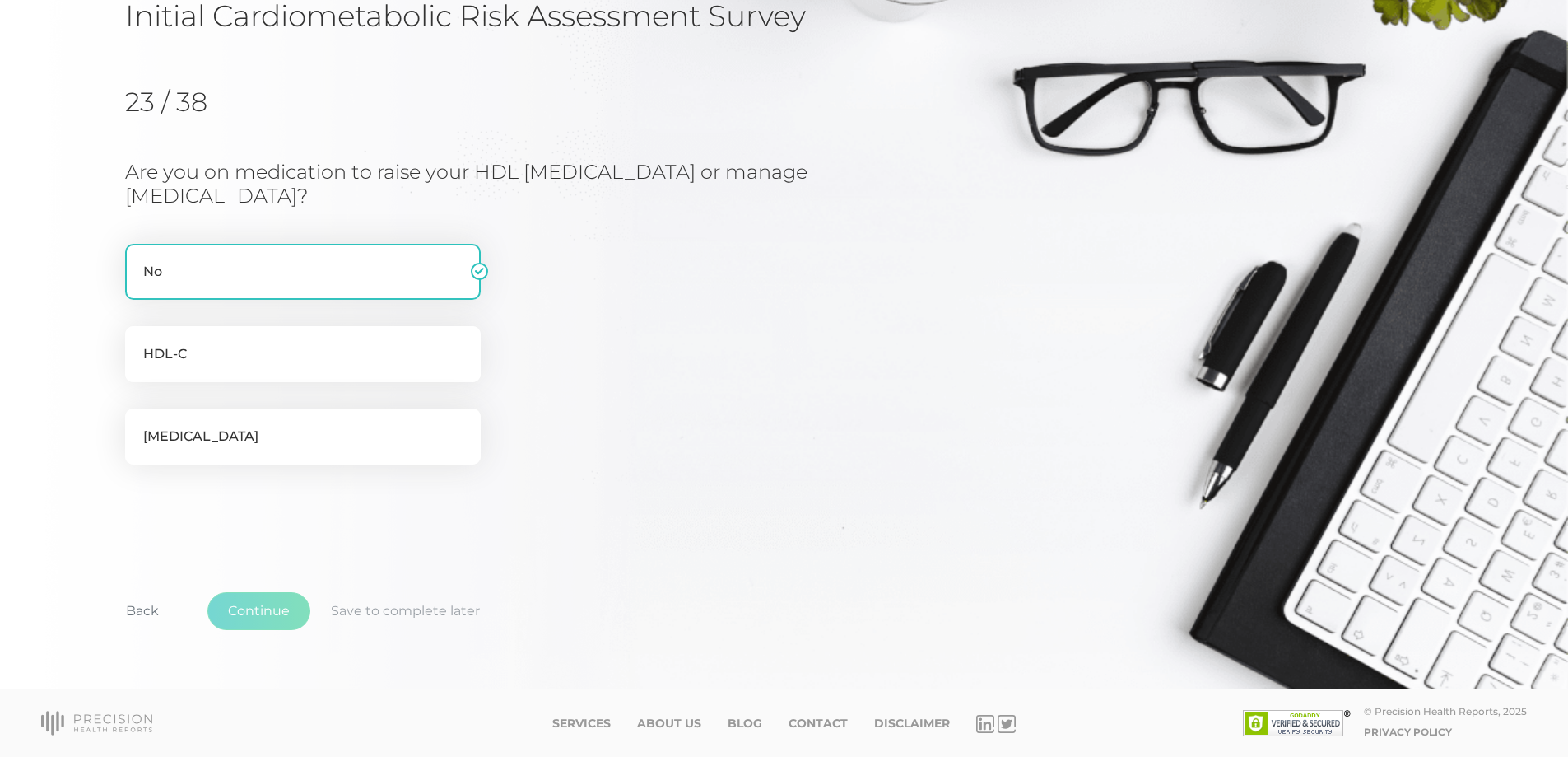
scroll to position [150, 0]
click at [265, 598] on button "Continue" at bounding box center [258, 612] width 103 height 38
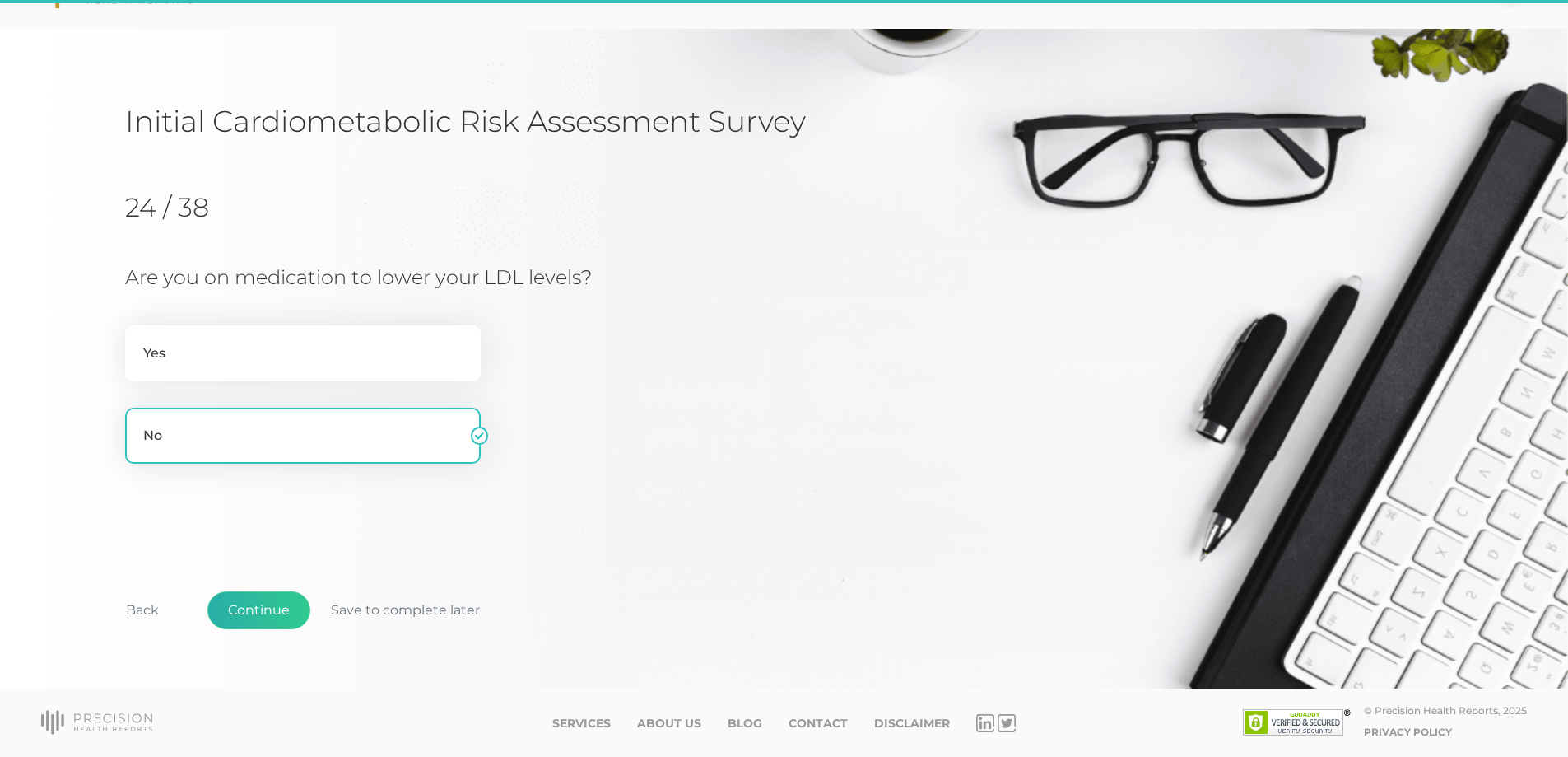
scroll to position [45, 0]
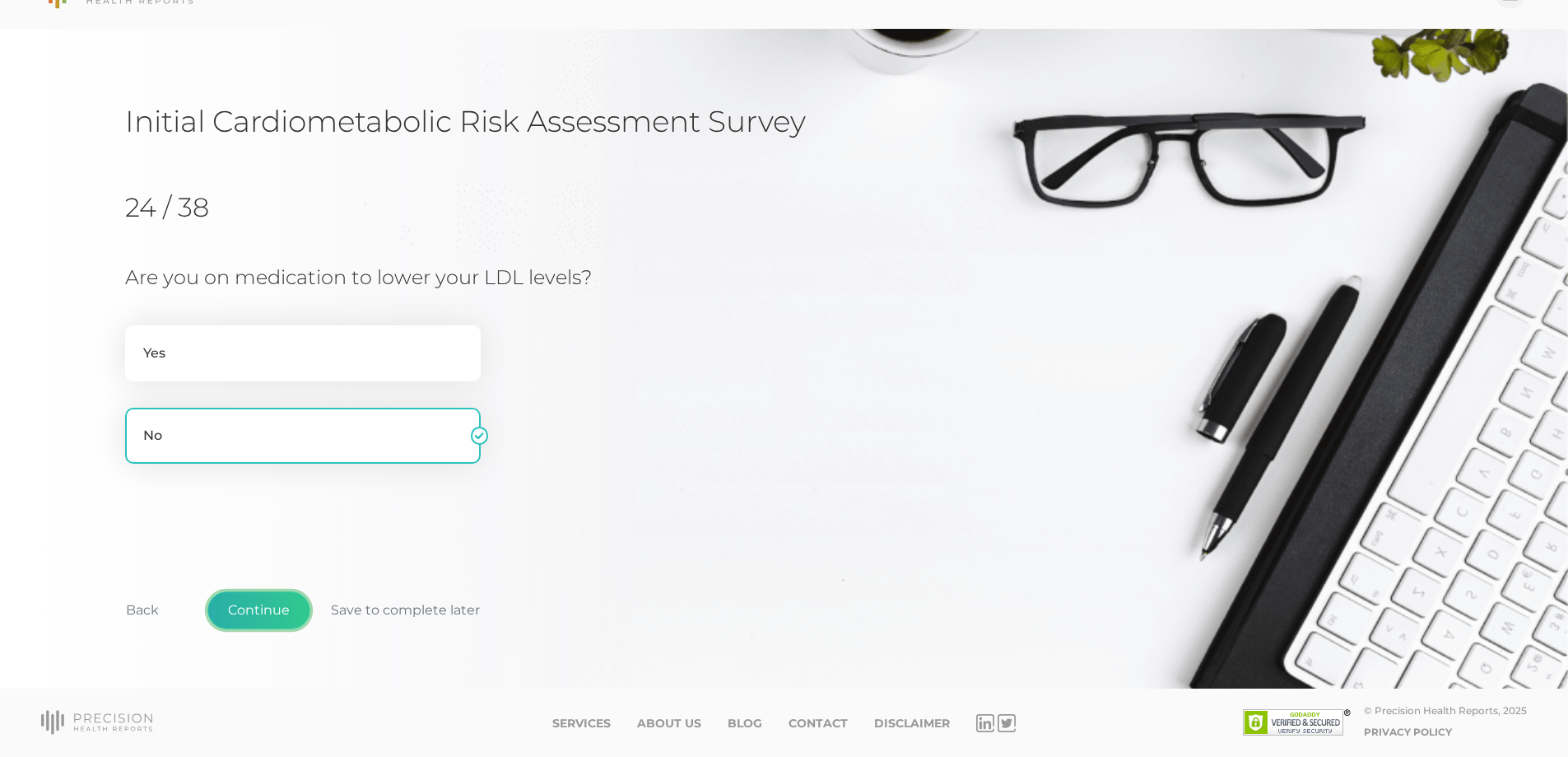
click at [257, 611] on button "Continue" at bounding box center [258, 611] width 103 height 38
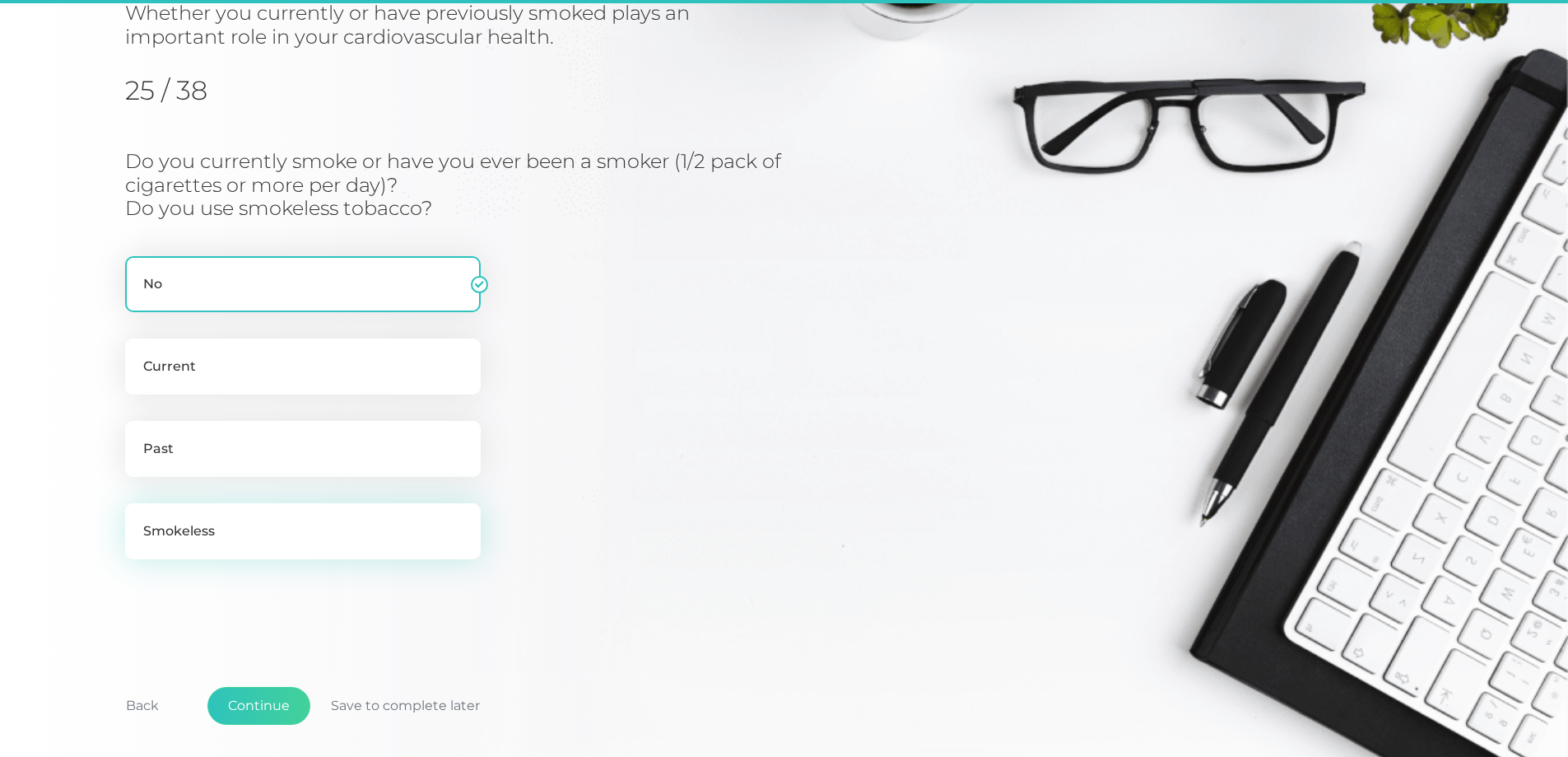
scroll to position [210, 0]
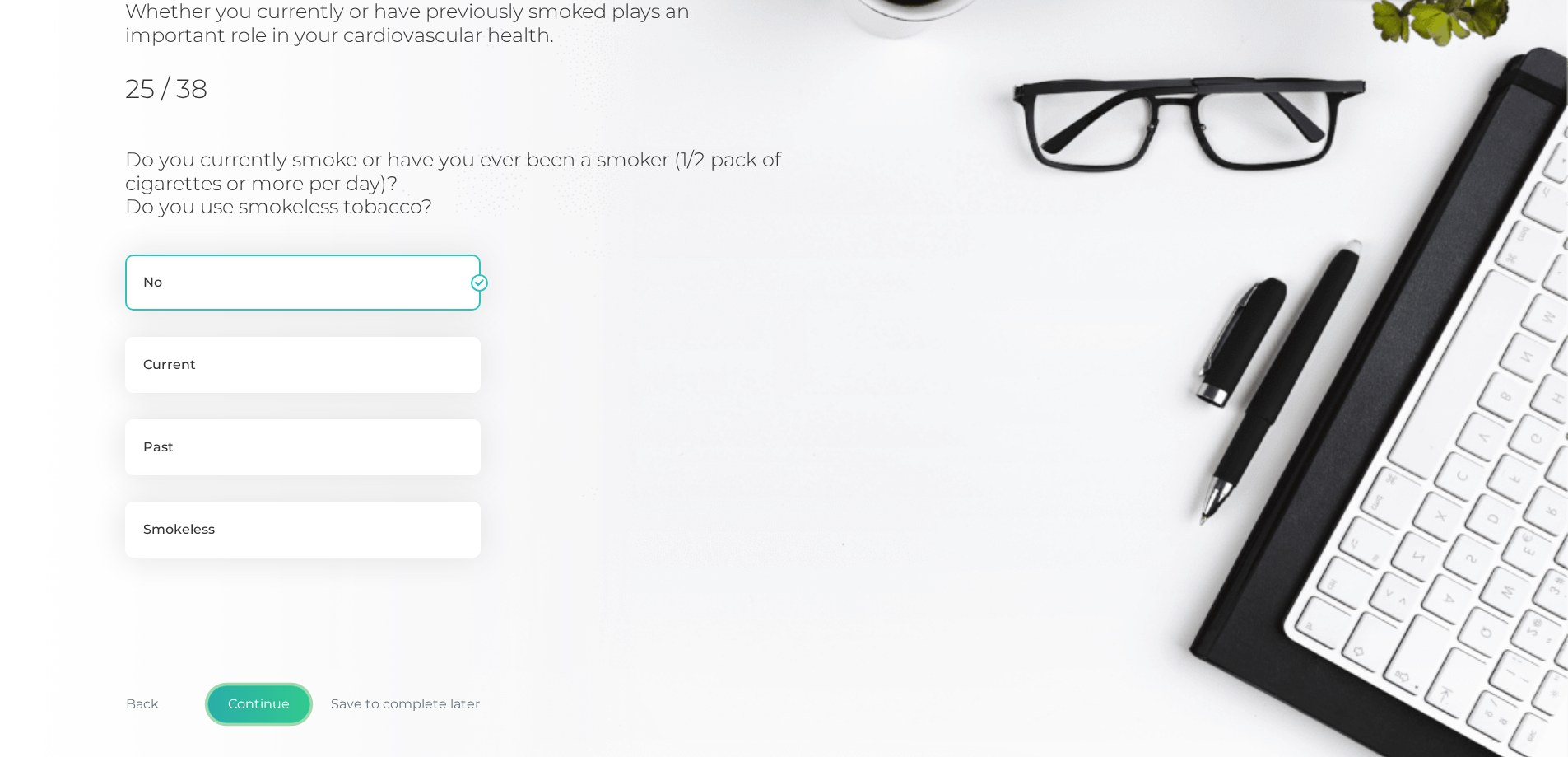
click at [254, 698] on button "Continue" at bounding box center [258, 704] width 103 height 38
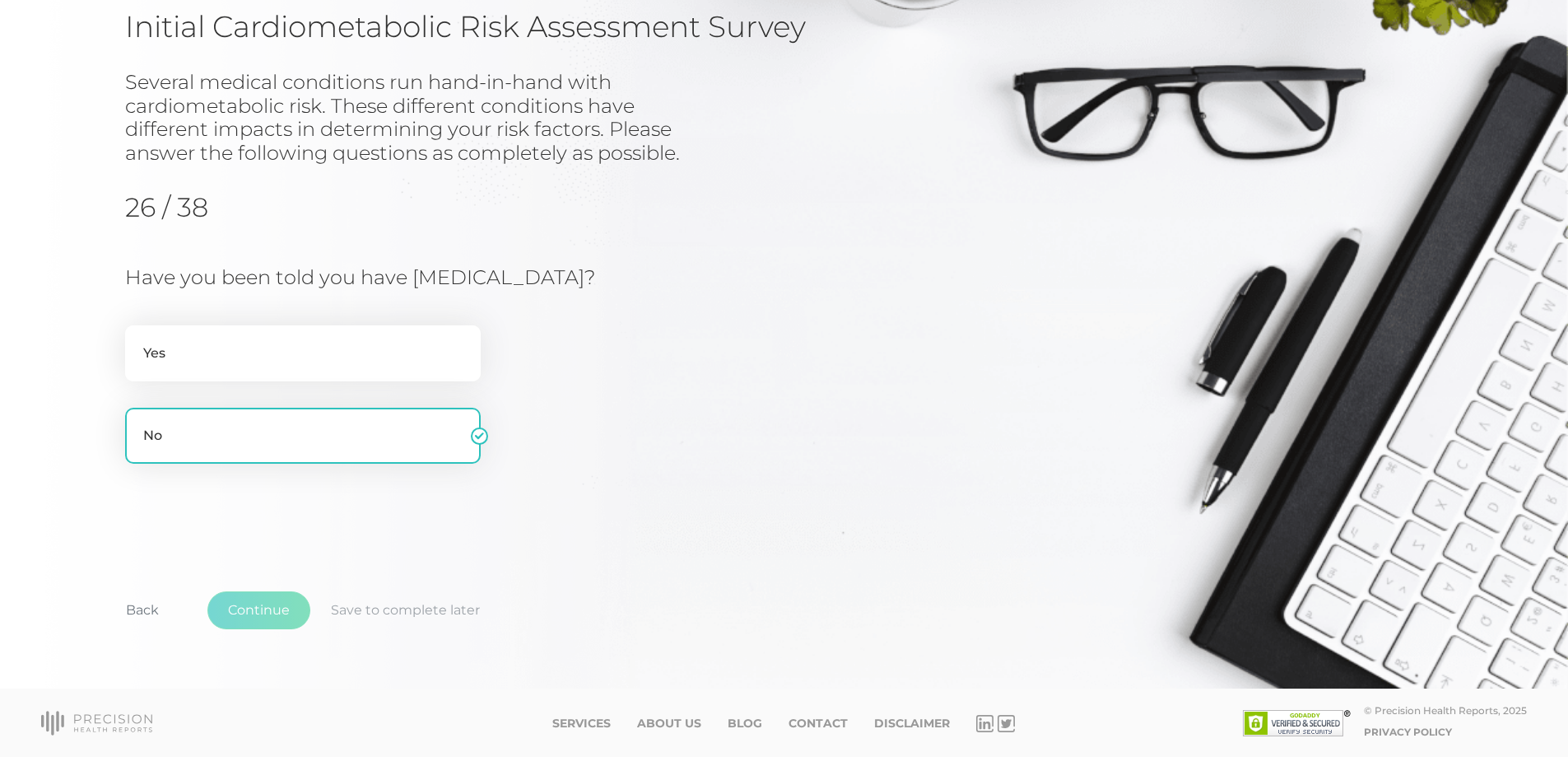
scroll to position [139, 0]
click at [265, 602] on button "Continue" at bounding box center [258, 611] width 103 height 38
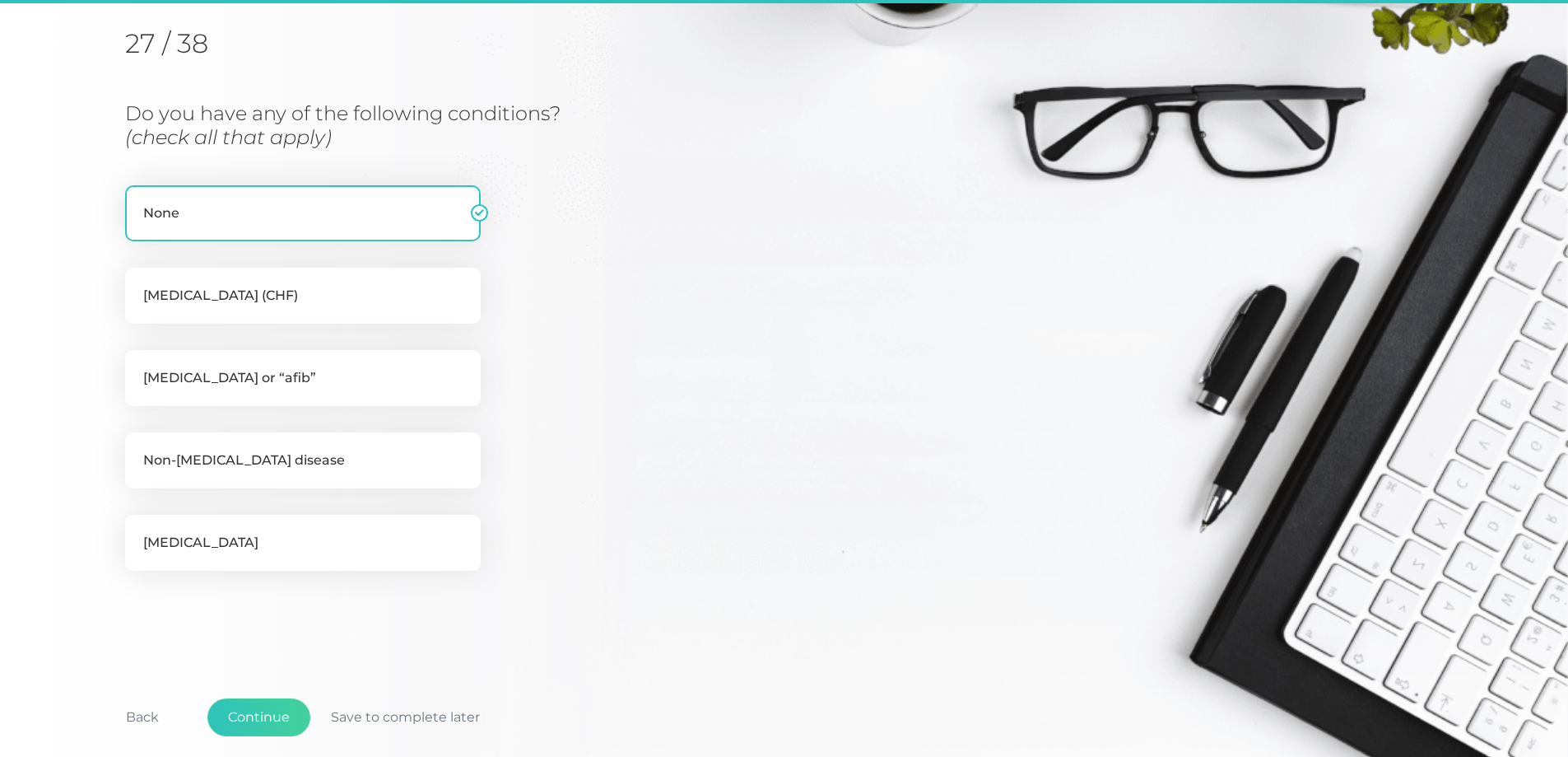
scroll to position [210, 0]
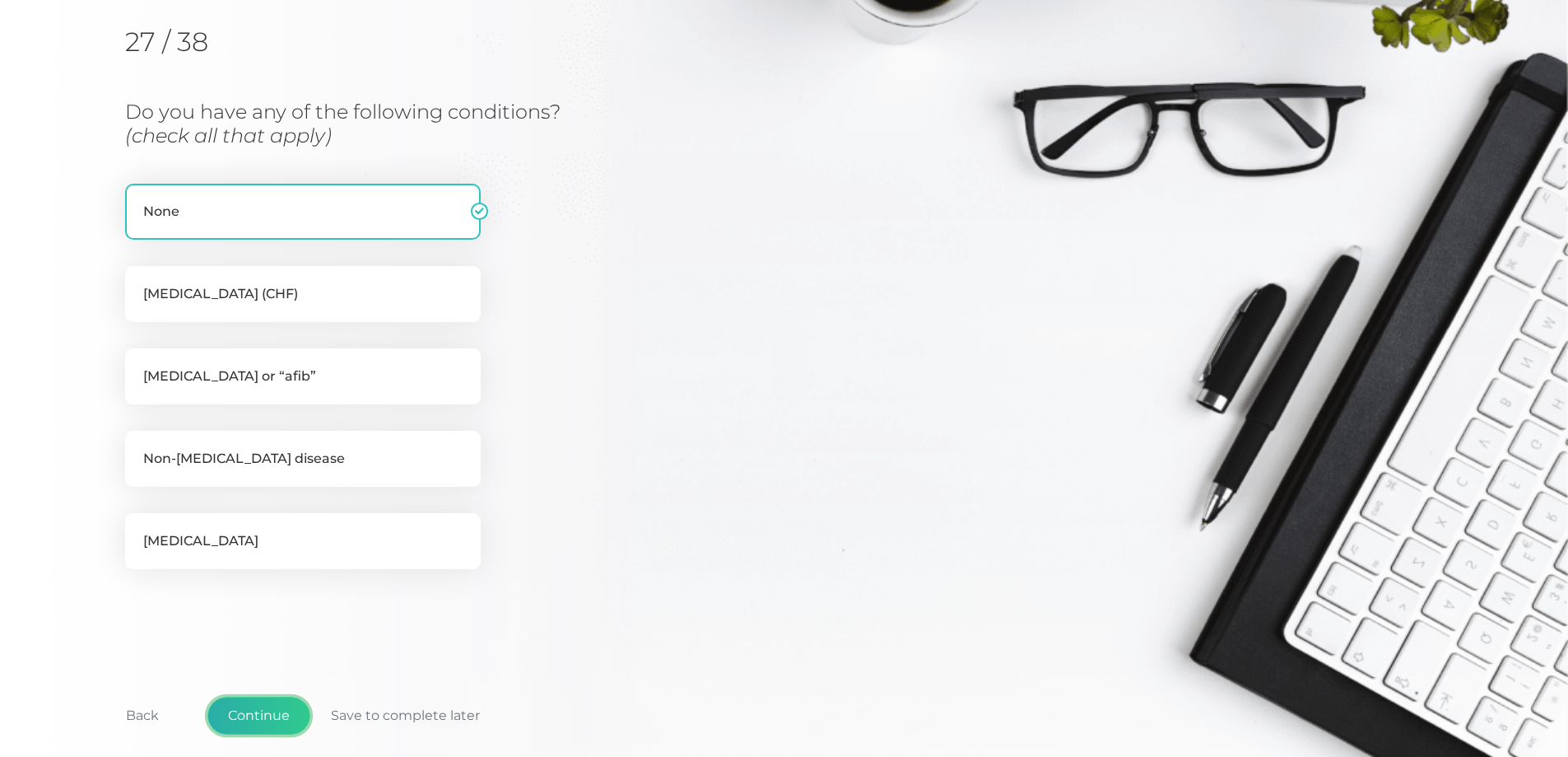
click at [259, 712] on button "Continue" at bounding box center [258, 716] width 103 height 38
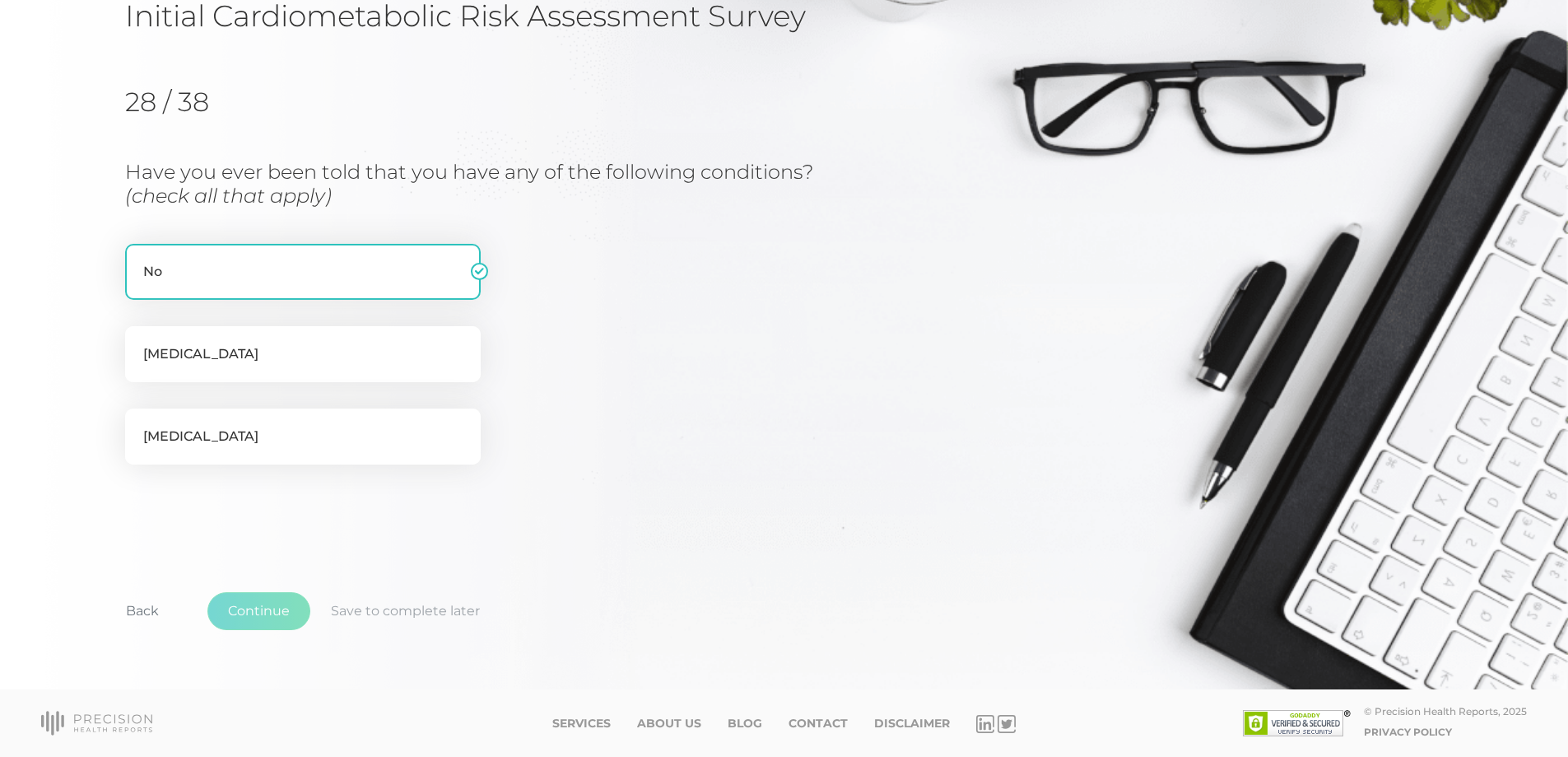
scroll to position [150, 0]
click at [290, 607] on button "Continue" at bounding box center [258, 612] width 103 height 38
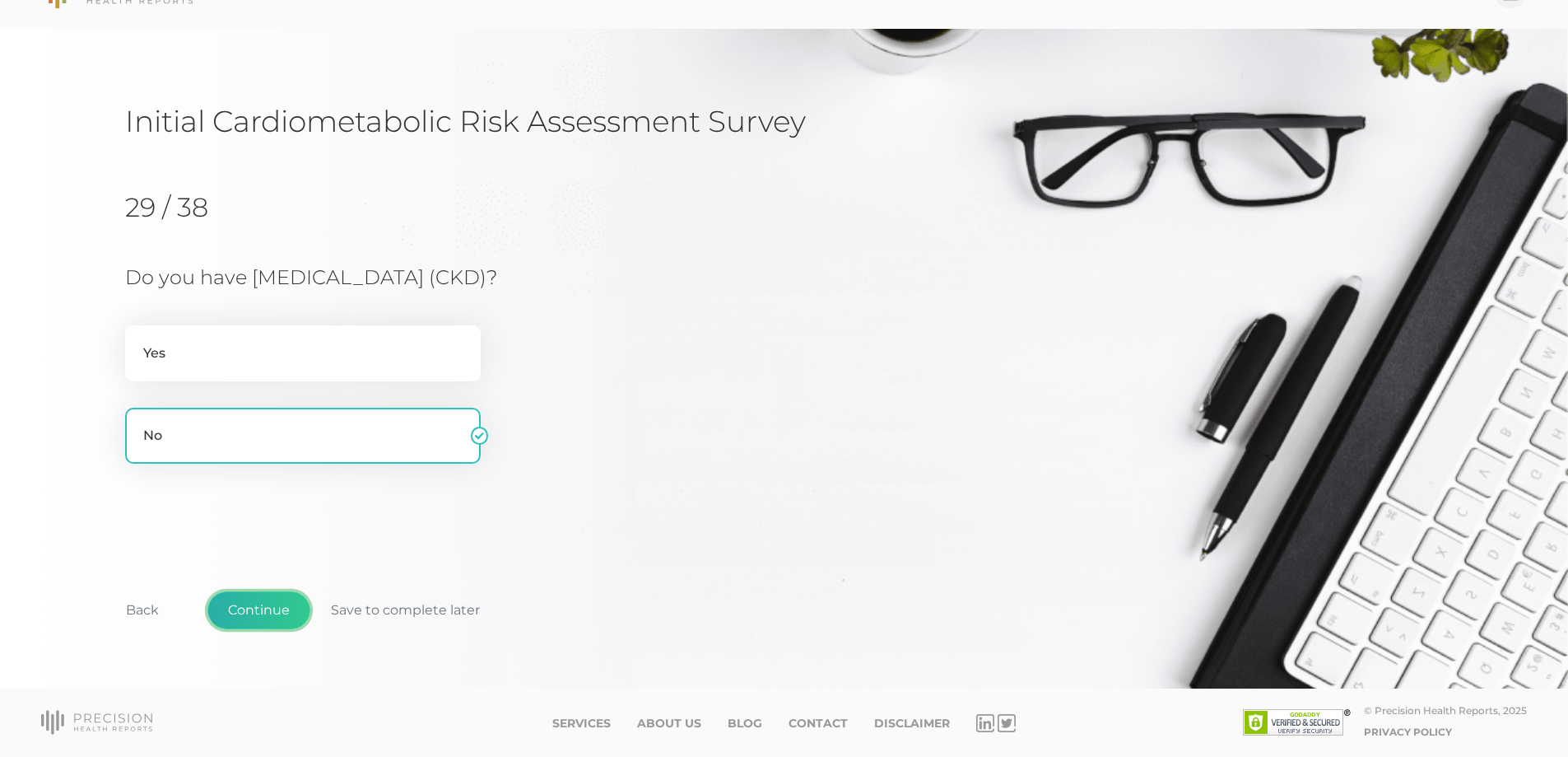
click at [270, 616] on button "Continue" at bounding box center [258, 611] width 103 height 38
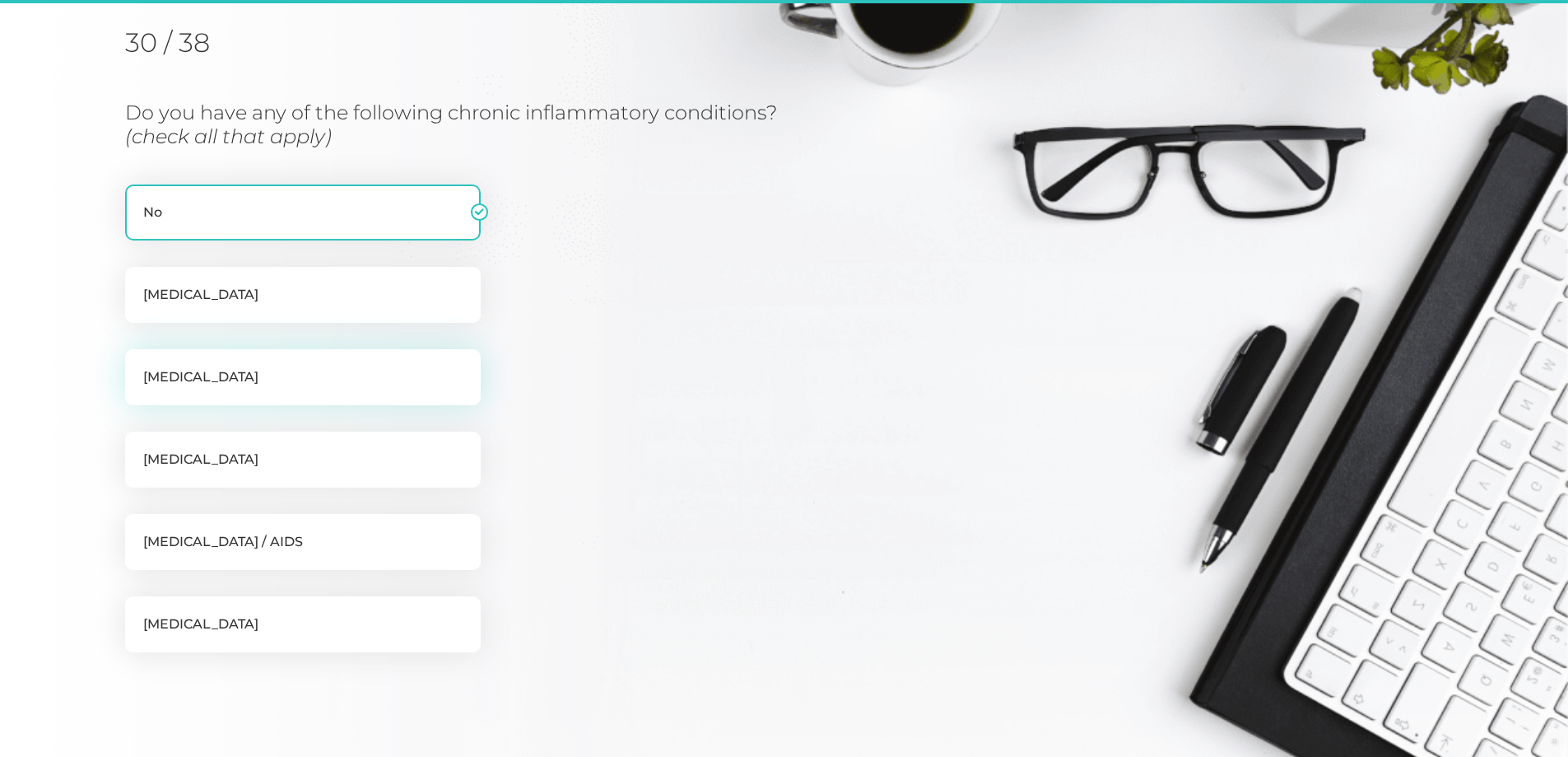
scroll to position [210, 0]
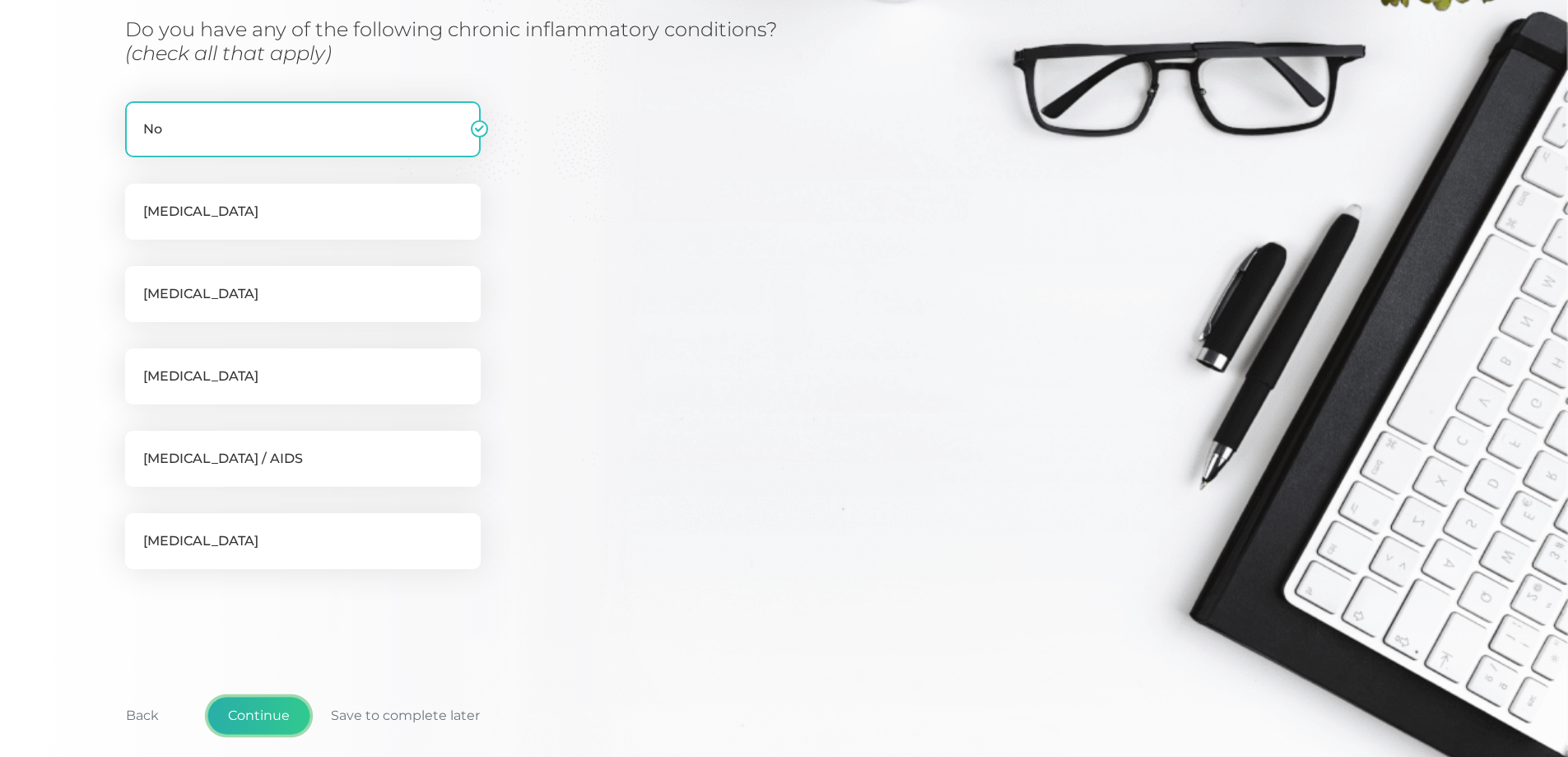
click at [265, 708] on button "Continue" at bounding box center [258, 716] width 103 height 38
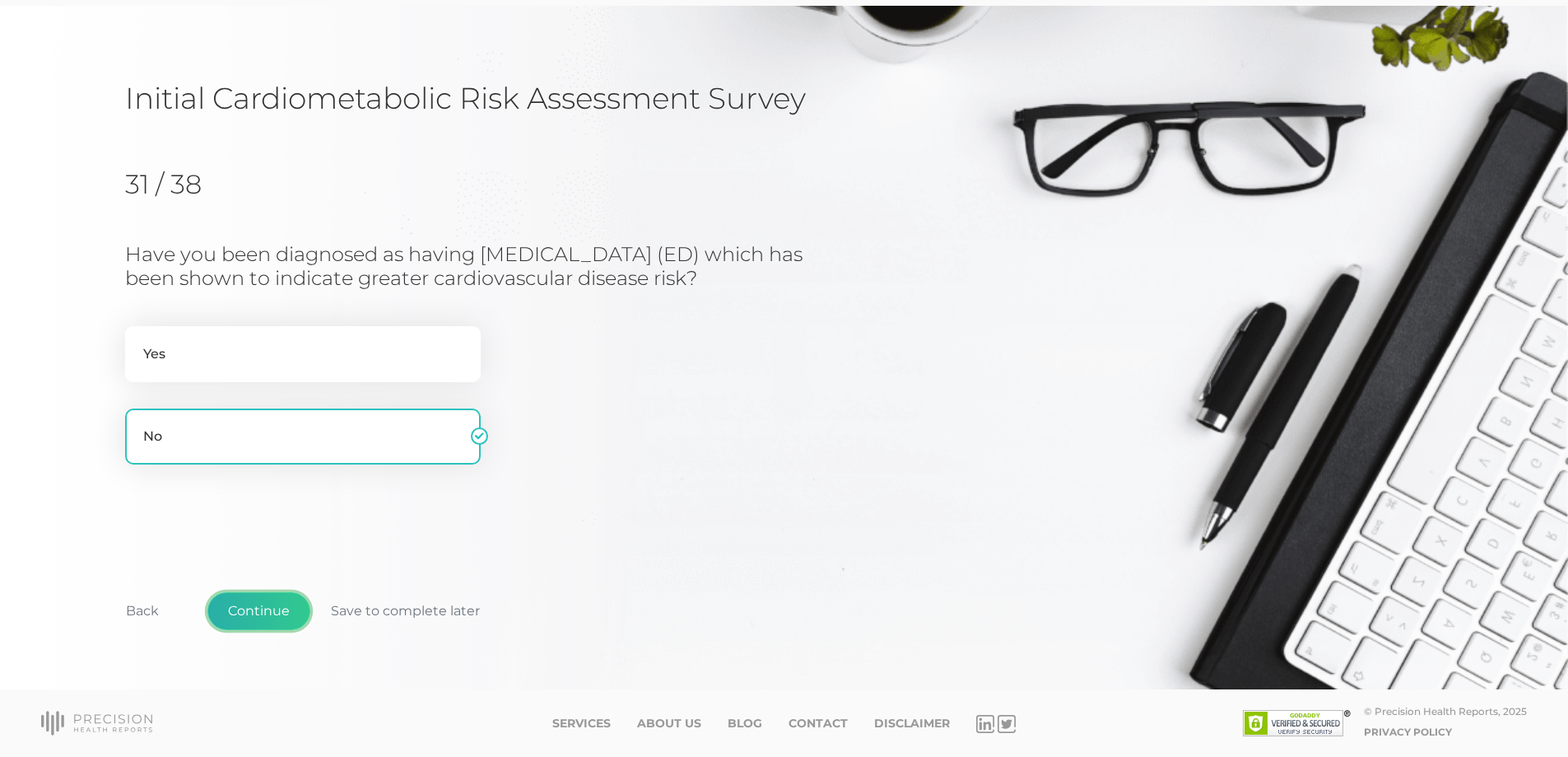
click at [279, 612] on button "Continue" at bounding box center [258, 612] width 103 height 38
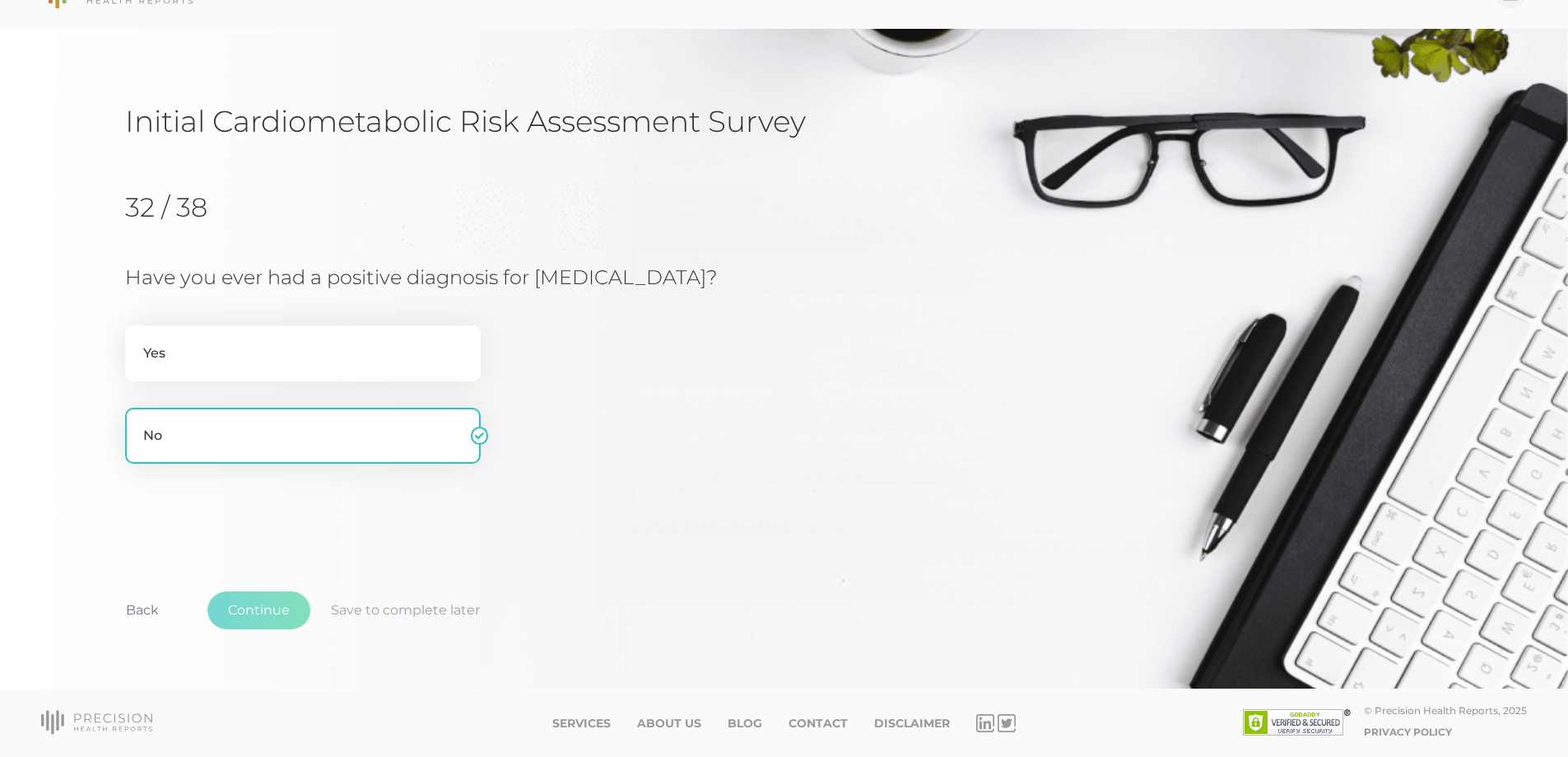
scroll to position [45, 0]
click at [279, 612] on button "Continue" at bounding box center [258, 611] width 103 height 38
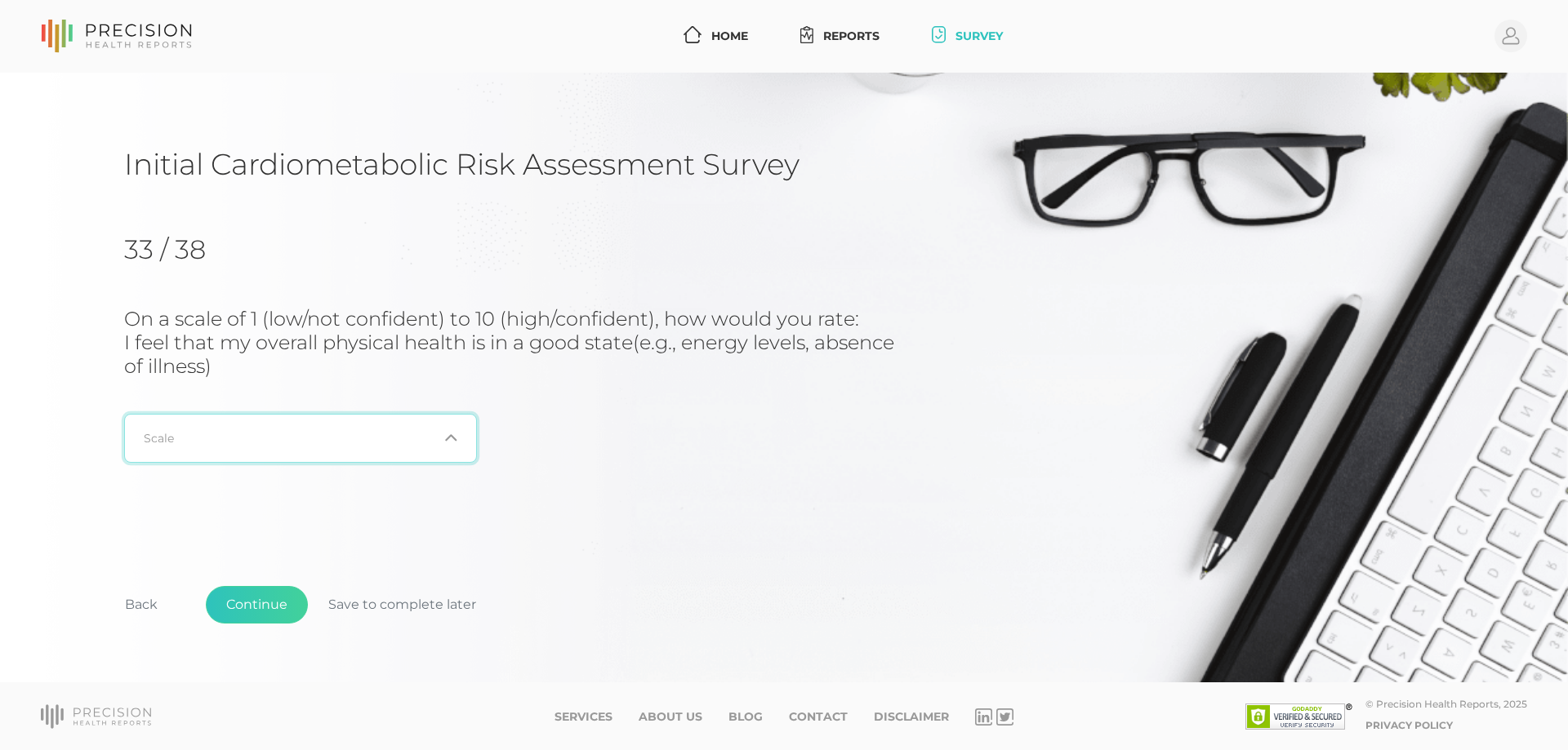
click at [268, 437] on input "Search for option" at bounding box center [290, 438] width 293 height 17
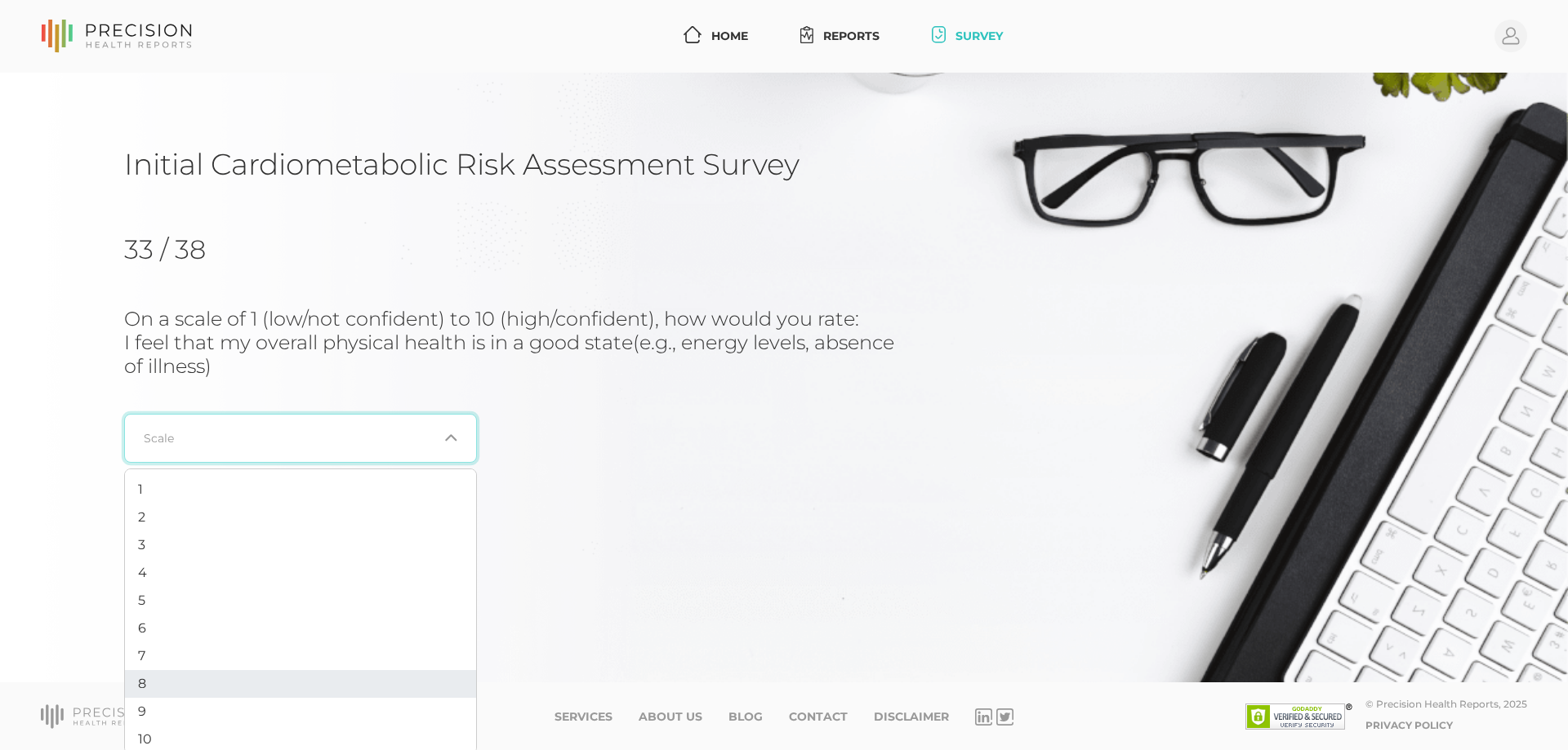
click at [193, 689] on li "8" at bounding box center [301, 684] width 352 height 28
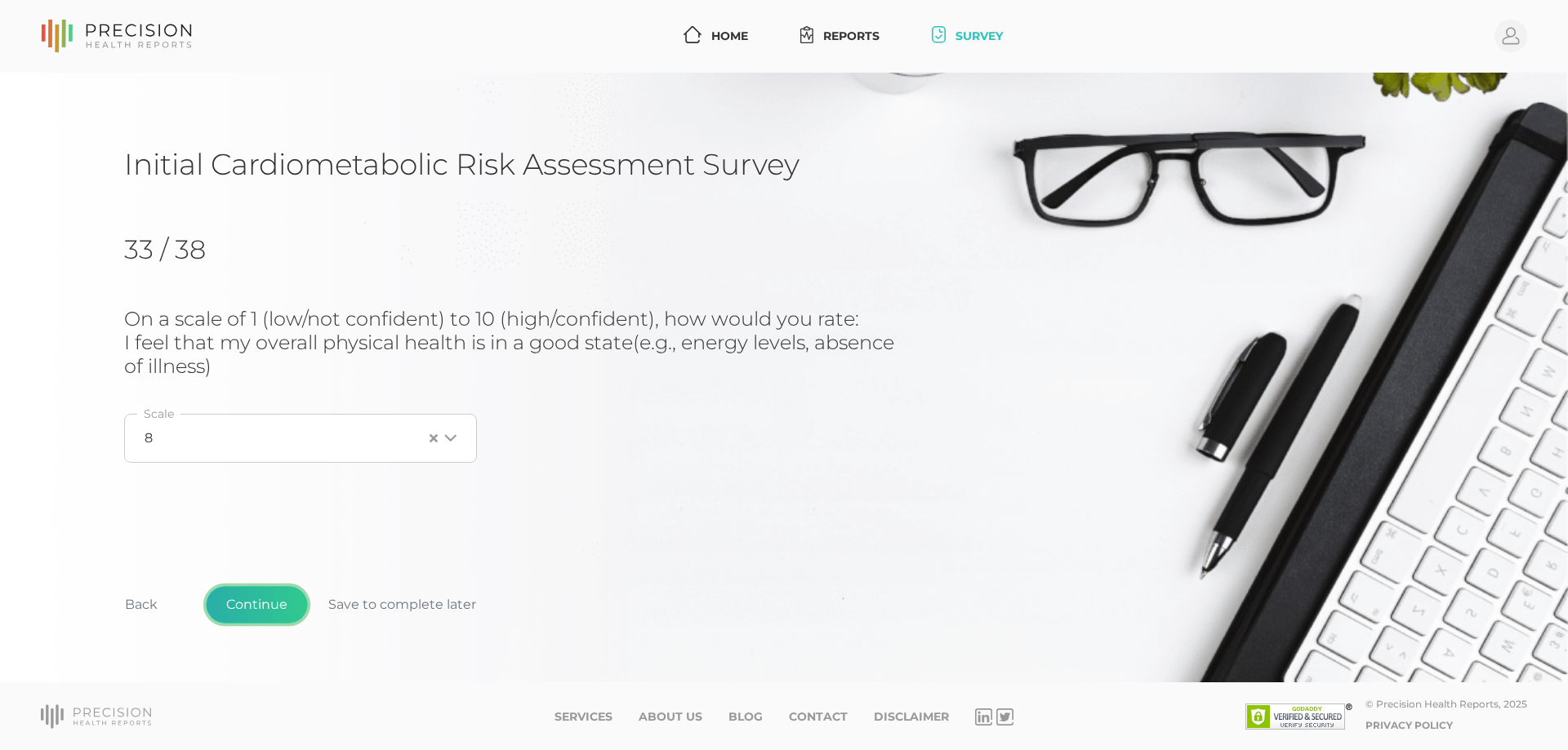
click at [272, 601] on button "Continue" at bounding box center [256, 605] width 102 height 38
click at [359, 408] on input "Search for option" at bounding box center [290, 414] width 293 height 17
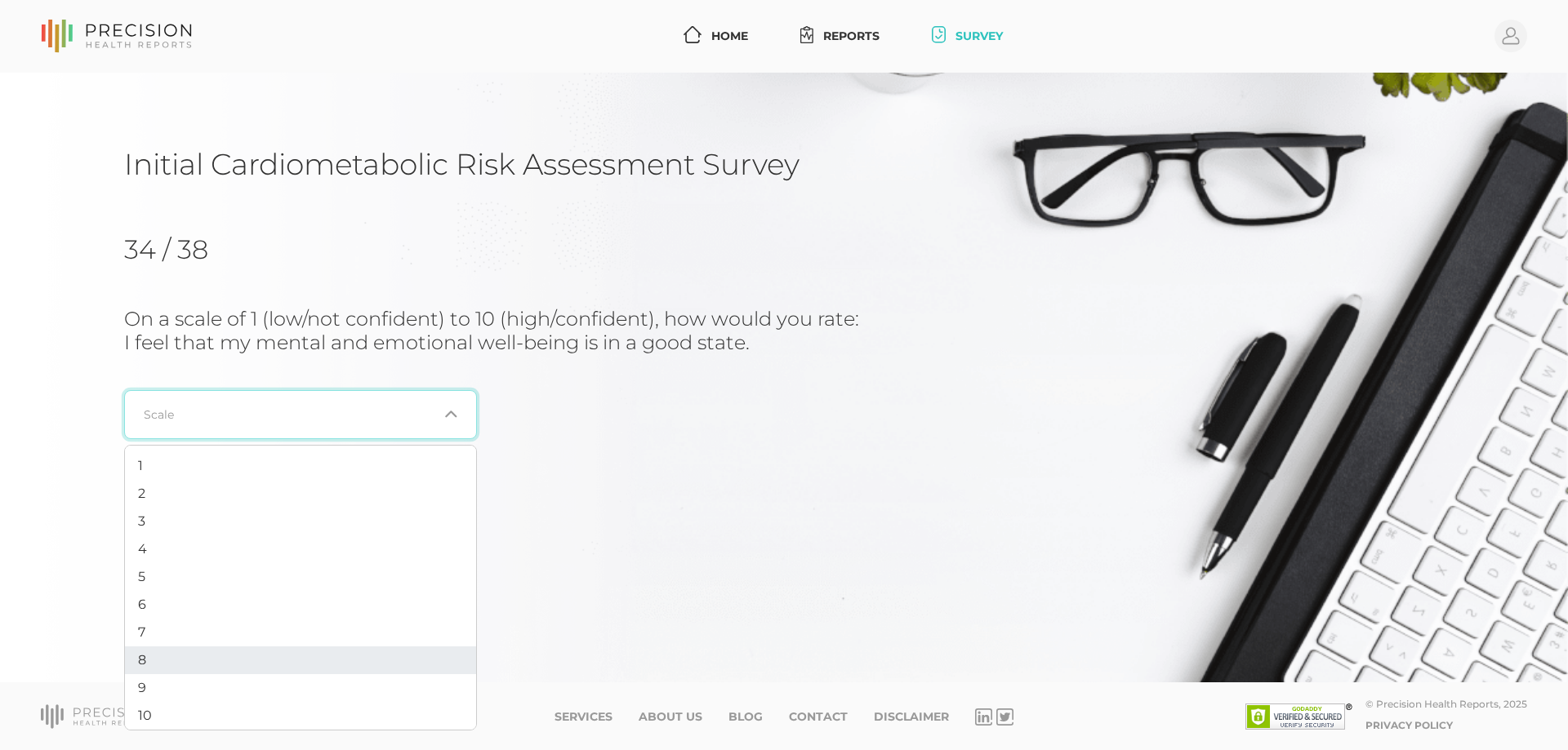
click at [195, 648] on li "8" at bounding box center [301, 660] width 352 height 28
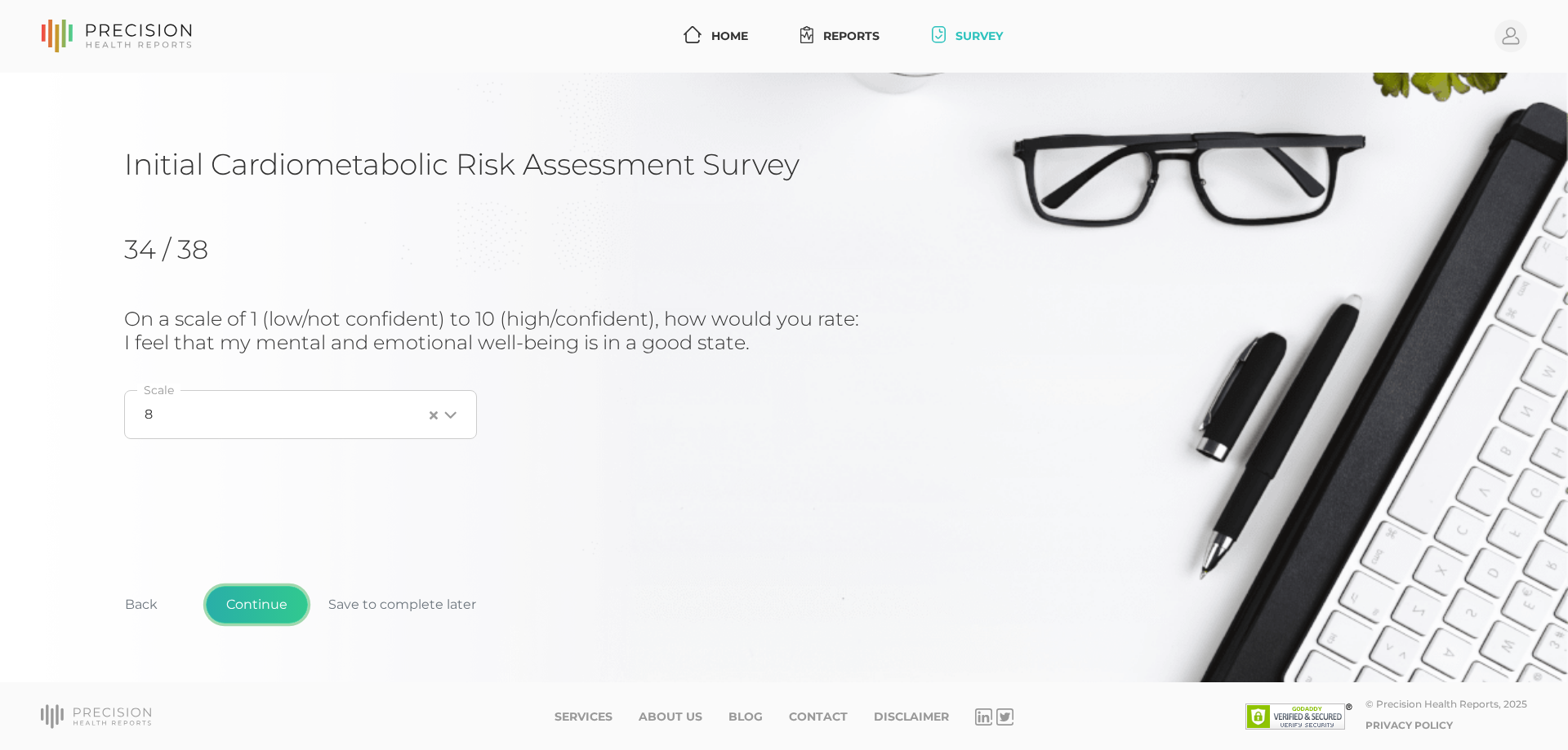
click at [265, 616] on button "Continue" at bounding box center [256, 605] width 102 height 38
click at [452, 412] on icon "Search for option" at bounding box center [450, 414] width 13 height 13
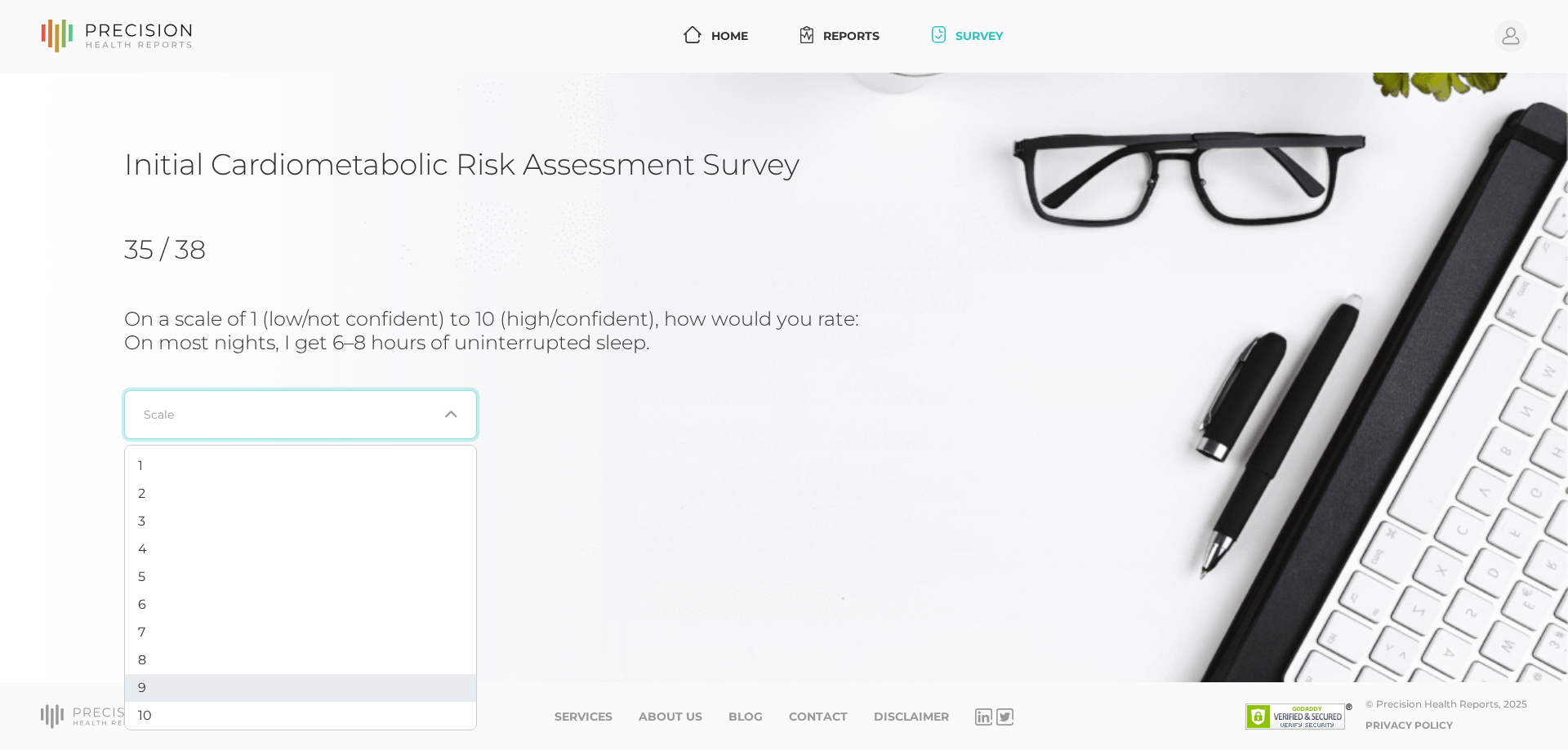
click at [166, 678] on li "9" at bounding box center [301, 688] width 352 height 28
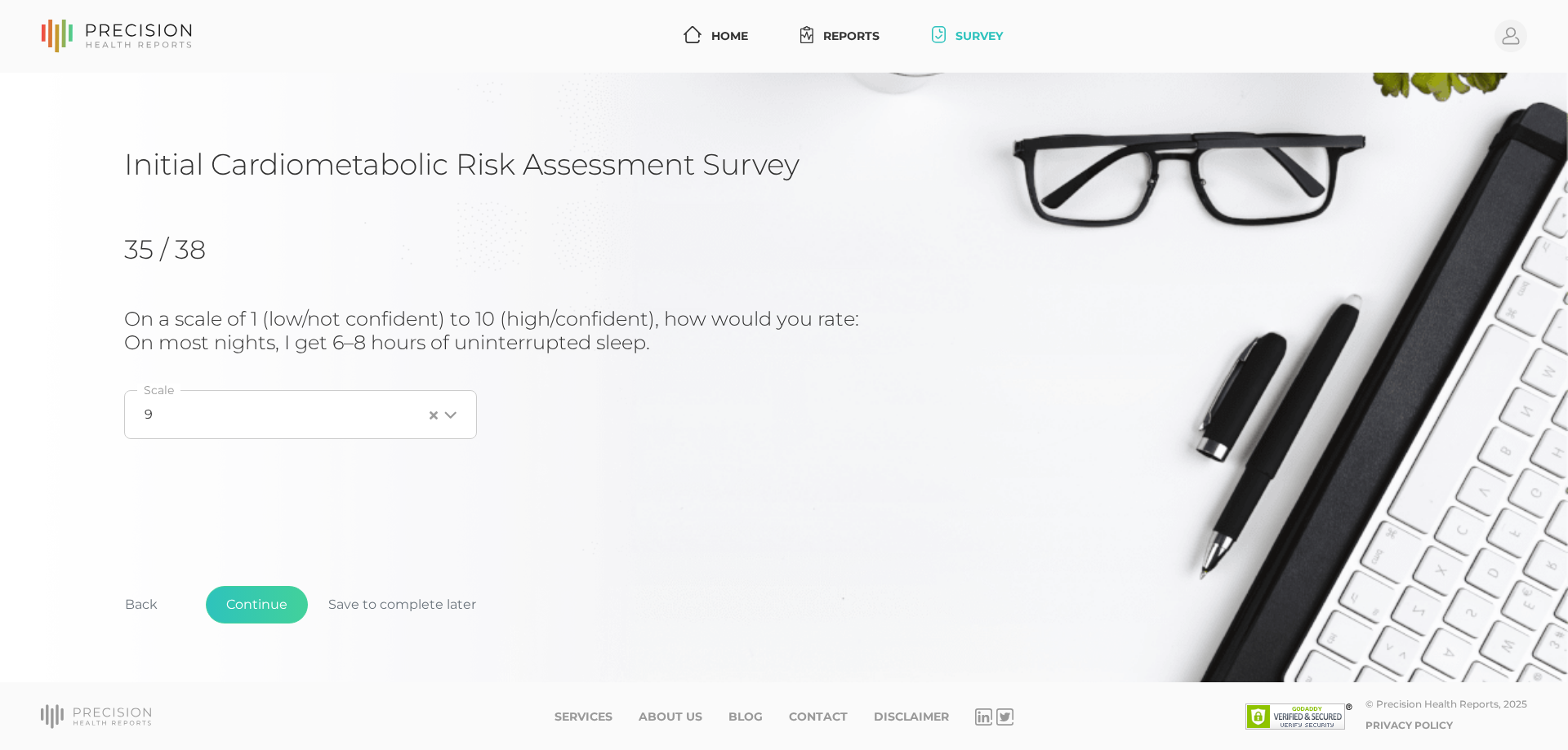
click at [385, 410] on input "Search for option" at bounding box center [288, 414] width 271 height 17
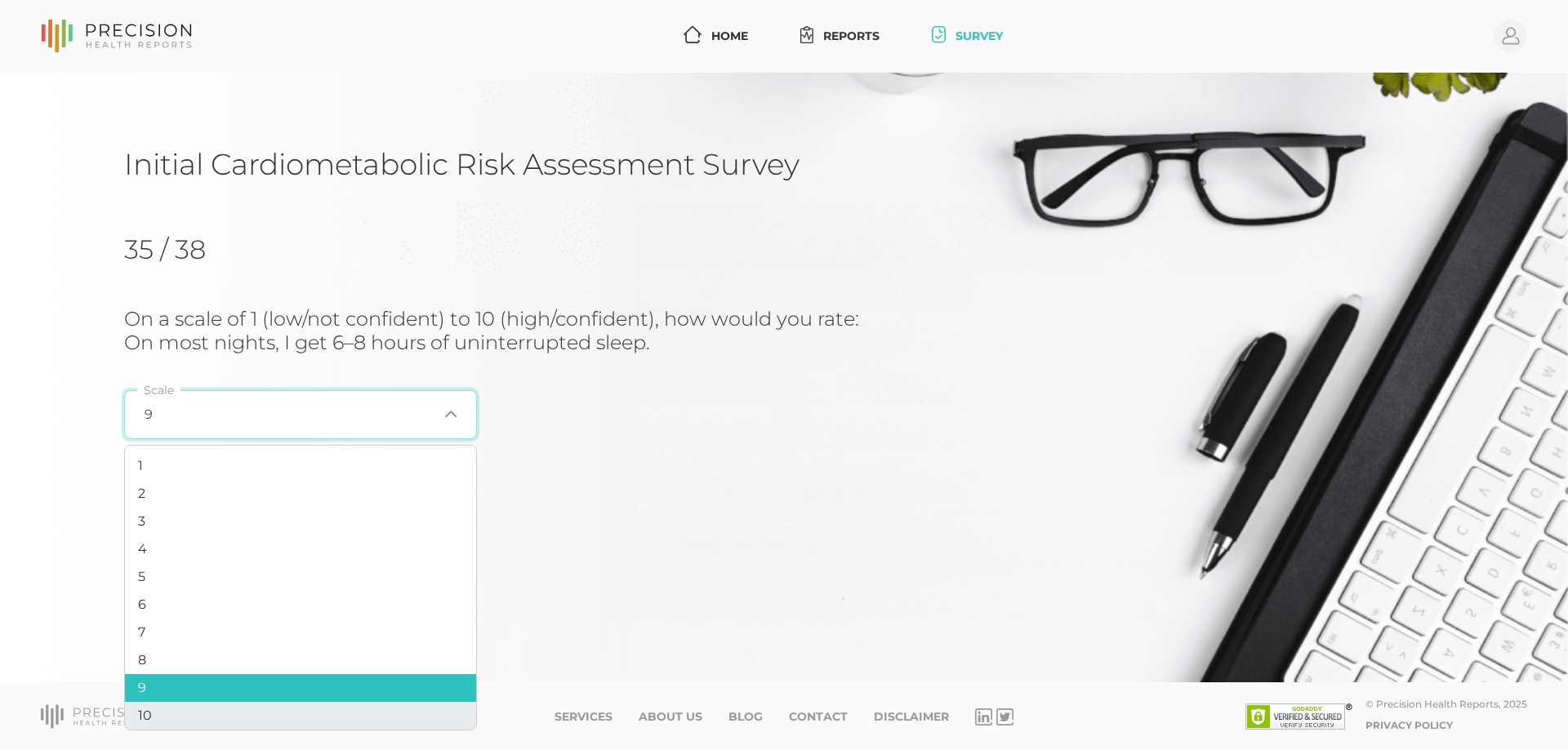
click at [155, 710] on li "10" at bounding box center [301, 715] width 352 height 28
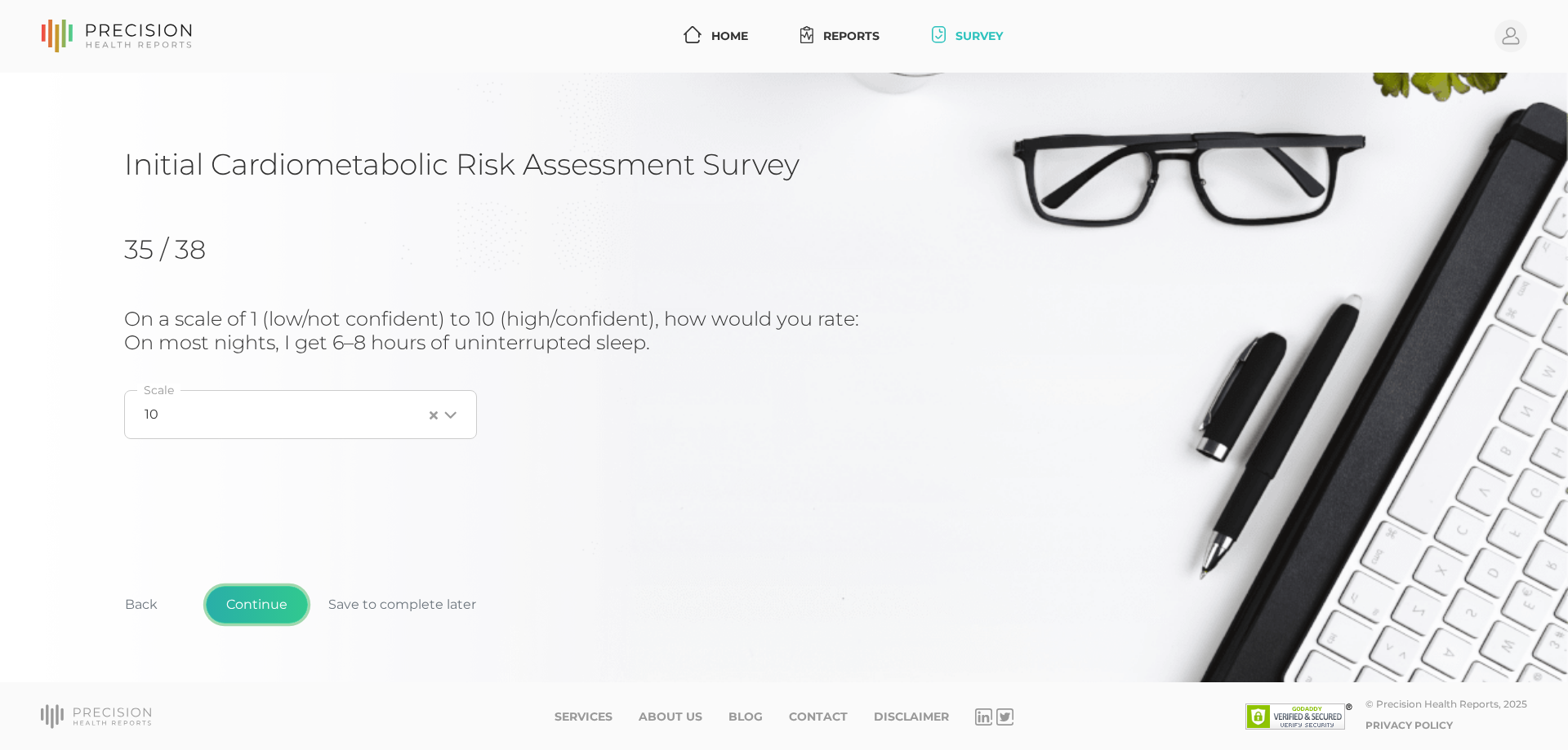
click at [238, 601] on button "Continue" at bounding box center [256, 605] width 102 height 38
click at [443, 422] on div "Loading..." at bounding box center [300, 414] width 353 height 49
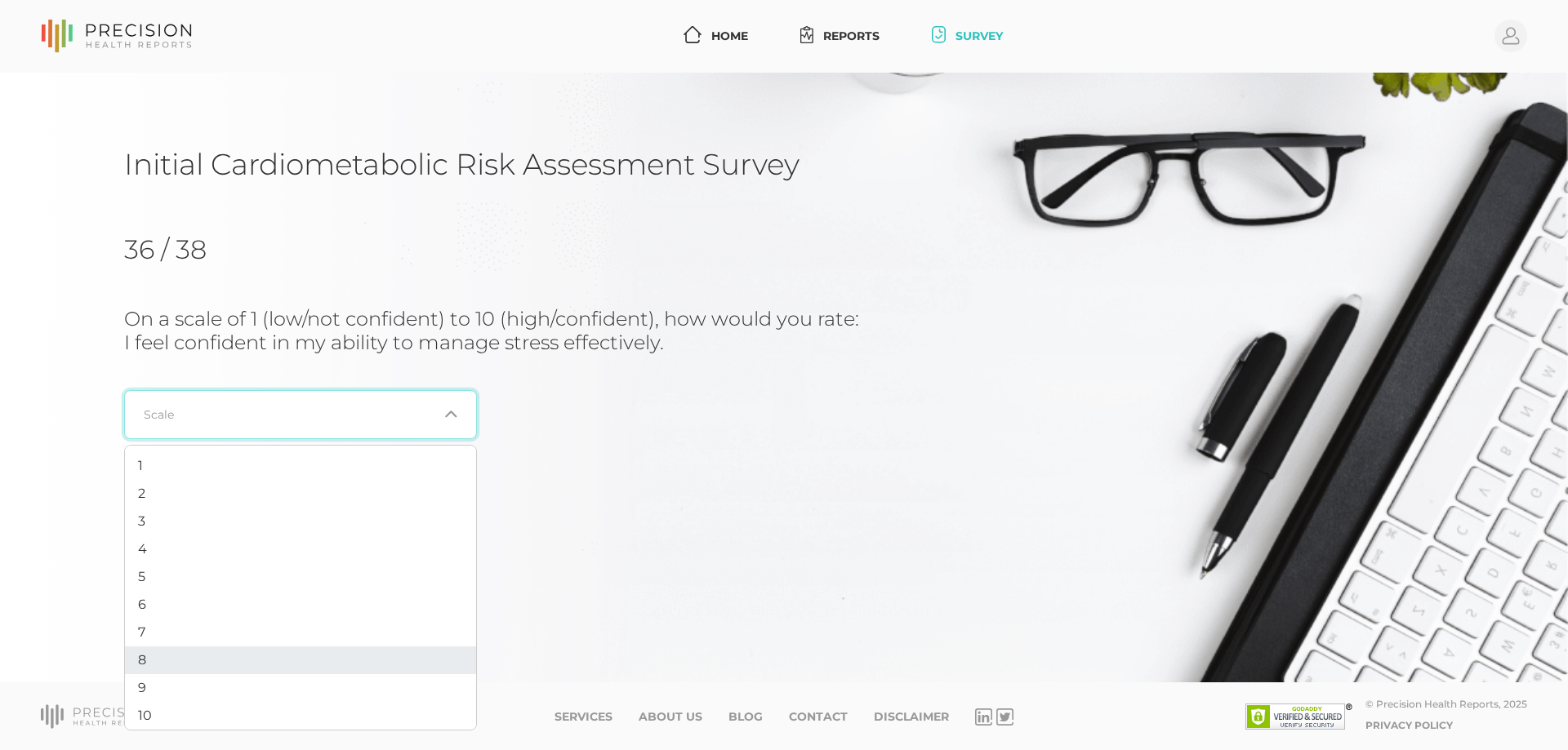
click at [176, 668] on li "8" at bounding box center [301, 660] width 352 height 28
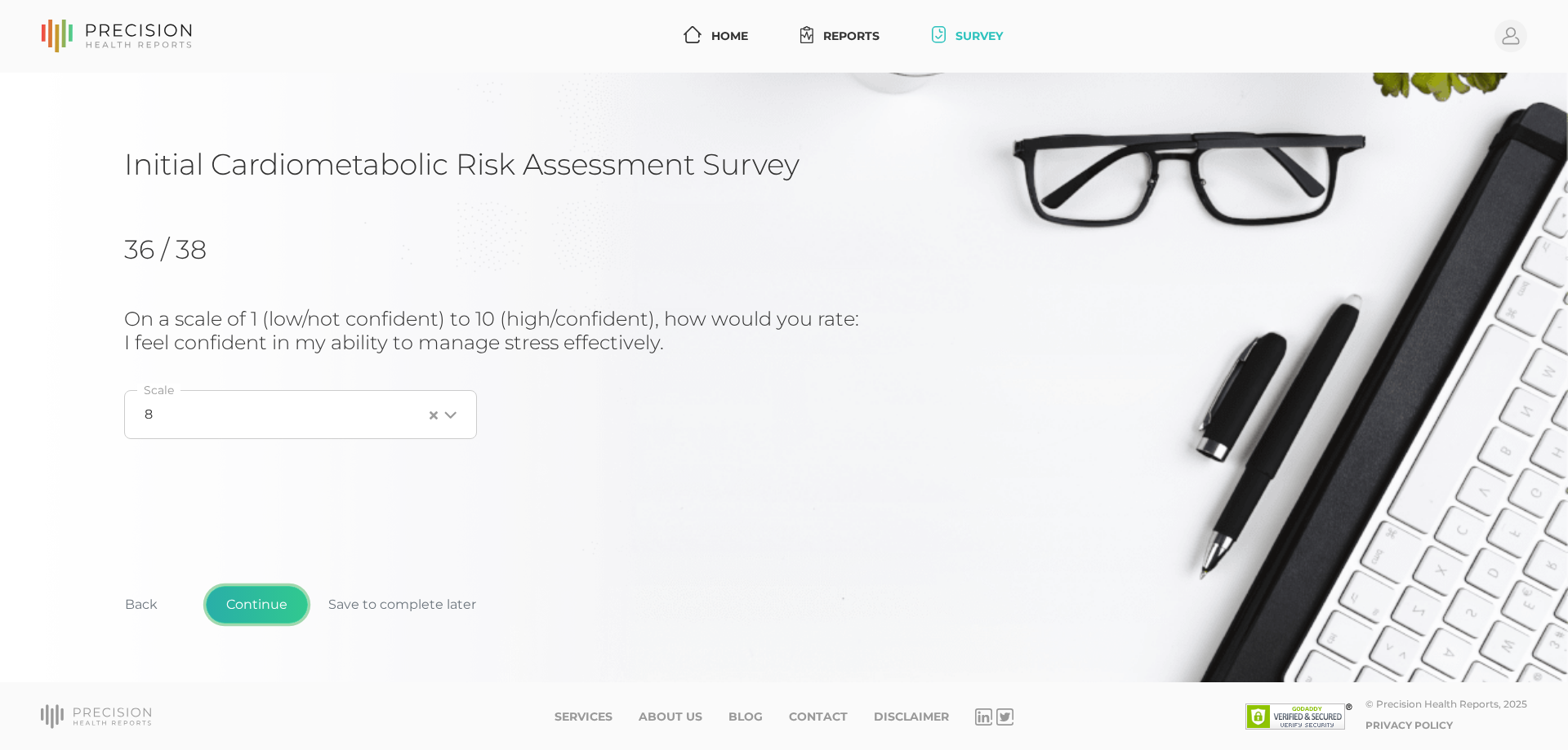
click at [249, 606] on button "Continue" at bounding box center [256, 605] width 102 height 38
click at [435, 429] on div "Loading..." at bounding box center [300, 414] width 353 height 49
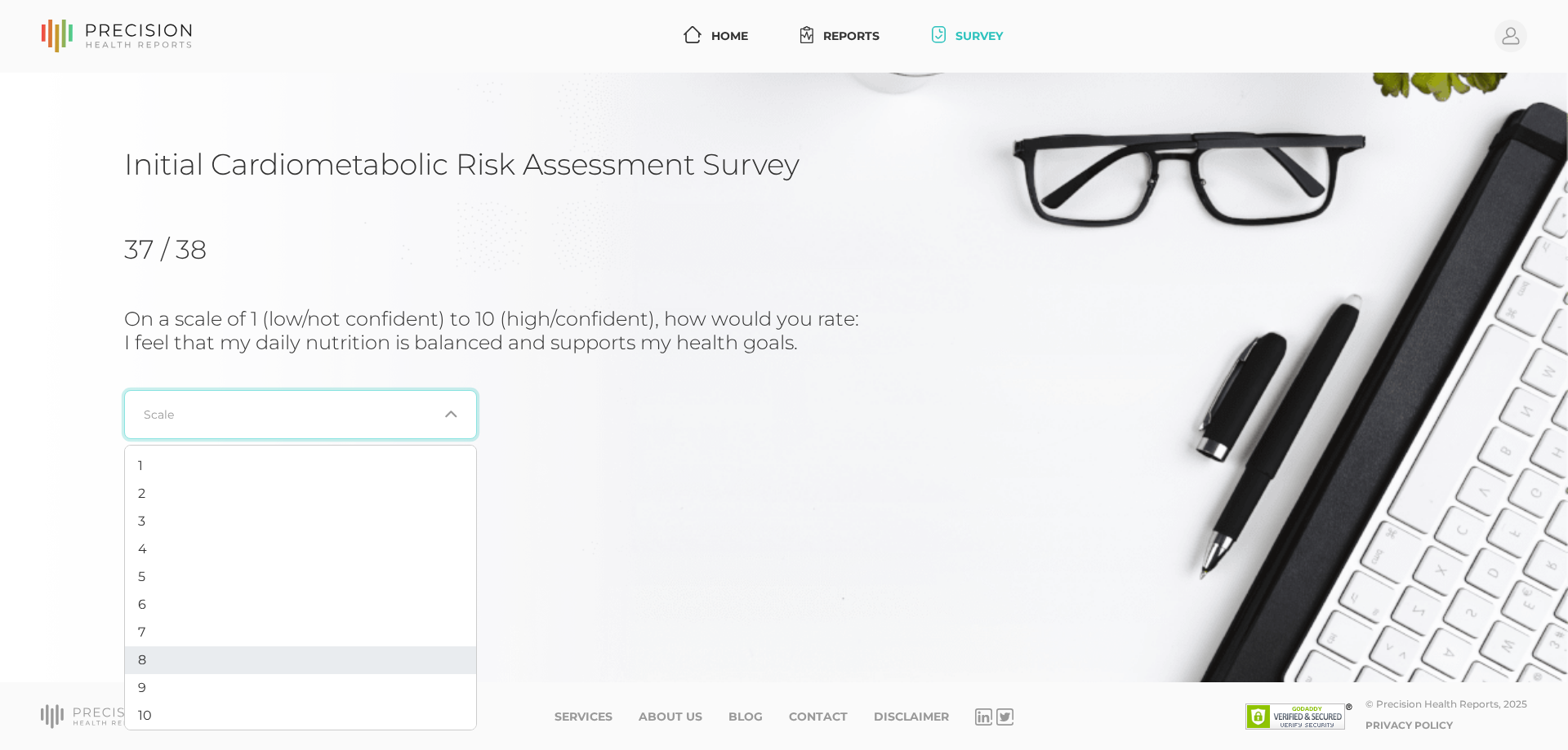
click at [192, 651] on li "8" at bounding box center [301, 660] width 352 height 28
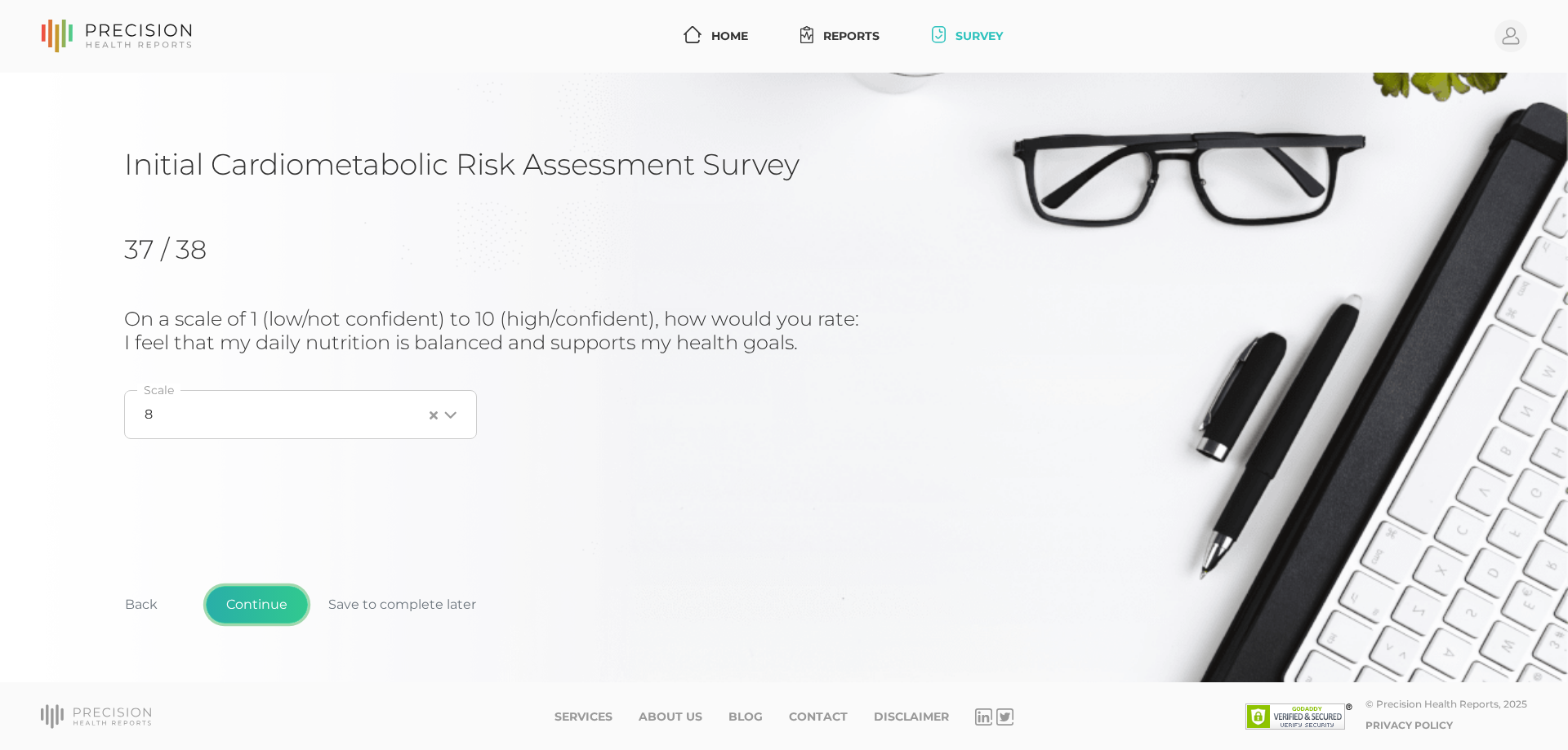
click at [272, 601] on button "Continue" at bounding box center [256, 605] width 102 height 38
click at [448, 421] on icon "Search for option" at bounding box center [450, 414] width 13 height 13
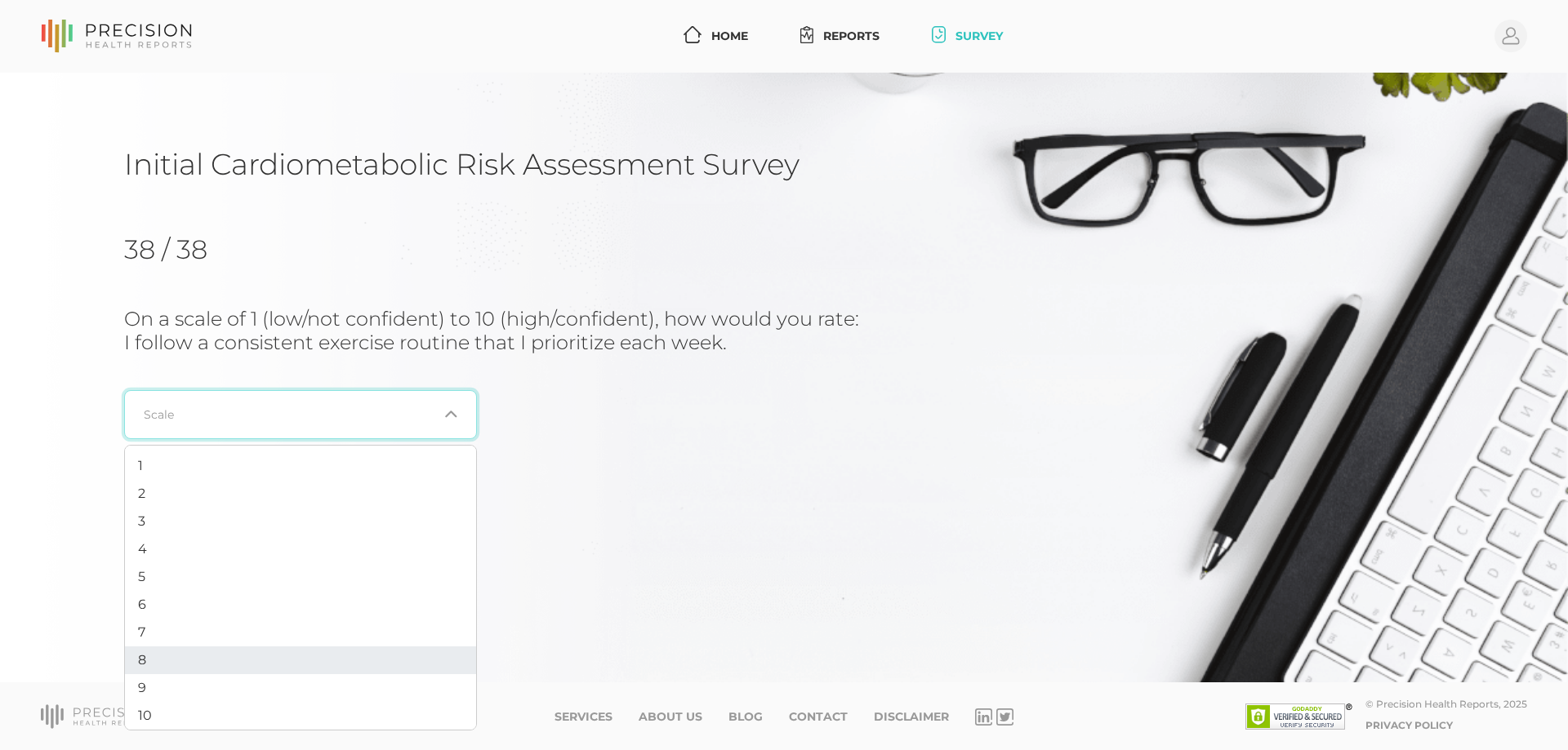
click at [176, 655] on li "8" at bounding box center [301, 660] width 352 height 28
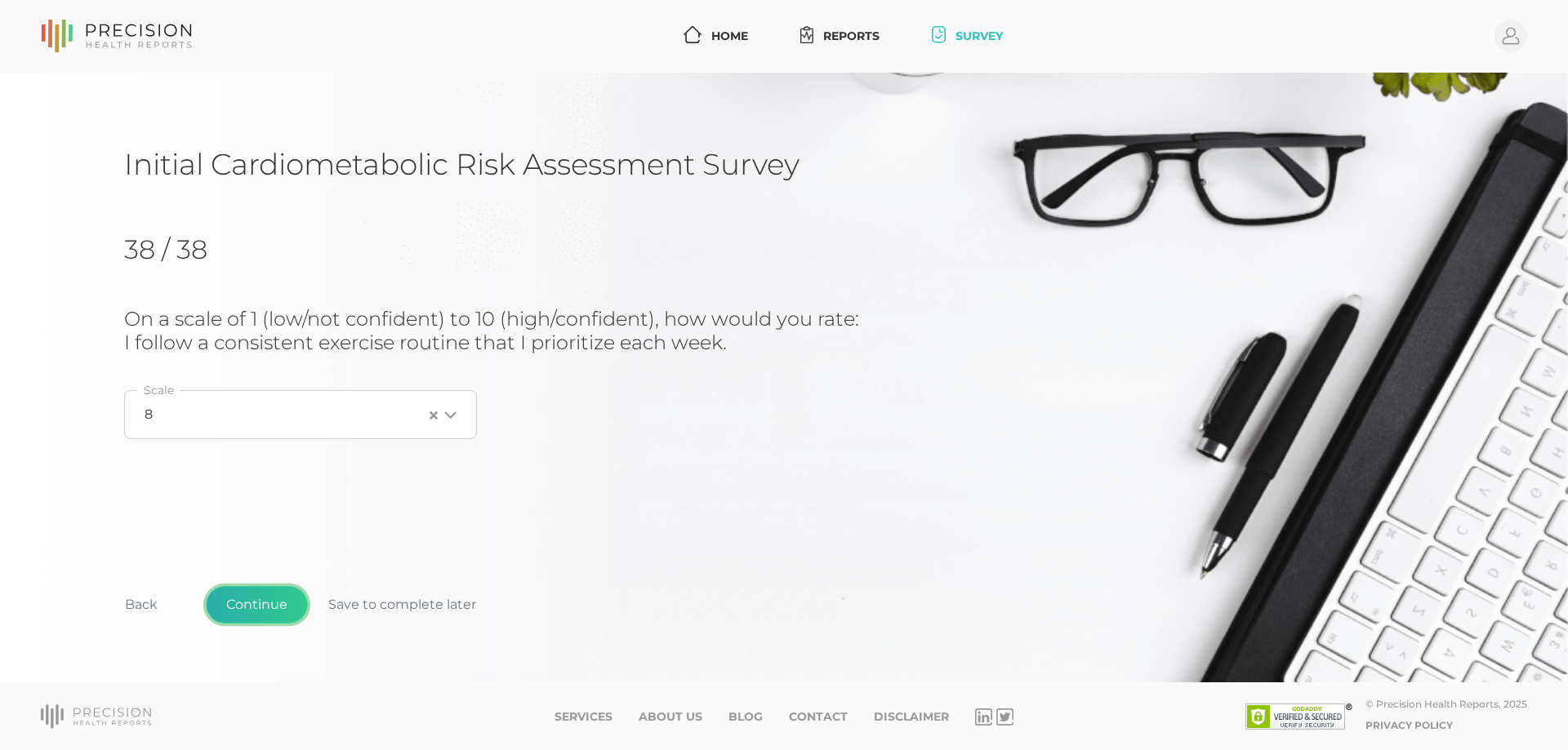
click at [251, 616] on button "Continue" at bounding box center [256, 605] width 102 height 38
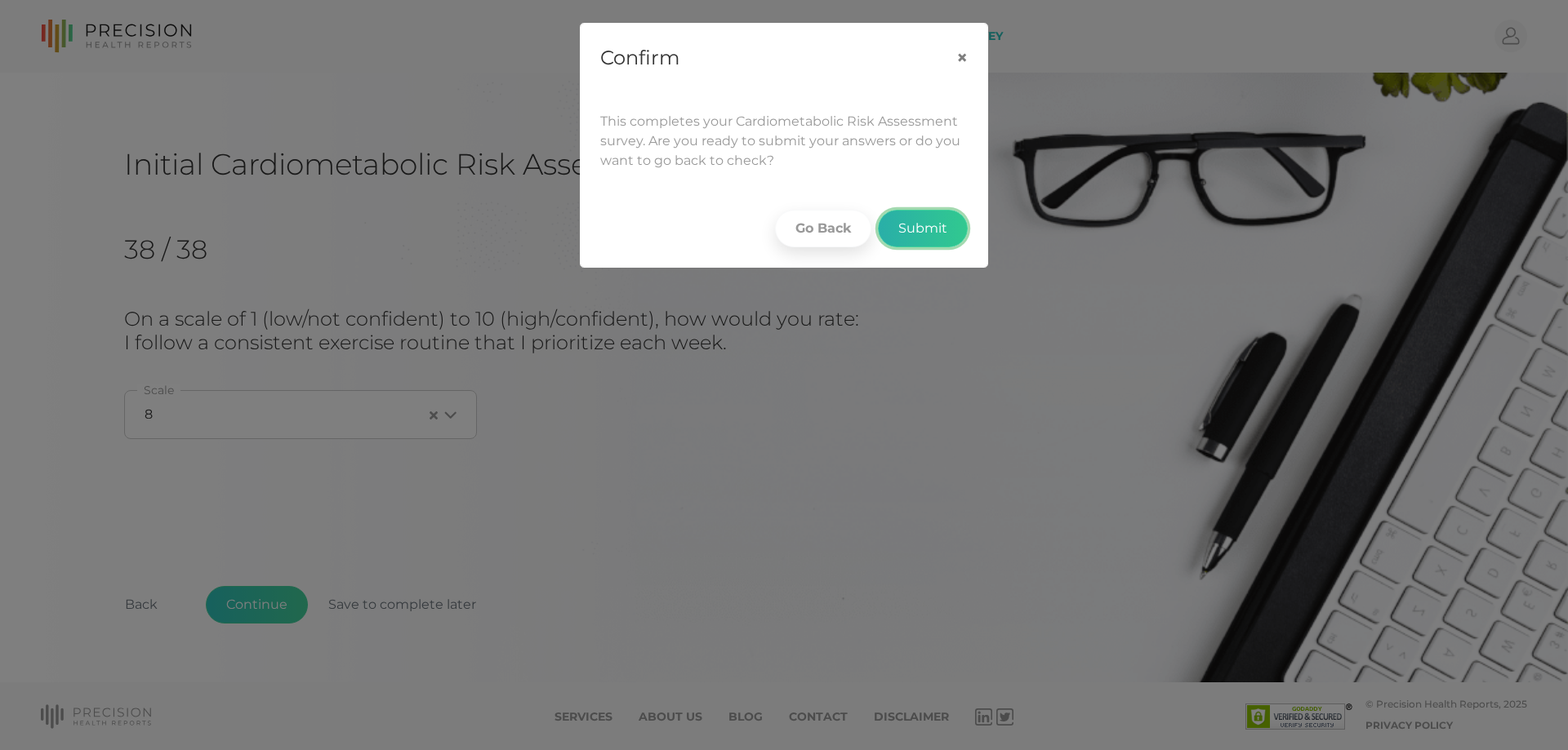
click at [927, 229] on button "Submit" at bounding box center [922, 229] width 90 height 38
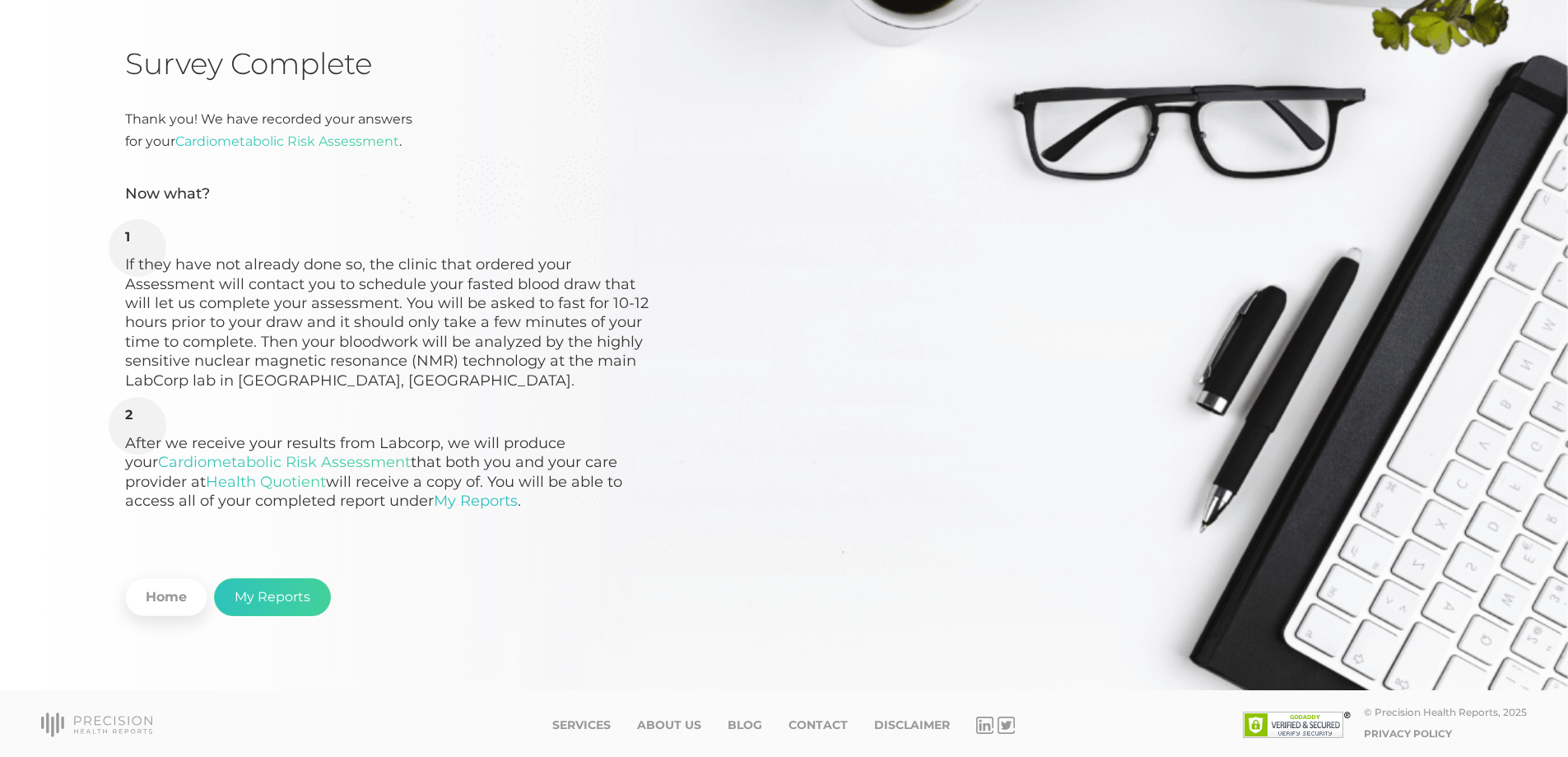
scroll to position [104, 0]
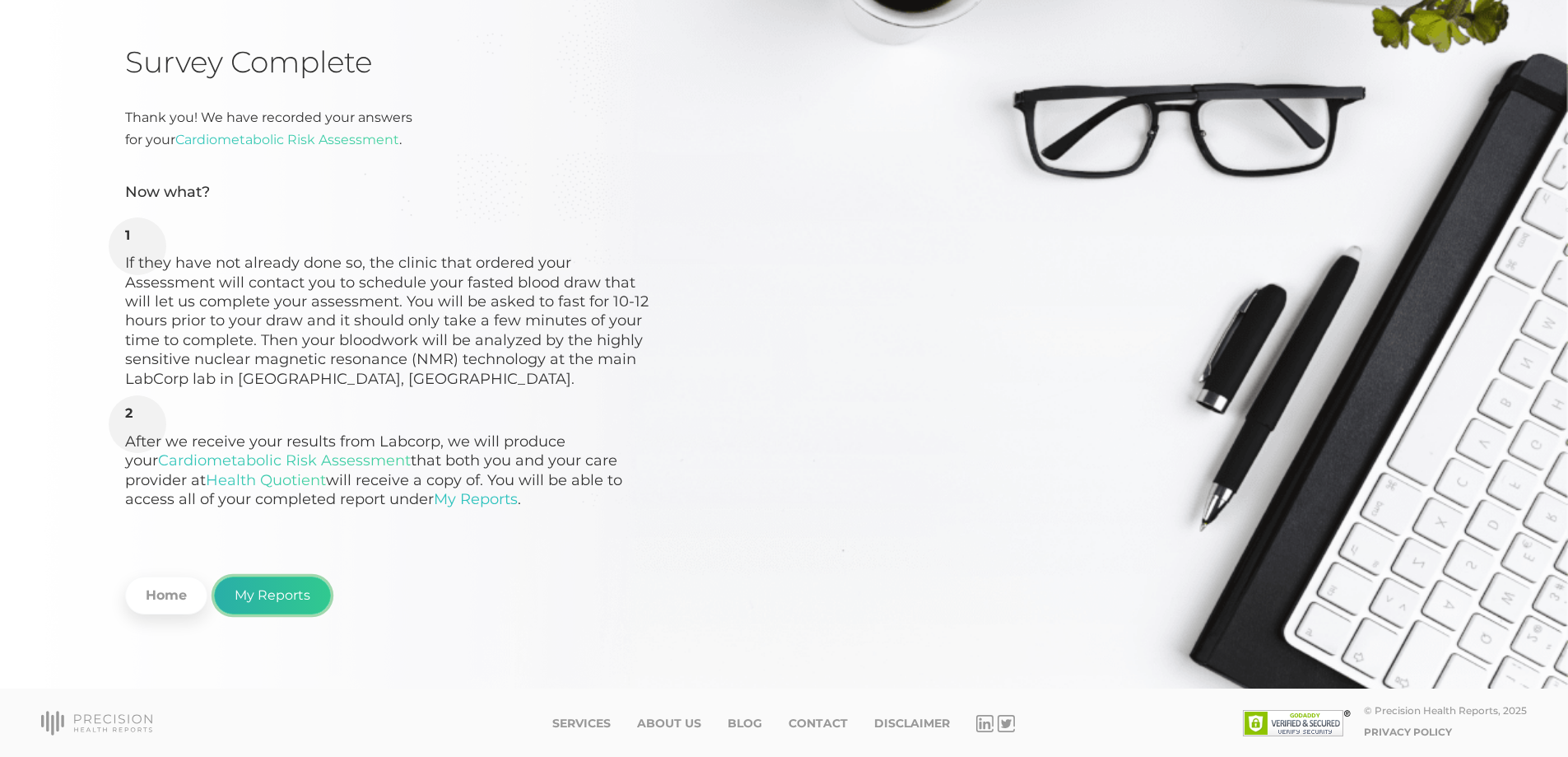
click at [279, 593] on link "My Reports" at bounding box center [272, 596] width 116 height 38
